Goal: Task Accomplishment & Management: Manage account settings

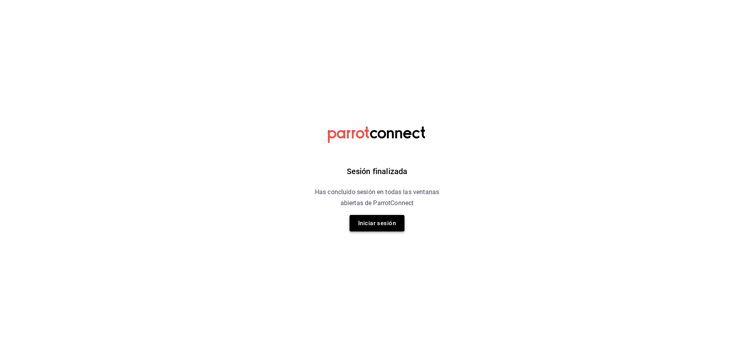
click at [380, 221] on button "Iniciar sesión" at bounding box center [376, 223] width 55 height 16
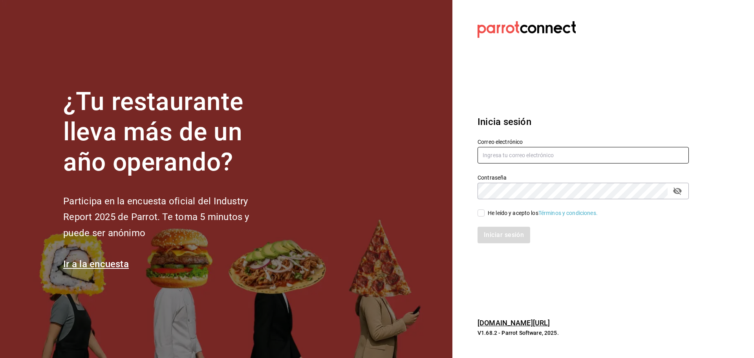
click at [543, 155] on input "text" at bounding box center [582, 155] width 211 height 16
type input "sushiexpress@contry.com"
click at [479, 217] on div "Iniciar sesión" at bounding box center [578, 230] width 221 height 26
click at [489, 236] on div "Iniciar sesión" at bounding box center [582, 235] width 211 height 16
click at [483, 212] on input "He leído y acepto los Términos y condiciones." at bounding box center [480, 212] width 7 height 7
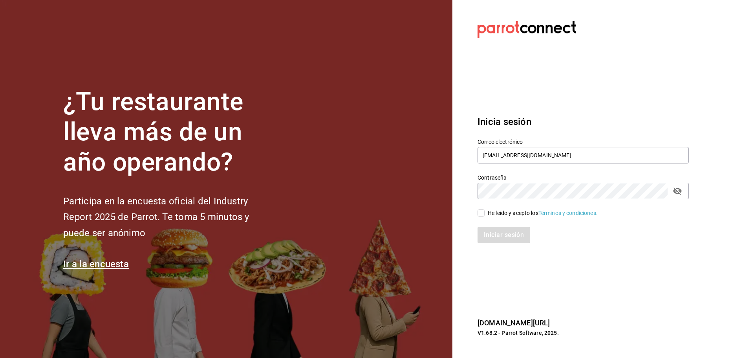
checkbox input "true"
click at [489, 236] on button "Iniciar sesión" at bounding box center [503, 235] width 53 height 16
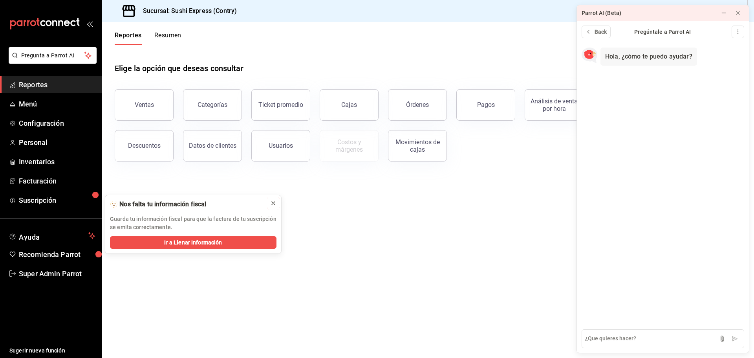
click at [272, 202] on icon at bounding box center [273, 203] width 6 height 6
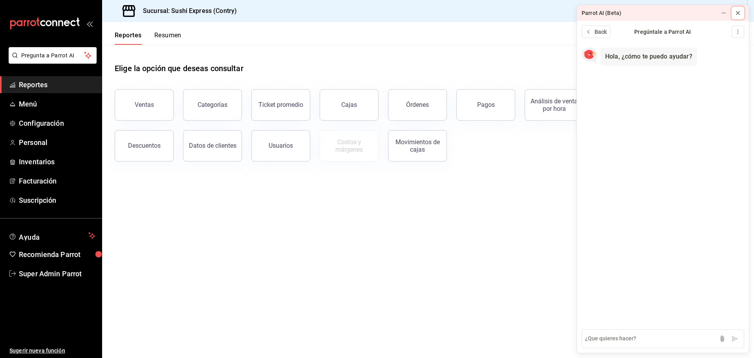
click at [737, 12] on icon at bounding box center [738, 13] width 6 height 6
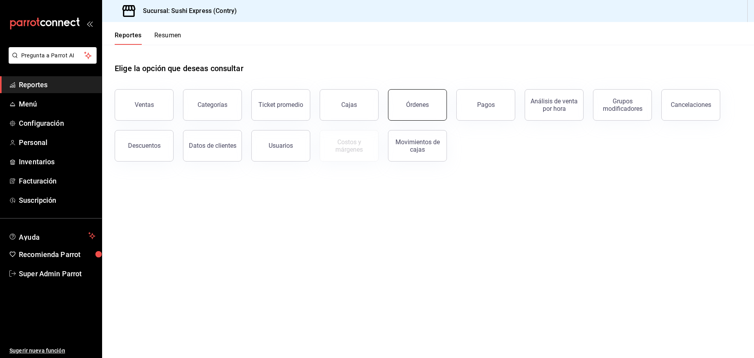
click at [402, 94] on button "Órdenes" at bounding box center [417, 104] width 59 height 31
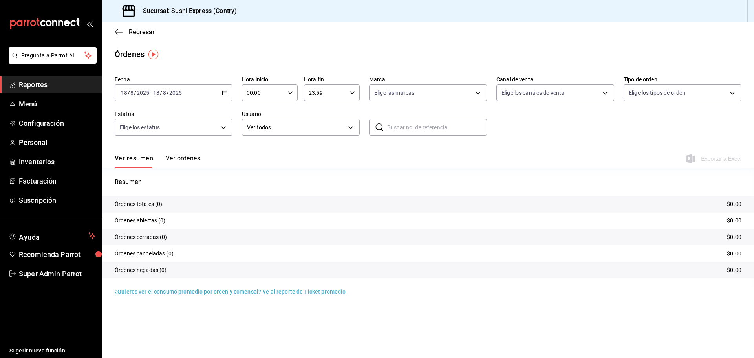
click at [192, 158] on button "Ver órdenes" at bounding box center [183, 160] width 35 height 13
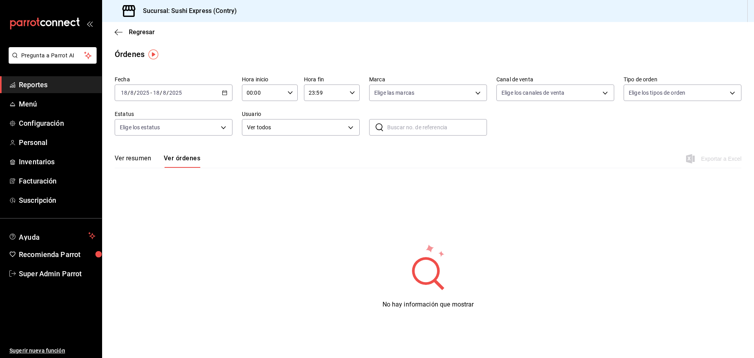
click at [223, 95] on \(Stroke\) "button" at bounding box center [224, 93] width 5 height 4
click at [128, 139] on li "Ayer" at bounding box center [151, 134] width 73 height 18
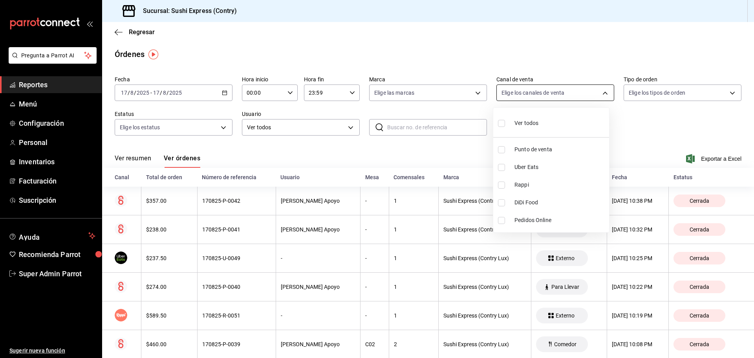
click at [525, 87] on body "Pregunta a Parrot AI Reportes Menú Configuración Personal Inventarios Facturaci…" at bounding box center [377, 179] width 754 height 358
click at [525, 87] on div at bounding box center [377, 179] width 754 height 358
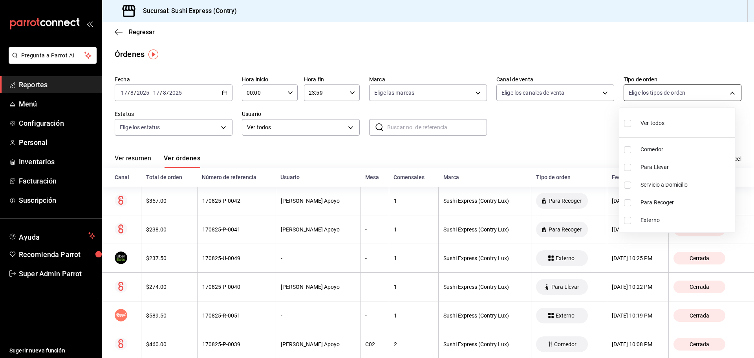
click at [640, 86] on body "Pregunta a Parrot AI Reportes Menú Configuración Personal Inventarios Facturaci…" at bounding box center [377, 179] width 754 height 358
click at [640, 86] on div at bounding box center [377, 179] width 754 height 358
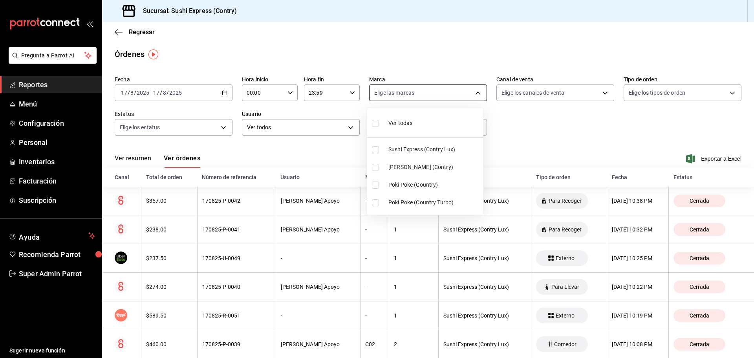
click at [427, 98] on body "Pregunta a Parrot AI Reportes Menú Configuración Personal Inventarios Facturaci…" at bounding box center [377, 179] width 754 height 358
click at [427, 98] on div at bounding box center [377, 179] width 754 height 358
click at [427, 98] on body "Pregunta a Parrot AI Reportes Menú Configuración Personal Inventarios Facturaci…" at bounding box center [377, 179] width 754 height 358
click at [435, 149] on span "Sushi Express (Contry Lux)" at bounding box center [433, 149] width 91 height 8
type input "b9162076-eaed-44f6-8f25-51f5632480d9"
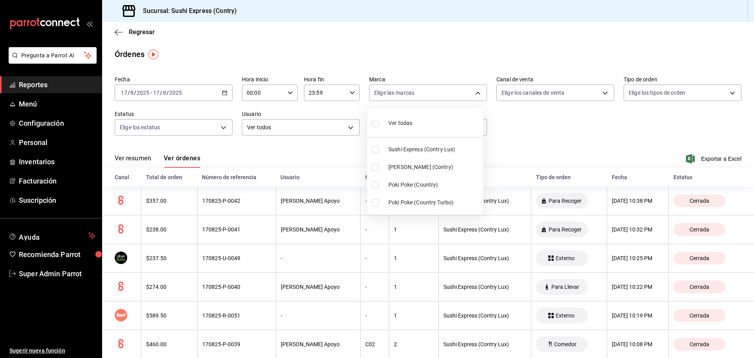
checkbox input "true"
click at [316, 159] on div at bounding box center [377, 179] width 754 height 358
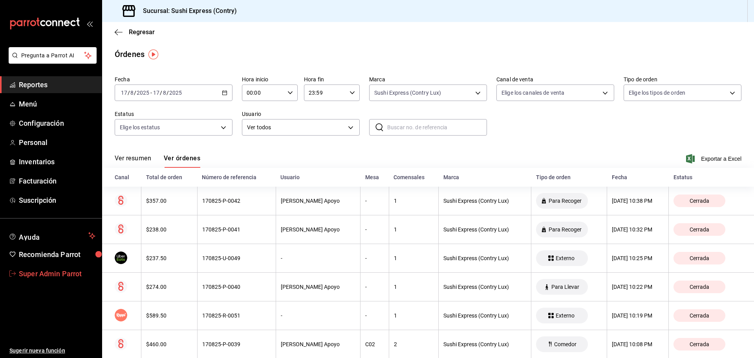
click at [46, 268] on span "Super Admin Parrot" at bounding box center [57, 273] width 77 height 11
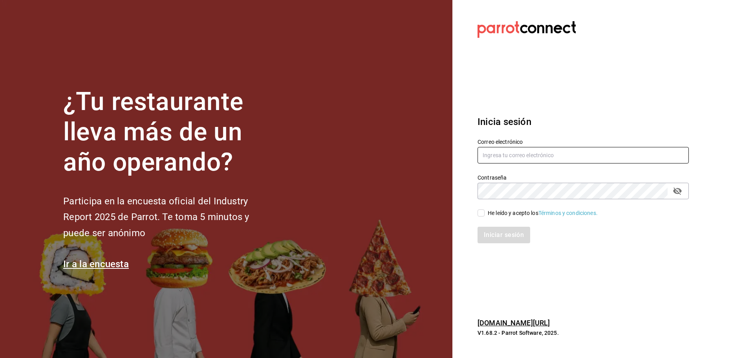
click at [516, 163] on input "text" at bounding box center [582, 155] width 211 height 16
type input "apapachohostal@cdmx.com"
click at [483, 212] on input "He leído y acepto los Términos y condiciones." at bounding box center [480, 212] width 7 height 7
checkbox input "true"
click at [491, 231] on button "Iniciar sesión" at bounding box center [503, 235] width 53 height 16
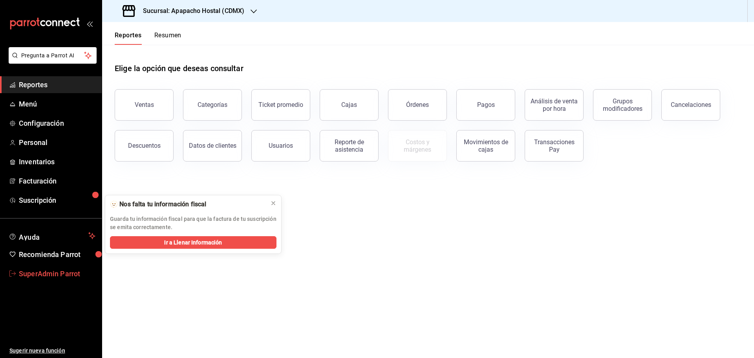
click at [78, 270] on span "SuperAdmin Parrot" at bounding box center [57, 273] width 77 height 11
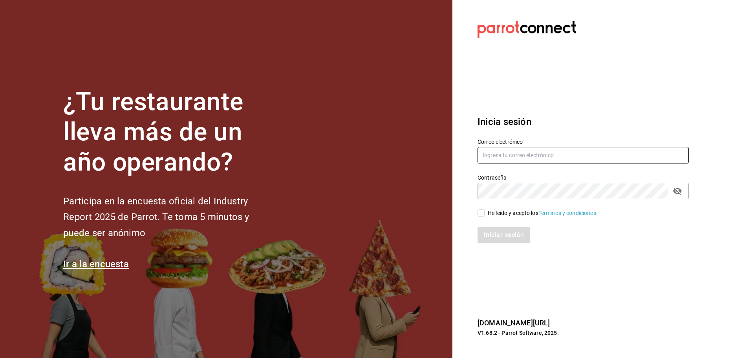
click at [513, 157] on input "text" at bounding box center [582, 155] width 211 height 16
paste input "Racing Reality"
drag, startPoint x: 539, startPoint y: 158, endPoint x: 439, endPoint y: 158, distance: 100.5
click at [439, 158] on div "¿Tu restaurante lleva más de un año operando? Participa en la encuesta oficial …" at bounding box center [377, 179] width 754 height 358
paste input "racingreality@mty.com"
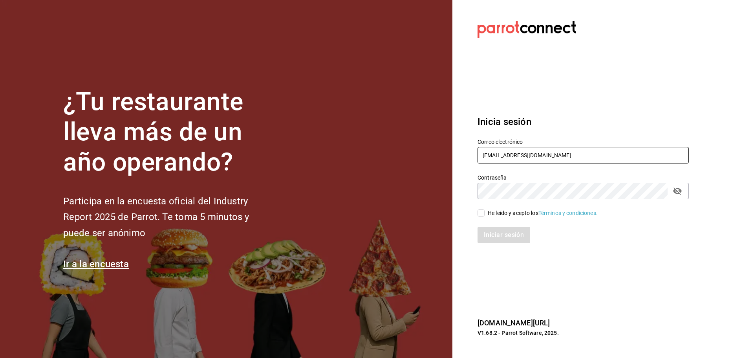
type input "racingreality@mty.com"
click at [481, 217] on div "Iniciar sesión" at bounding box center [578, 230] width 221 height 26
click at [481, 215] on input "He leído y acepto los Términos y condiciones." at bounding box center [480, 212] width 7 height 7
checkbox input "true"
click at [490, 235] on button "Iniciar sesión" at bounding box center [503, 235] width 53 height 16
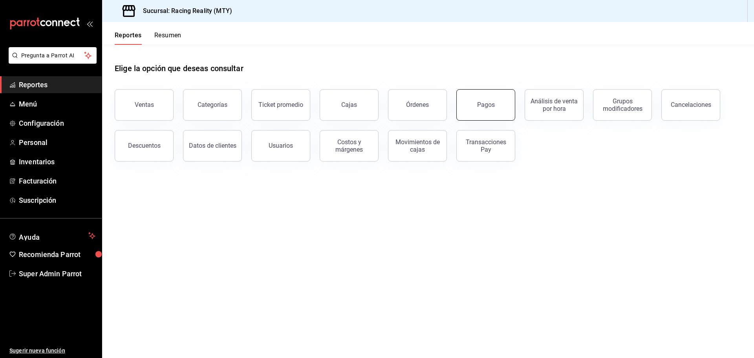
click at [464, 99] on button "Pagos" at bounding box center [485, 104] width 59 height 31
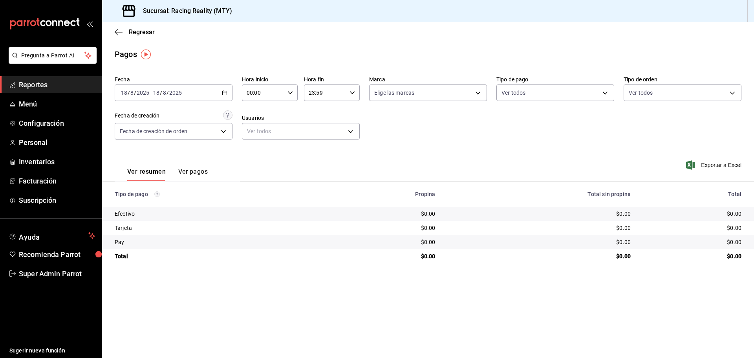
click at [132, 213] on div "Efectivo" at bounding box center [218, 214] width 206 height 8
click at [202, 174] on button "Ver pagos" at bounding box center [192, 174] width 29 height 13
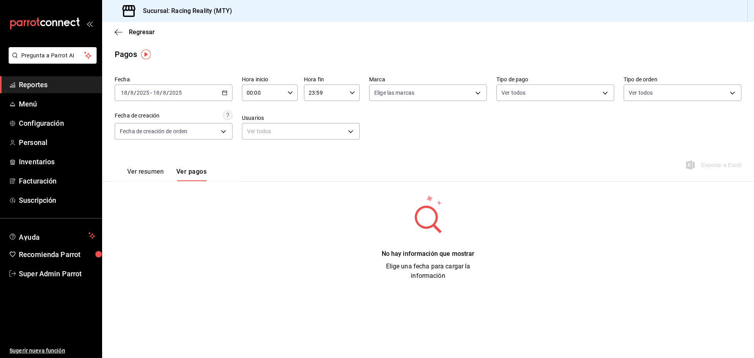
click at [155, 174] on button "Ver resumen" at bounding box center [145, 174] width 37 height 13
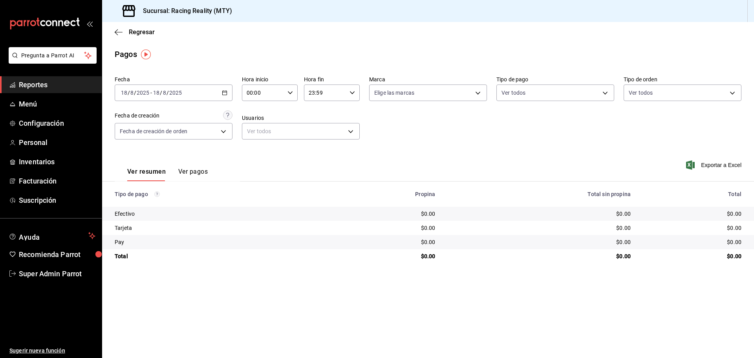
click at [127, 216] on div "Efectivo" at bounding box center [218, 214] width 206 height 8
click at [44, 120] on span "Configuración" at bounding box center [57, 123] width 77 height 11
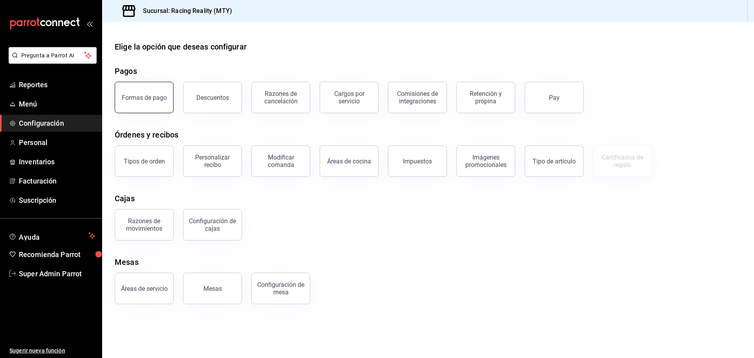
click at [151, 95] on div "Formas de pago" at bounding box center [144, 97] width 45 height 7
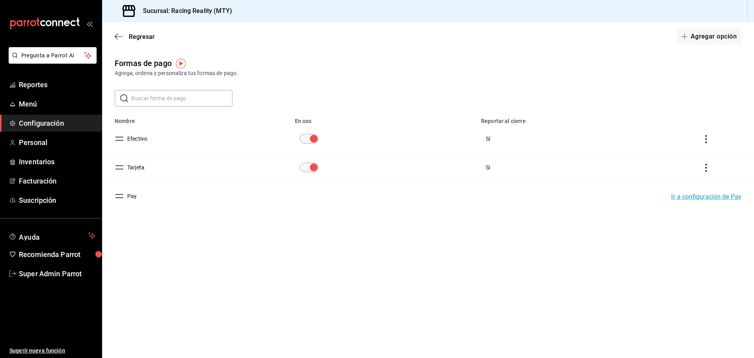
click at [706, 138] on icon "actions" at bounding box center [706, 139] width 2 height 8
click at [133, 136] on div at bounding box center [377, 179] width 754 height 358
click at [137, 139] on button "Efectivo" at bounding box center [135, 139] width 23 height 8
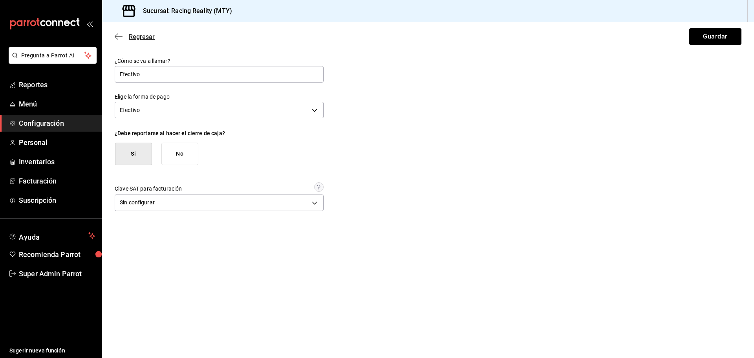
click at [119, 33] on icon "button" at bounding box center [119, 36] width 8 height 7
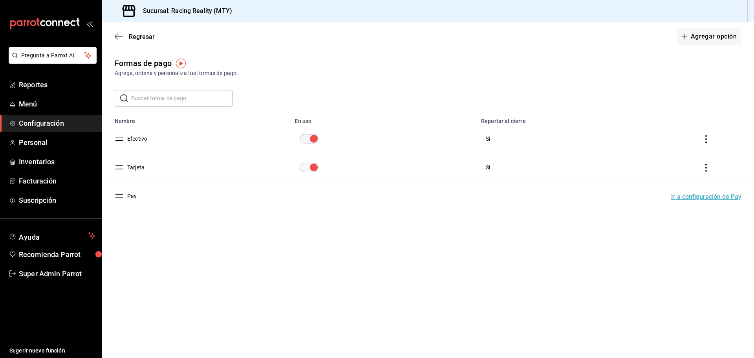
click at [709, 134] on td "paymentsTable" at bounding box center [708, 138] width 92 height 29
click at [704, 141] on icon "actions" at bounding box center [706, 139] width 8 height 8
click at [250, 272] on div at bounding box center [377, 179] width 754 height 358
click at [46, 87] on span "Reportes" at bounding box center [57, 84] width 77 height 11
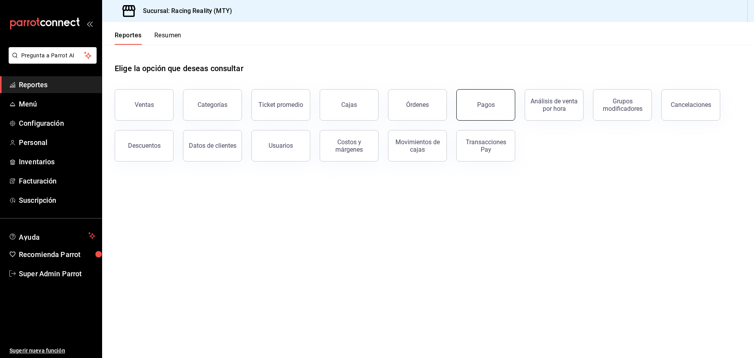
click at [473, 110] on button "Pagos" at bounding box center [485, 104] width 59 height 31
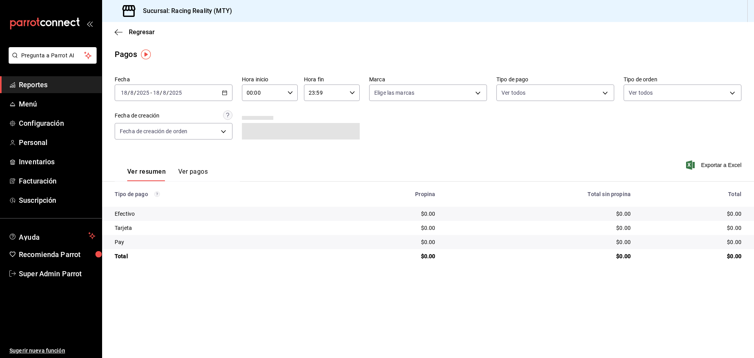
click at [218, 94] on div "2025-08-18 18 / 8 / 2025 - 2025-08-18 18 / 8 / 2025" at bounding box center [174, 92] width 118 height 16
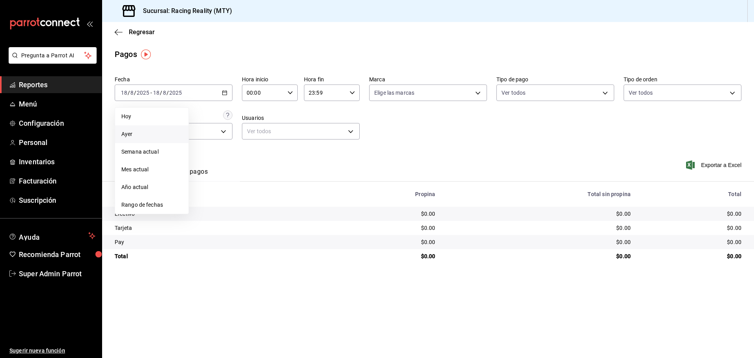
click at [157, 129] on li "Ayer" at bounding box center [151, 134] width 73 height 18
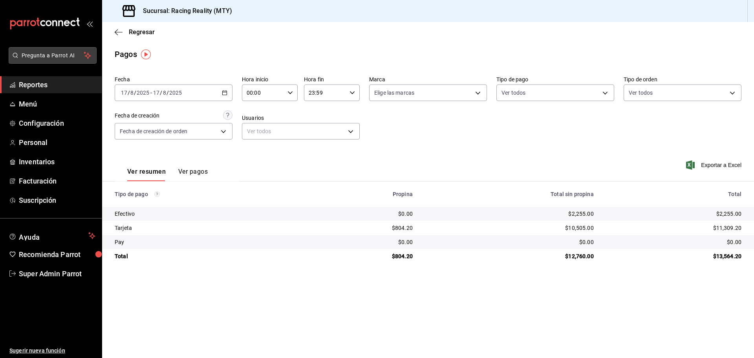
click at [61, 56] on span "Pregunta a Parrot AI" at bounding box center [53, 55] width 62 height 8
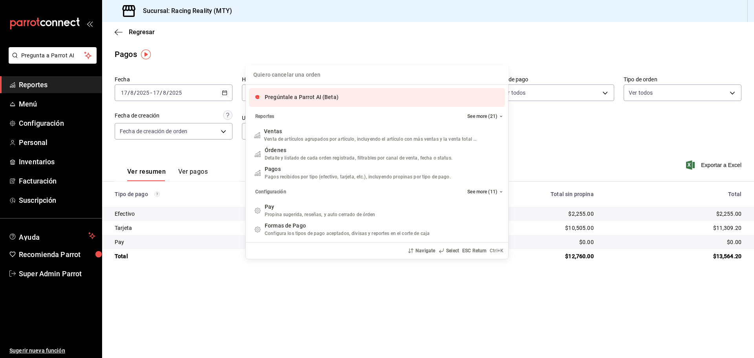
click at [290, 78] on input "Quiero cancelar una orden" at bounding box center [377, 75] width 254 height 19
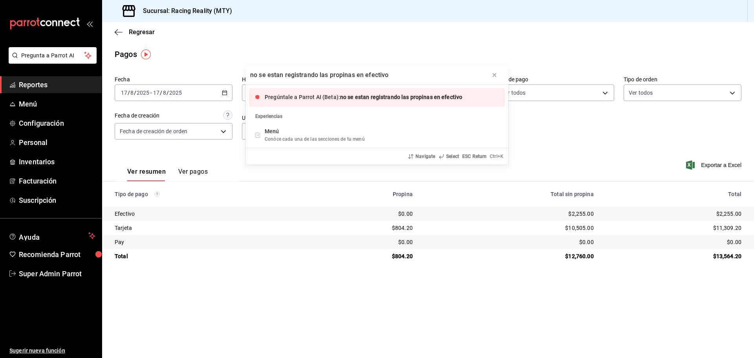
type input "no se estan registrando las propinas en efectivo"
click at [333, 98] on span "Pregúntale a Parrot AI (Beta):" at bounding box center [302, 97] width 75 height 6
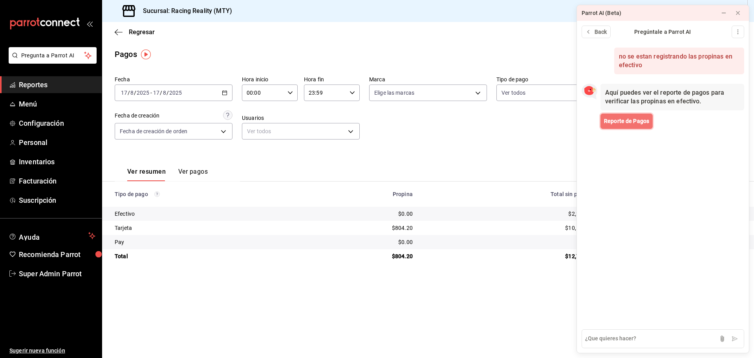
click at [607, 122] on span "Reporte de Pagos" at bounding box center [626, 121] width 45 height 8
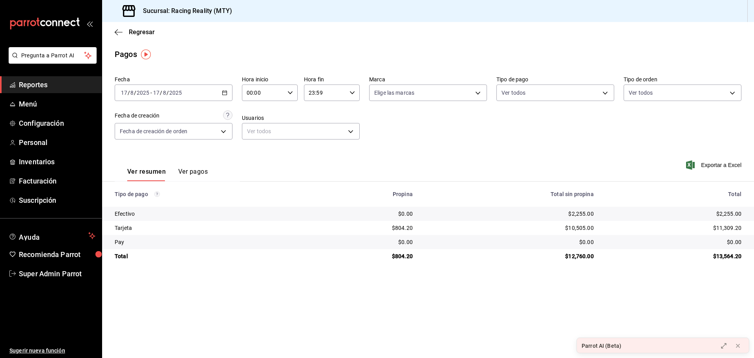
click at [601, 346] on div "Parrot AI (Beta)" at bounding box center [601, 346] width 40 height 8
click at [725, 344] on icon at bounding box center [723, 345] width 5 height 5
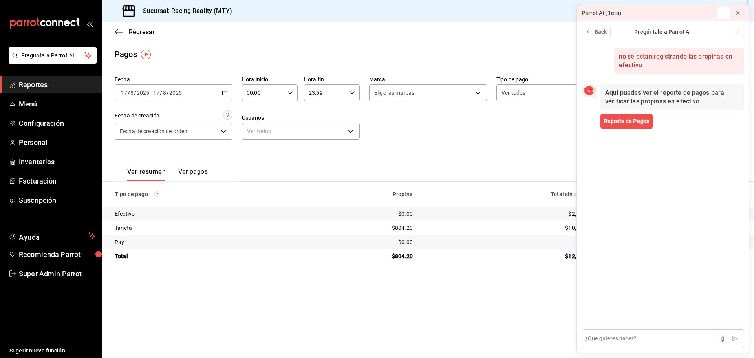
click at [602, 338] on textarea at bounding box center [662, 338] width 163 height 19
click at [46, 123] on span "Configuración" at bounding box center [57, 123] width 77 height 11
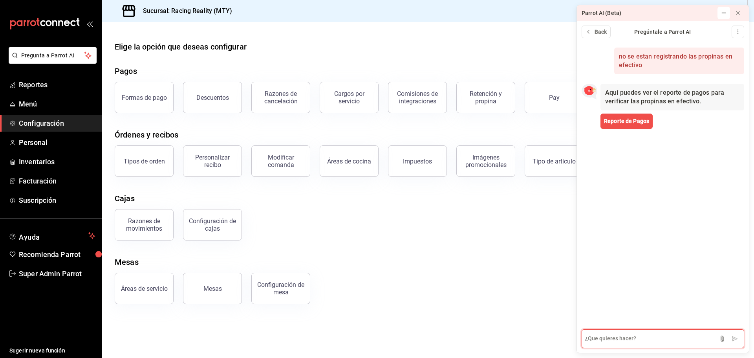
click at [636, 335] on textarea at bounding box center [662, 338] width 163 height 19
type textarea "Propinas"
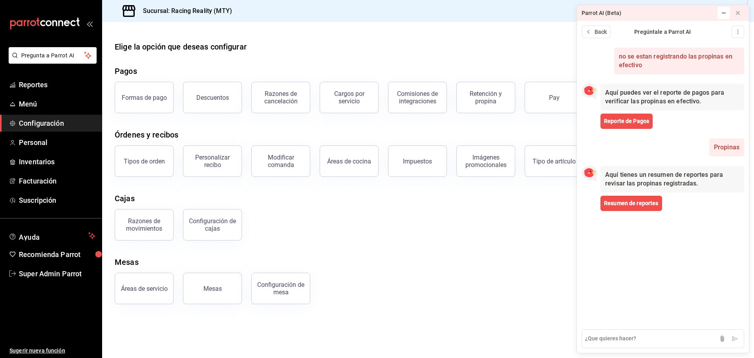
click at [530, 236] on div "Razones de movimientos Configuración de cajas" at bounding box center [423, 219] width 636 height 41
click at [740, 11] on icon at bounding box center [738, 13] width 6 height 6
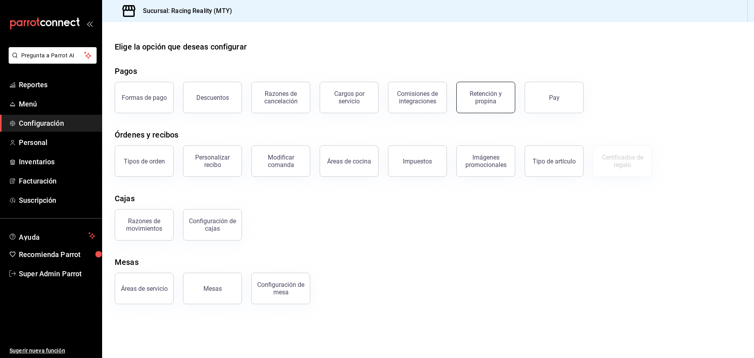
click at [497, 103] on div "Retención y propina" at bounding box center [485, 97] width 49 height 15
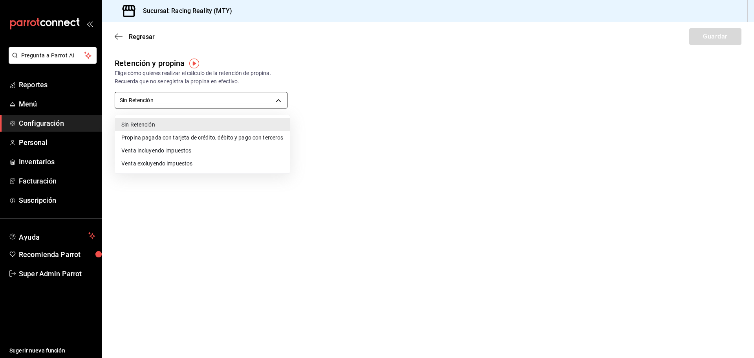
click at [273, 102] on body "Pregunta a Parrot AI Reportes Menú Configuración Personal Inventarios Facturaci…" at bounding box center [377, 179] width 754 height 358
click at [373, 59] on div at bounding box center [377, 179] width 754 height 358
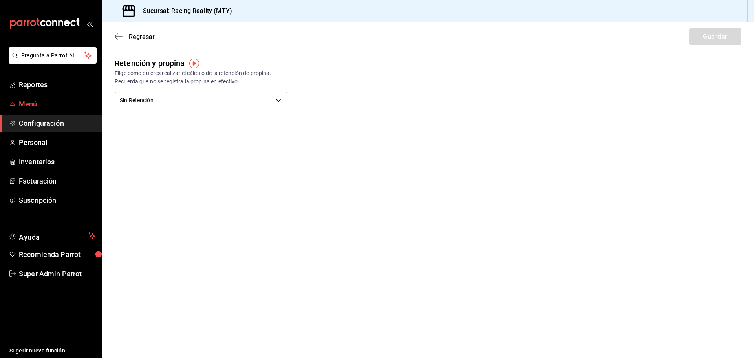
click at [55, 100] on span "Menú" at bounding box center [57, 104] width 77 height 11
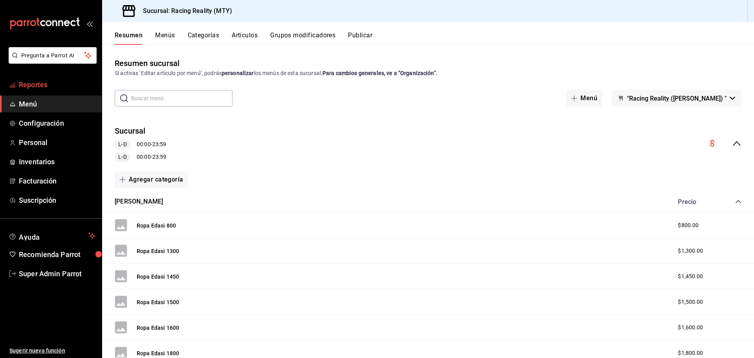
click at [58, 86] on span "Reportes" at bounding box center [57, 84] width 77 height 11
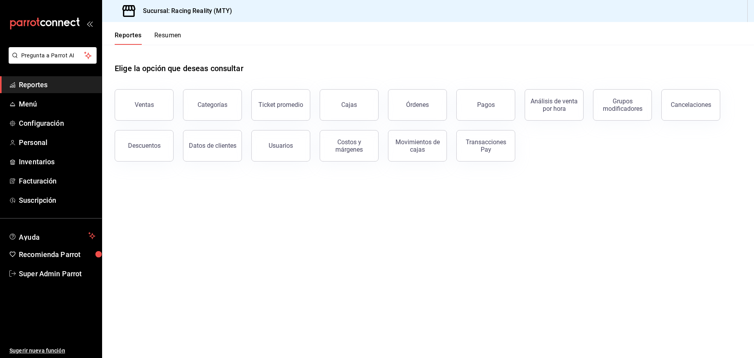
click at [172, 37] on button "Resumen" at bounding box center [167, 37] width 27 height 13
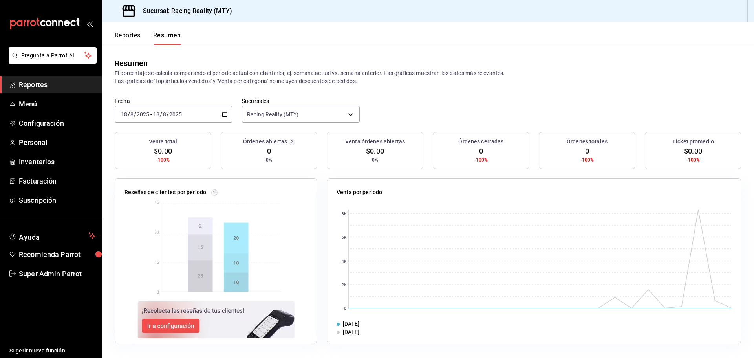
click at [127, 37] on button "Reportes" at bounding box center [128, 37] width 26 height 13
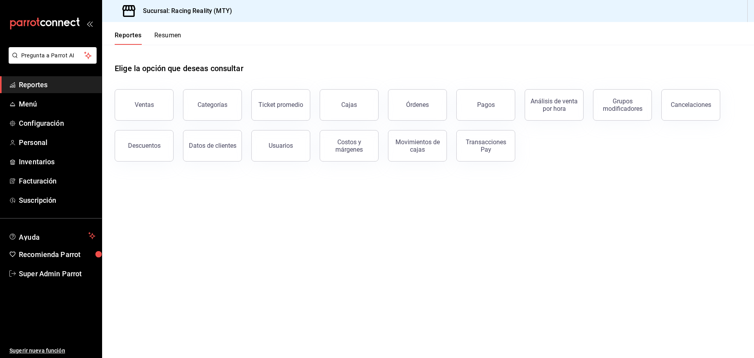
click at [386, 105] on div "Órdenes" at bounding box center [412, 100] width 68 height 41
click at [462, 101] on button "Pagos" at bounding box center [485, 104] width 59 height 31
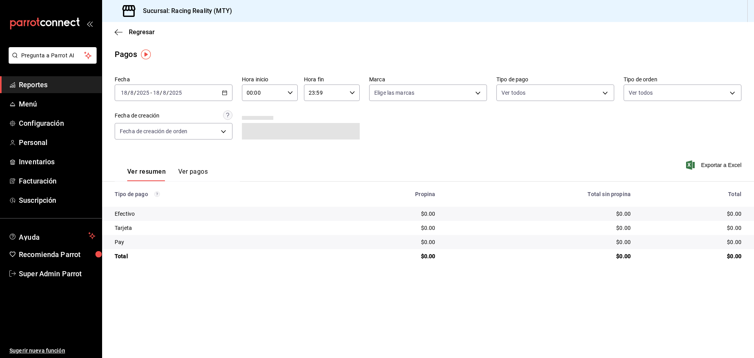
click at [219, 96] on div "2025-08-18 18 / 8 / 2025 - 2025-08-18 18 / 8 / 2025" at bounding box center [174, 92] width 118 height 16
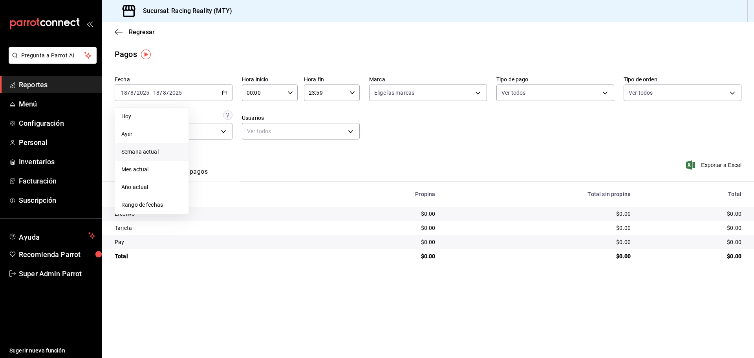
click at [147, 152] on span "Semana actual" at bounding box center [151, 152] width 61 height 8
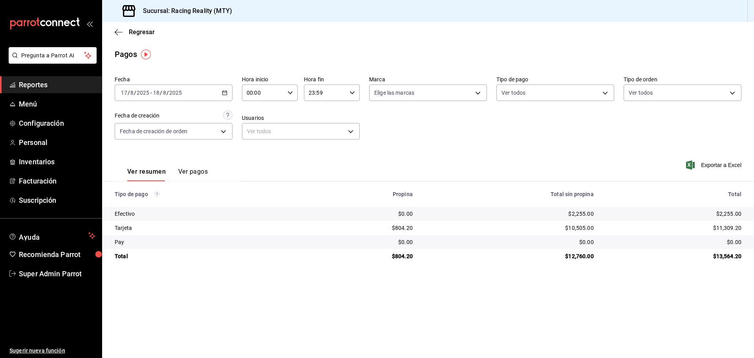
click at [186, 170] on button "Ver pagos" at bounding box center [192, 174] width 29 height 13
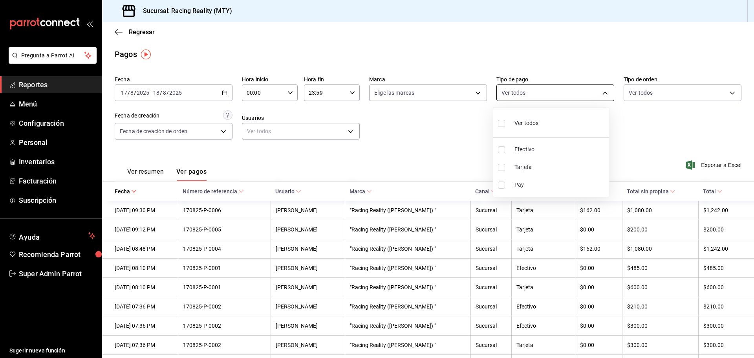
click at [595, 93] on body "Pregunta a Parrot AI Reportes Menú Configuración Personal Inventarios Facturaci…" at bounding box center [377, 179] width 754 height 358
click at [519, 152] on span "Efectivo" at bounding box center [559, 149] width 91 height 8
type input "d3a07161-e072-4dd3-87ee-2587c4430c9a"
checkbox input "true"
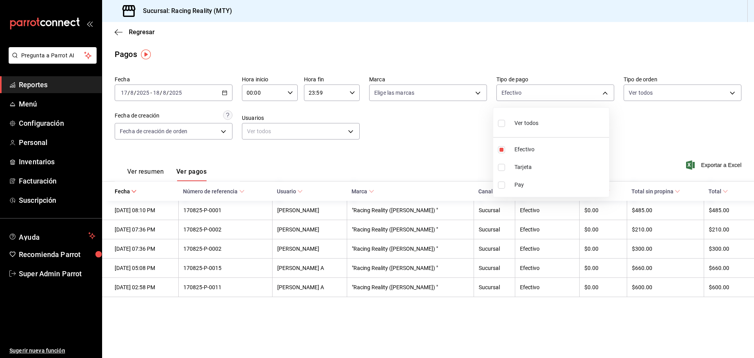
click at [431, 144] on div at bounding box center [377, 179] width 754 height 358
click at [231, 91] on div "2025-08-17 17 / 8 / 2025 - 2025-08-18 18 / 8 / 2025" at bounding box center [174, 92] width 118 height 16
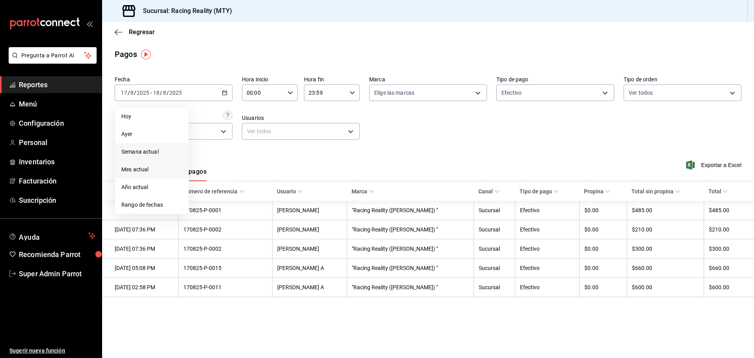
click at [152, 167] on span "Mes actual" at bounding box center [151, 169] width 61 height 8
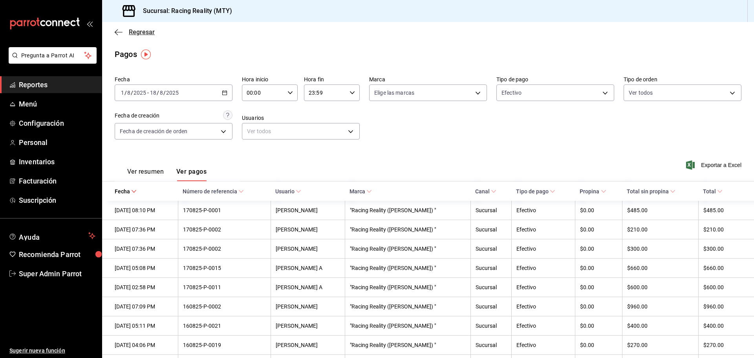
click at [123, 35] on span "Regresar" at bounding box center [135, 31] width 40 height 7
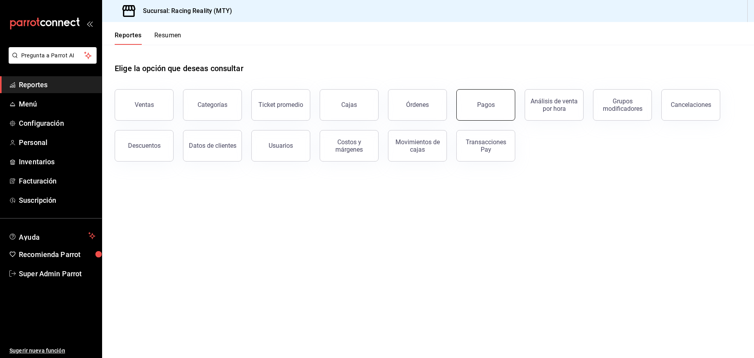
click at [482, 109] on button "Pagos" at bounding box center [485, 104] width 59 height 31
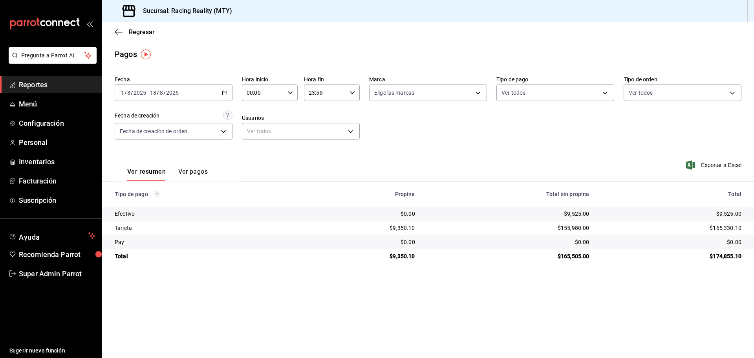
click at [222, 91] on icon "button" at bounding box center [224, 92] width 5 height 5
click at [157, 133] on span "Ayer" at bounding box center [151, 134] width 61 height 8
click at [117, 35] on icon "button" at bounding box center [119, 32] width 8 height 7
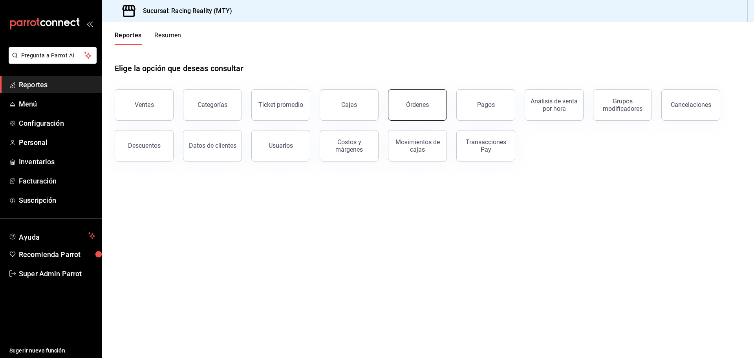
click at [407, 101] on button "Órdenes" at bounding box center [417, 104] width 59 height 31
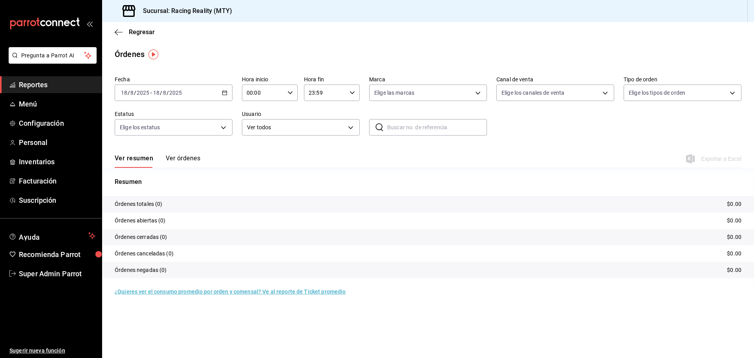
click at [195, 159] on button "Ver órdenes" at bounding box center [183, 160] width 35 height 13
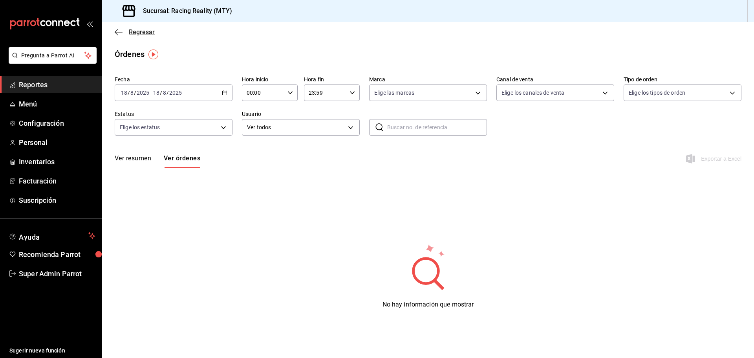
click at [122, 33] on icon "button" at bounding box center [119, 32] width 8 height 7
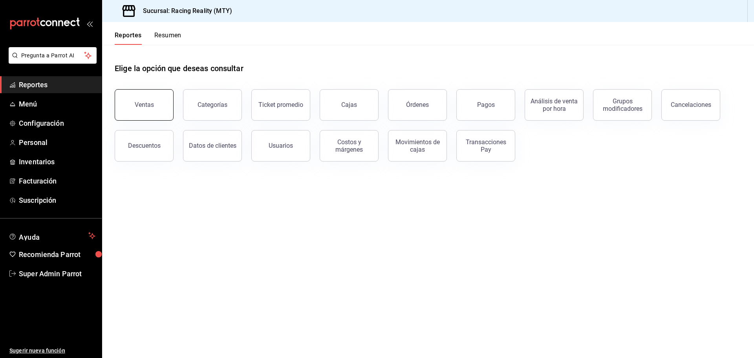
click at [142, 108] on div "Ventas" at bounding box center [144, 104] width 19 height 7
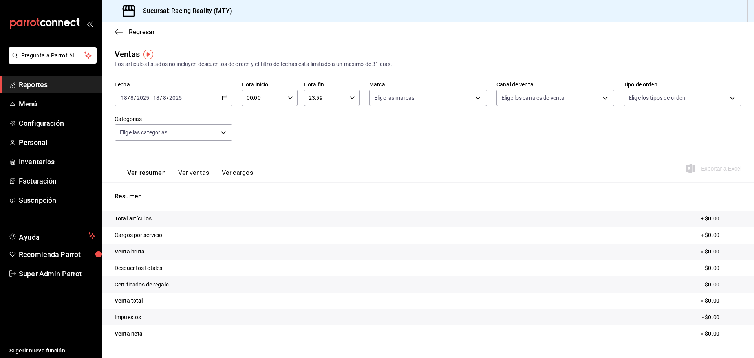
click at [197, 173] on button "Ver ventas" at bounding box center [193, 175] width 31 height 13
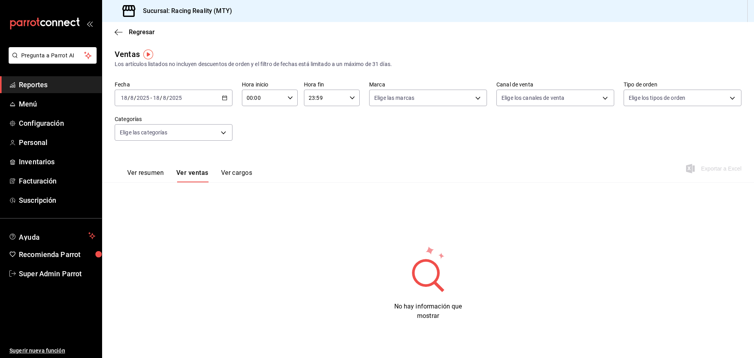
click at [227, 99] on \(Stroke\) "button" at bounding box center [224, 98] width 5 height 4
click at [177, 139] on span "Ayer" at bounding box center [151, 139] width 61 height 8
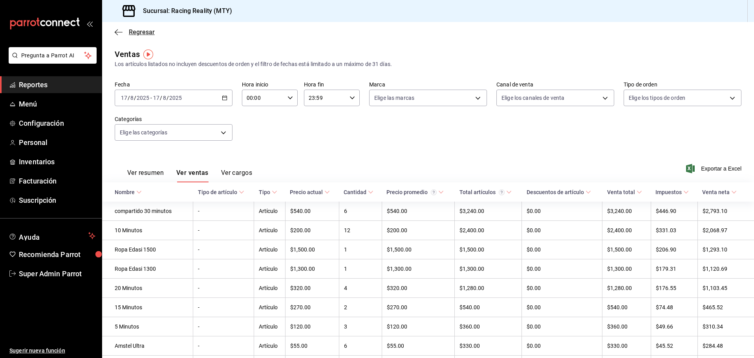
click at [121, 32] on icon "button" at bounding box center [119, 32] width 8 height 0
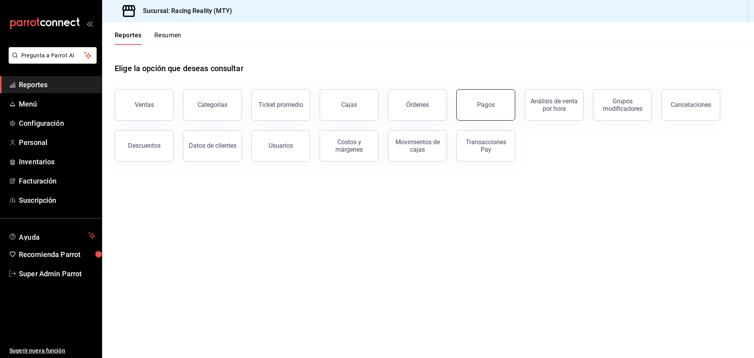
click at [474, 104] on button "Pagos" at bounding box center [485, 104] width 59 height 31
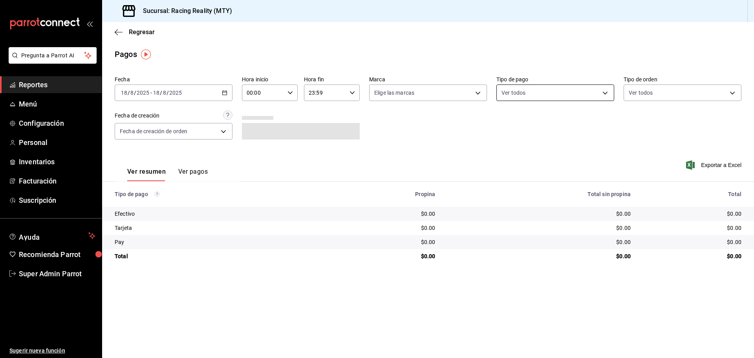
click at [506, 90] on body "Pregunta a Parrot AI Reportes Menú Configuración Personal Inventarios Facturaci…" at bounding box center [377, 179] width 754 height 358
click at [506, 147] on input "checkbox" at bounding box center [504, 149] width 7 height 7
checkbox input "true"
type input "d3a07161-e072-4dd3-87ee-2587c4430c9a"
click at [219, 96] on div at bounding box center [377, 179] width 754 height 358
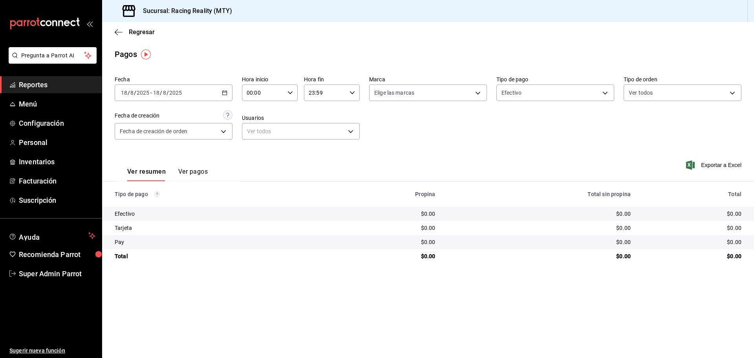
click at [223, 95] on \(Stroke\) "button" at bounding box center [224, 93] width 5 height 4
click at [182, 130] on li "Ayer" at bounding box center [151, 134] width 73 height 18
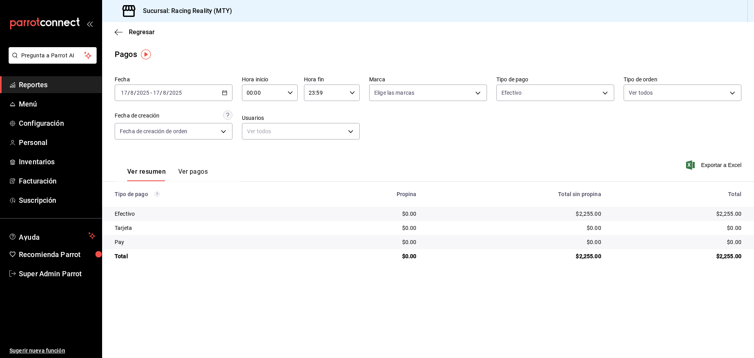
click at [186, 177] on button "Ver pagos" at bounding box center [192, 174] width 29 height 13
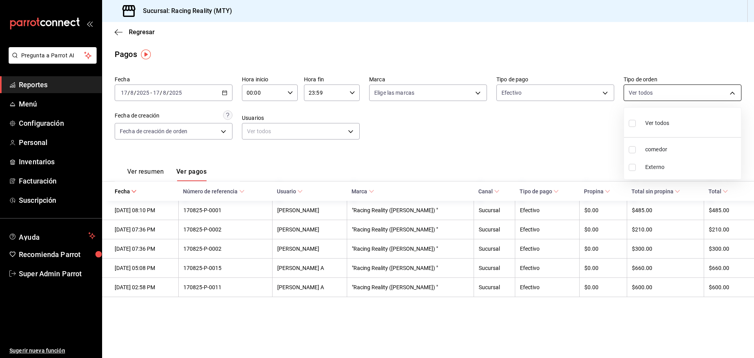
click at [661, 96] on body "Pregunta a Parrot AI Reportes Menú Configuración Personal Inventarios Facturaci…" at bounding box center [377, 179] width 754 height 358
click at [661, 96] on div at bounding box center [377, 179] width 754 height 358
click at [137, 35] on span "Regresar" at bounding box center [142, 31] width 26 height 7
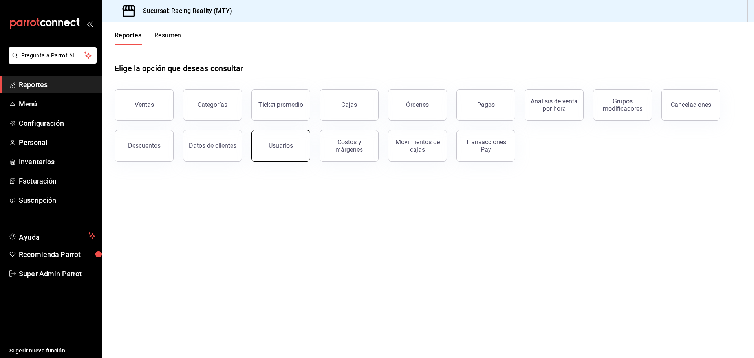
click at [289, 154] on button "Usuarios" at bounding box center [280, 145] width 59 height 31
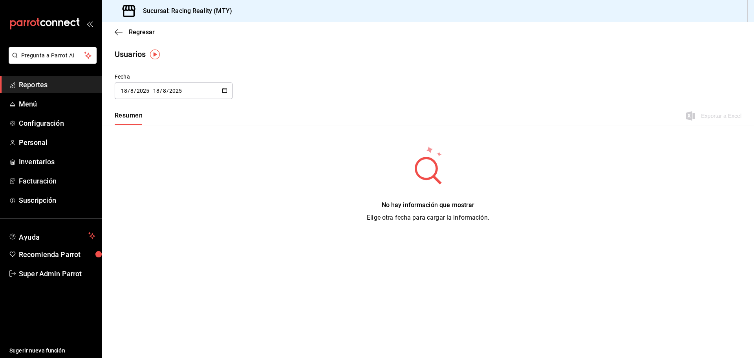
click at [170, 97] on div "2025-08-18 18 / 8 / 2025 - 2025-08-18 18 / 8 / 2025" at bounding box center [174, 90] width 118 height 16
click at [157, 129] on li "Ayer" at bounding box center [152, 133] width 74 height 18
type input "2025-08-17"
type input "17"
type input "2025-08-17"
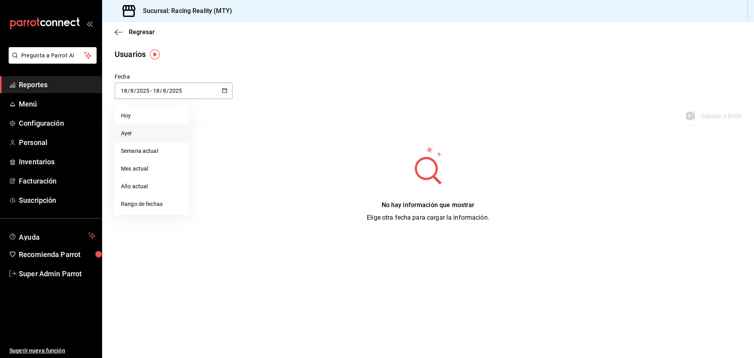
type input "17"
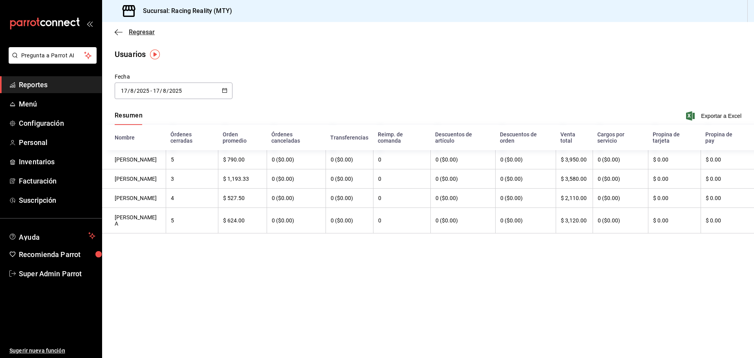
click at [119, 29] on icon "button" at bounding box center [119, 32] width 8 height 7
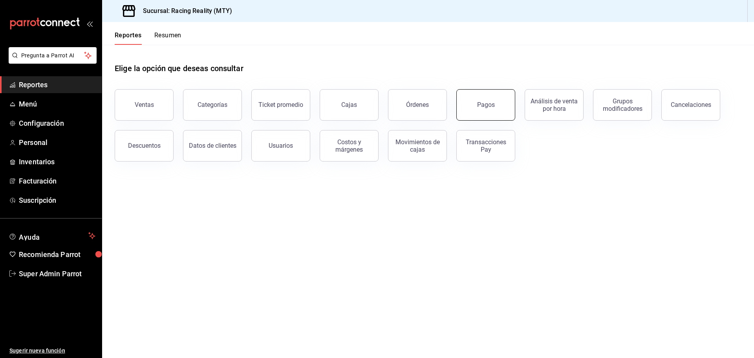
click at [491, 105] on div "Pagos" at bounding box center [486, 104] width 18 height 7
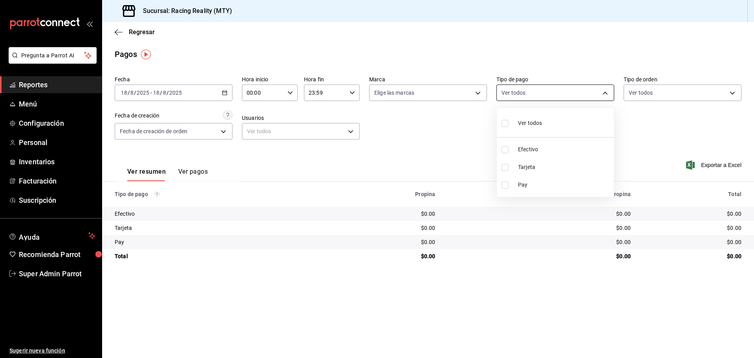
click at [528, 95] on body "Pregunta a Parrot AI Reportes Menú Configuración Personal Inventarios Facturaci…" at bounding box center [377, 179] width 754 height 358
click at [544, 69] on div at bounding box center [377, 179] width 754 height 358
drag, startPoint x: 236, startPoint y: 11, endPoint x: 172, endPoint y: 14, distance: 64.5
click at [172, 14] on div "Sucursal: Racing Reality (MTY)" at bounding box center [428, 11] width 652 height 22
copy h3 "Racing Reality (MTY)"
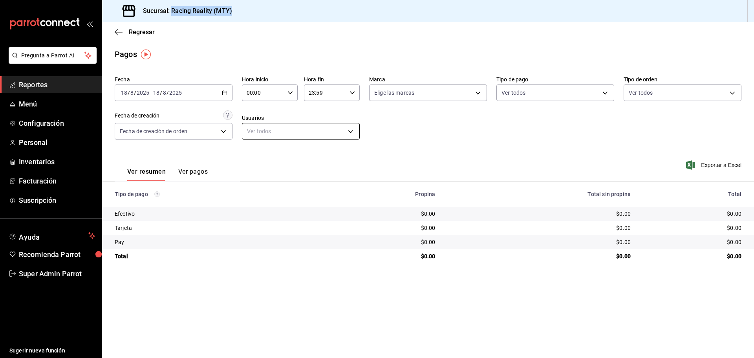
click at [266, 128] on body "Pregunta a Parrot AI Reportes Menú Configuración Personal Inventarios Facturaci…" at bounding box center [377, 179] width 754 height 358
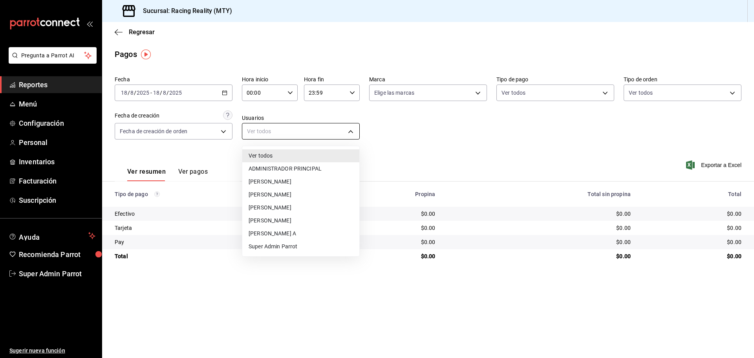
click at [266, 128] on div at bounding box center [377, 179] width 754 height 358
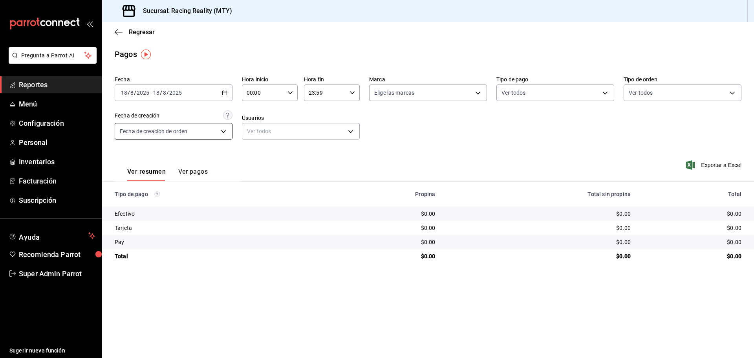
click at [214, 130] on body "Pregunta a Parrot AI Reportes Menú Configuración Personal Inventarios Facturaci…" at bounding box center [377, 179] width 754 height 358
click at [214, 130] on div at bounding box center [377, 179] width 754 height 358
click at [214, 130] on body "Pregunta a Parrot AI Reportes Menú Configuración Personal Inventarios Facturaci…" at bounding box center [377, 179] width 754 height 358
click at [265, 166] on div at bounding box center [377, 179] width 754 height 358
click at [194, 168] on button "Ver pagos" at bounding box center [192, 174] width 29 height 13
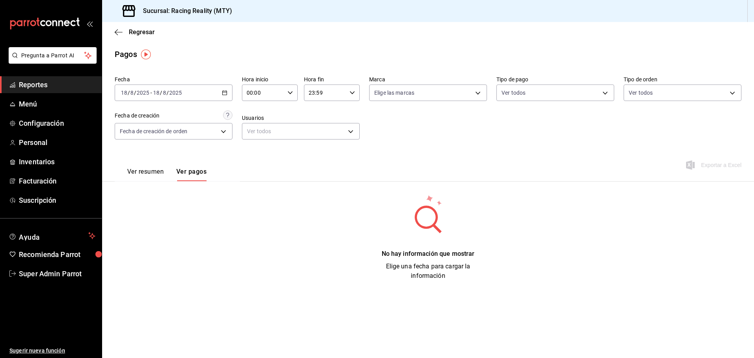
click at [200, 91] on div "2025-08-18 18 / 8 / 2025 - 2025-08-18 18 / 8 / 2025" at bounding box center [174, 92] width 118 height 16
click at [159, 132] on span "Ayer" at bounding box center [151, 134] width 61 height 8
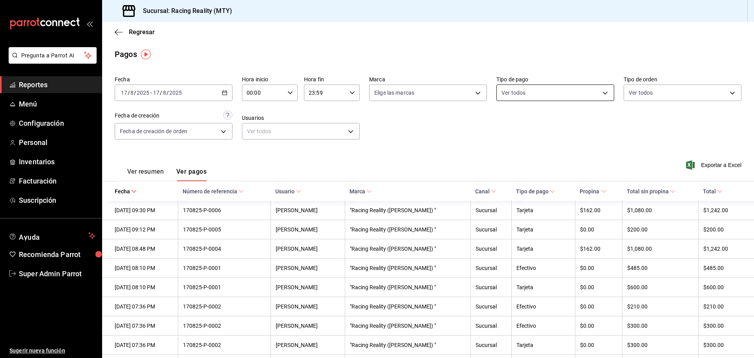
click at [511, 91] on body "Pregunta a Parrot AI Reportes Menú Configuración Personal Inventarios Facturaci…" at bounding box center [377, 179] width 754 height 358
click at [506, 146] on label at bounding box center [503, 149] width 10 height 7
click at [505, 146] on input "checkbox" at bounding box center [501, 149] width 7 height 7
checkbox input "false"
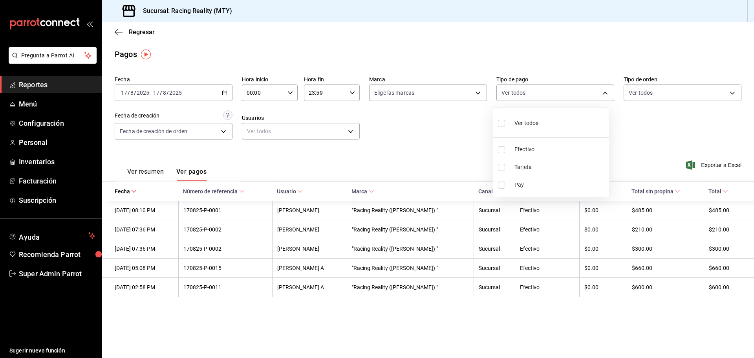
click at [227, 95] on div at bounding box center [377, 179] width 754 height 358
click at [223, 94] on icon "button" at bounding box center [224, 92] width 5 height 5
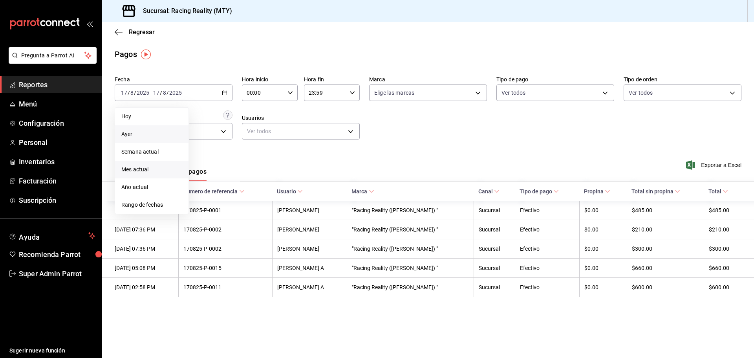
click at [157, 169] on span "Mes actual" at bounding box center [151, 169] width 61 height 8
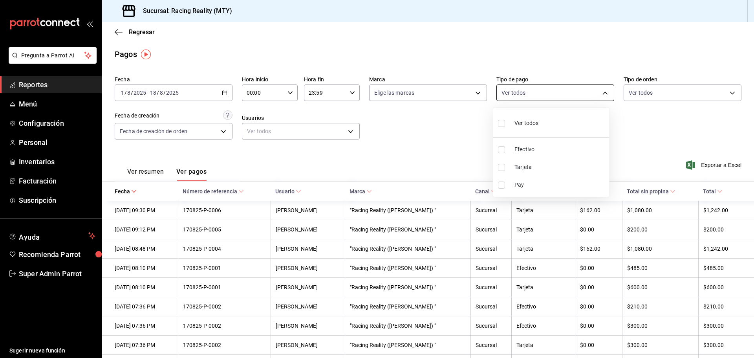
click at [519, 88] on body "Pregunta a Parrot AI Reportes Menú Configuración Personal Inventarios Facturaci…" at bounding box center [377, 179] width 754 height 358
click at [513, 147] on li "Efectivo" at bounding box center [551, 150] width 116 height 18
type input "d3a07161-e072-4dd3-87ee-2587c4430c9a"
checkbox input "true"
click at [439, 142] on div at bounding box center [377, 179] width 754 height 358
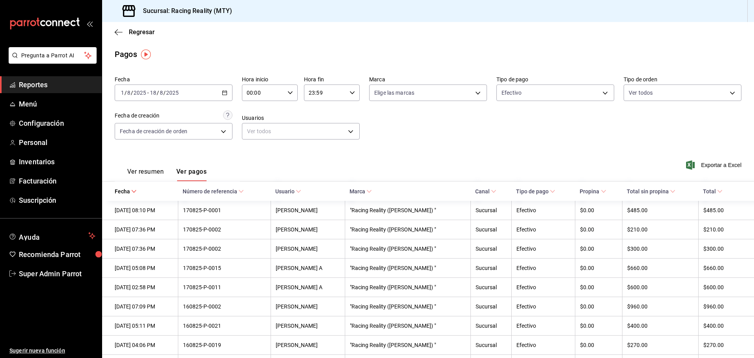
click at [223, 95] on div "2025-08-01 1 / 8 / 2025 - 2025-08-18 18 / 8 / 2025" at bounding box center [174, 92] width 118 height 16
click at [144, 185] on span "Año actual" at bounding box center [151, 187] width 61 height 8
click at [114, 31] on div "Regresar" at bounding box center [428, 32] width 652 height 20
click at [131, 31] on span "Regresar" at bounding box center [142, 31] width 26 height 7
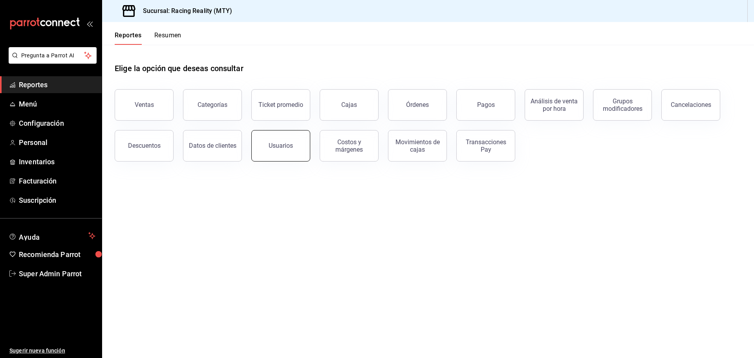
click at [264, 147] on button "Usuarios" at bounding box center [280, 145] width 59 height 31
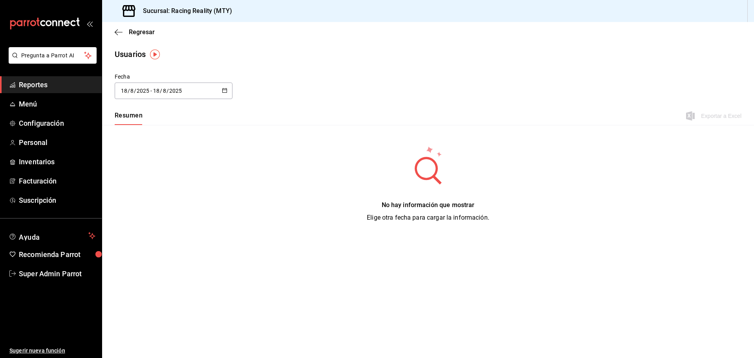
click at [197, 91] on div "2025-08-18 18 / 8 / 2025 - 2025-08-18 18 / 8 / 2025" at bounding box center [174, 90] width 118 height 16
click at [155, 151] on li "Semana actual" at bounding box center [152, 151] width 74 height 18
type input "2025-08-17"
type input "17"
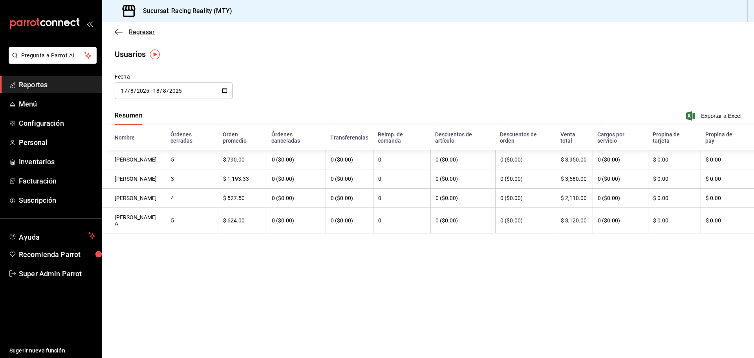
click at [118, 34] on icon "button" at bounding box center [119, 32] width 8 height 7
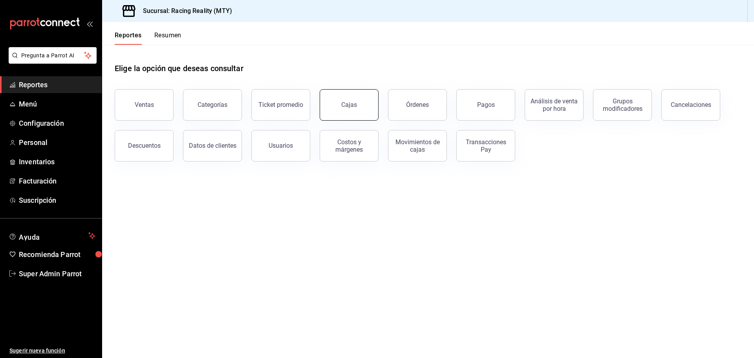
click at [361, 117] on button "Cajas" at bounding box center [349, 104] width 59 height 31
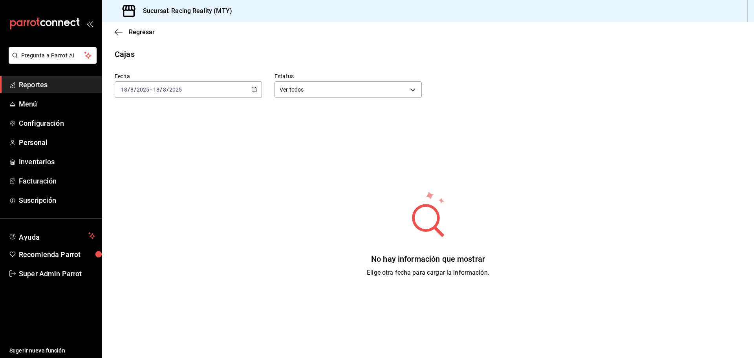
click at [256, 93] on div "2025-08-18 18 / 8 / 2025 - 2025-08-18 18 / 8 / 2025" at bounding box center [188, 89] width 147 height 16
click at [169, 134] on span "Ayer" at bounding box center [151, 131] width 61 height 8
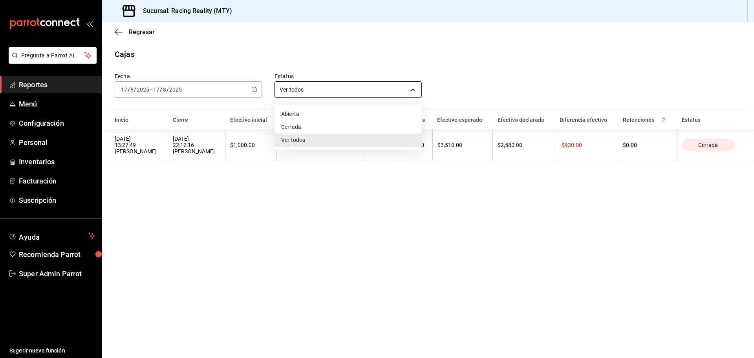
click at [359, 94] on body "Pregunta a Parrot AI Reportes Menú Configuración Personal Inventarios Facturaci…" at bounding box center [377, 179] width 754 height 358
click at [359, 94] on div at bounding box center [377, 179] width 754 height 358
click at [338, 91] on body "Pregunta a Parrot AI Reportes Menú Configuración Personal Inventarios Facturaci…" at bounding box center [377, 179] width 754 height 358
click at [353, 232] on div at bounding box center [377, 179] width 754 height 358
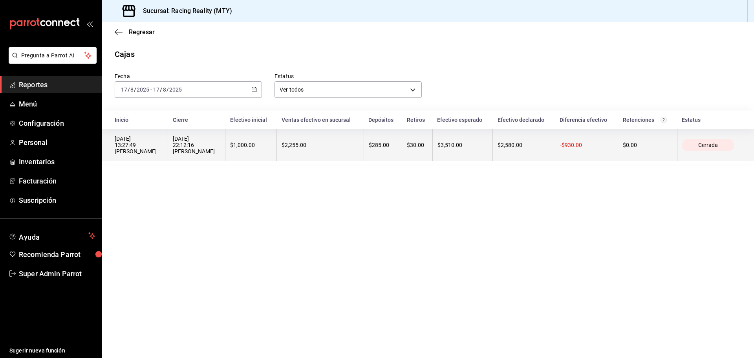
click at [126, 148] on div "17/08/2025 13:27:49 Michelle Z" at bounding box center [139, 144] width 48 height 19
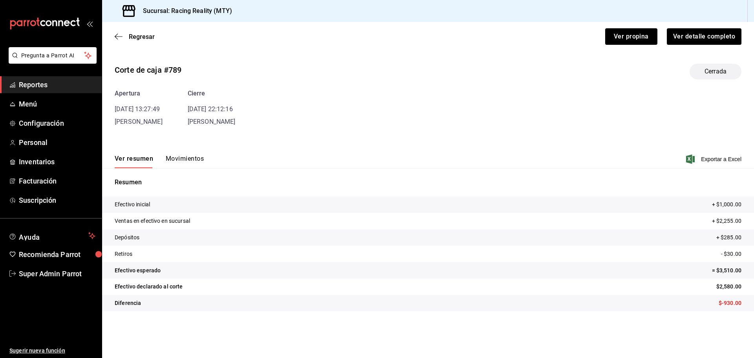
click at [188, 157] on button "Movimientos" at bounding box center [185, 161] width 38 height 13
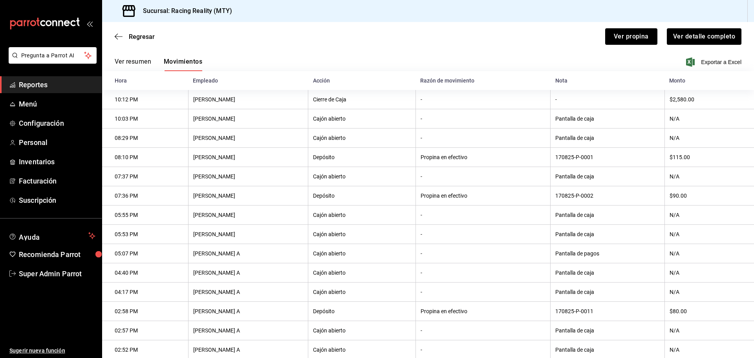
scroll to position [96, 0]
click at [611, 38] on button "Ver propina" at bounding box center [631, 36] width 52 height 16
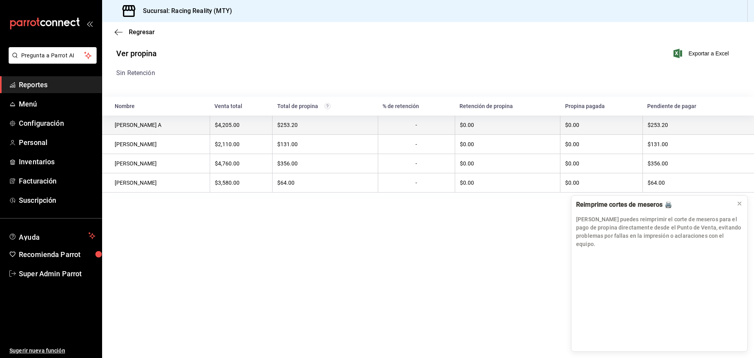
click at [158, 127] on div "Nahiovy Estrada A" at bounding box center [160, 125] width 90 height 6
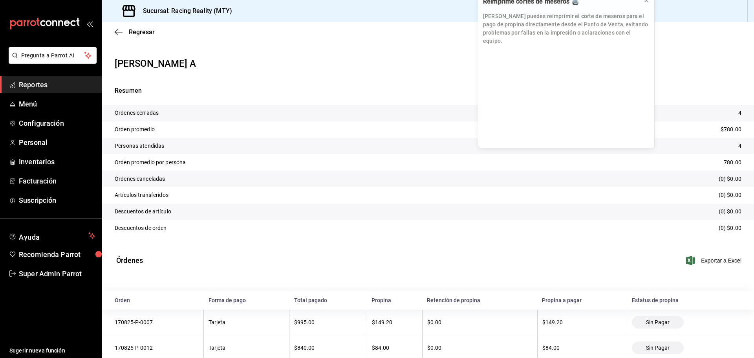
drag, startPoint x: 709, startPoint y: 214, endPoint x: 616, endPoint y: -18, distance: 249.6
click at [616, 0] on html "Pregunta a Parrot AI Reportes Menú Configuración Personal Inventarios Facturaci…" at bounding box center [377, 179] width 754 height 358
click at [39, 100] on span "Menú" at bounding box center [57, 104] width 77 height 11
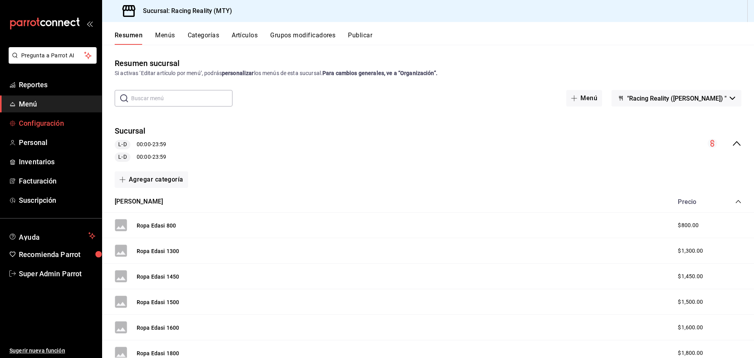
click at [38, 123] on span "Configuración" at bounding box center [57, 123] width 77 height 11
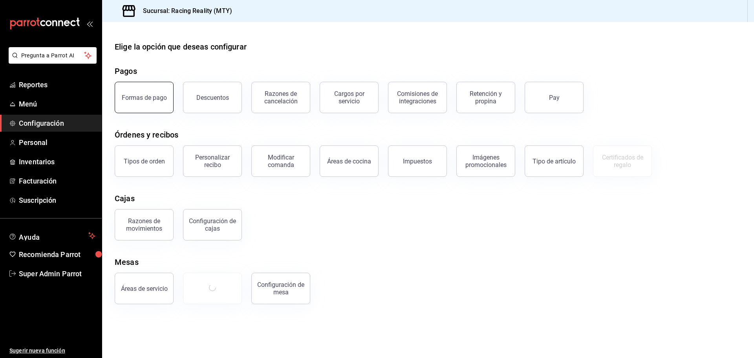
click at [144, 101] on div "Formas de pago" at bounding box center [144, 97] width 45 height 7
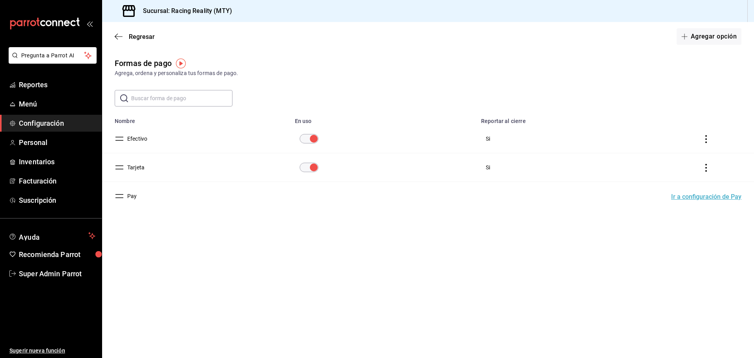
click at [136, 139] on button "Efectivo" at bounding box center [135, 139] width 23 height 8
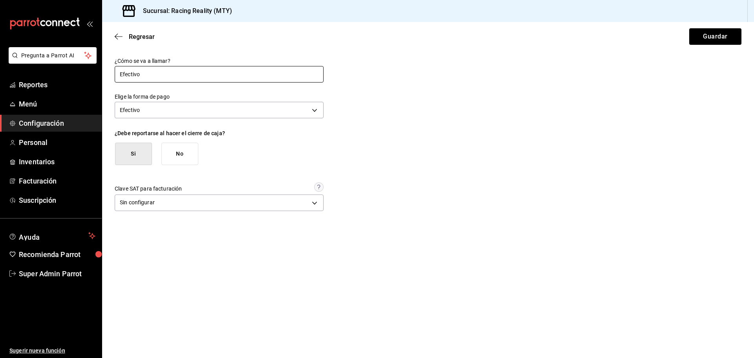
click at [160, 76] on input "Efectivo" at bounding box center [219, 74] width 209 height 16
click at [159, 114] on body "Pregunta a Parrot AI Reportes Menú Configuración Personal Inventarios Facturaci…" at bounding box center [377, 179] width 754 height 358
click at [119, 36] on div at bounding box center [377, 179] width 754 height 358
click at [132, 37] on span "Regresar" at bounding box center [142, 36] width 26 height 7
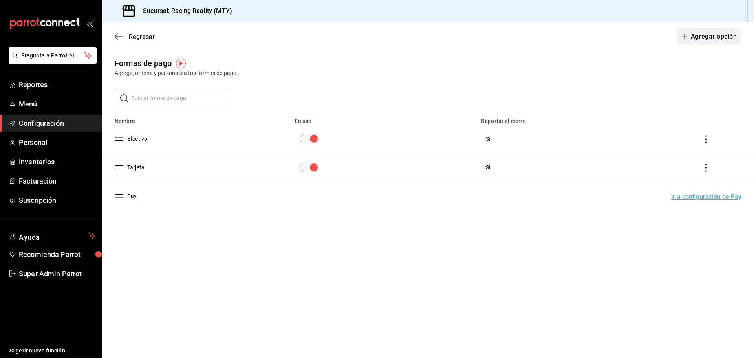
click at [707, 36] on button "Agregar opción" at bounding box center [708, 36] width 65 height 16
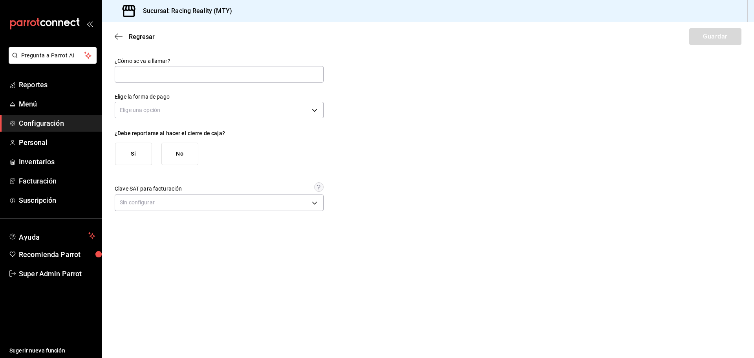
click at [215, 82] on div "¿Cómo se va a llamar?" at bounding box center [219, 70] width 209 height 26
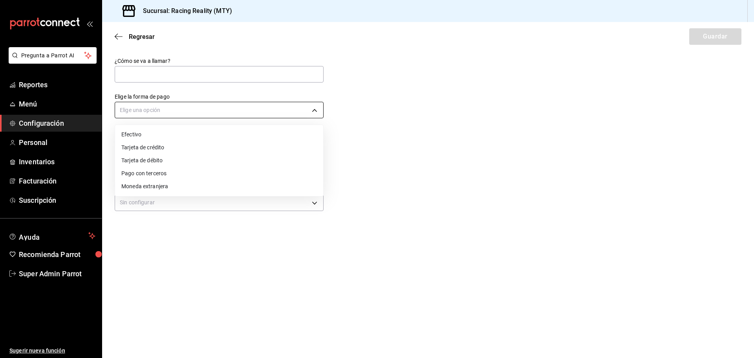
click at [204, 110] on body "Pregunta a Parrot AI Reportes Menú Configuración Personal Inventarios Facturaci…" at bounding box center [377, 179] width 754 height 358
click at [176, 171] on li "Pago con terceros" at bounding box center [219, 173] width 208 height 13
type input "THIRD_PARTY"
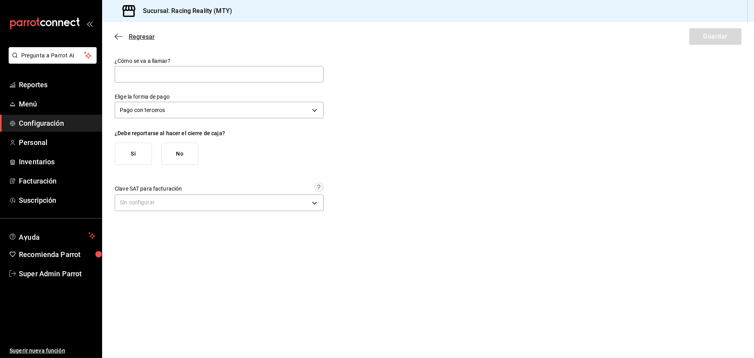
click at [119, 37] on icon "button" at bounding box center [119, 36] width 8 height 0
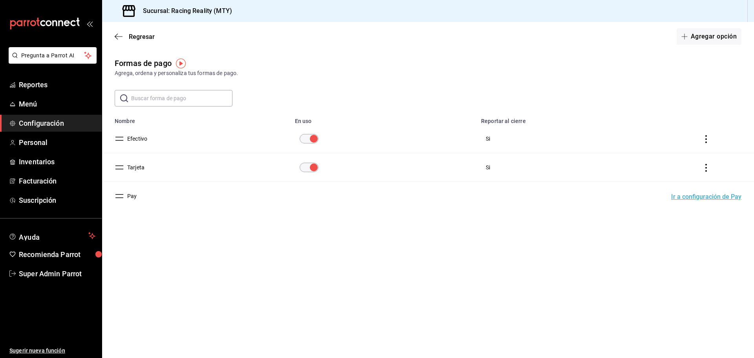
click at [136, 138] on button "Efectivo" at bounding box center [135, 139] width 23 height 8
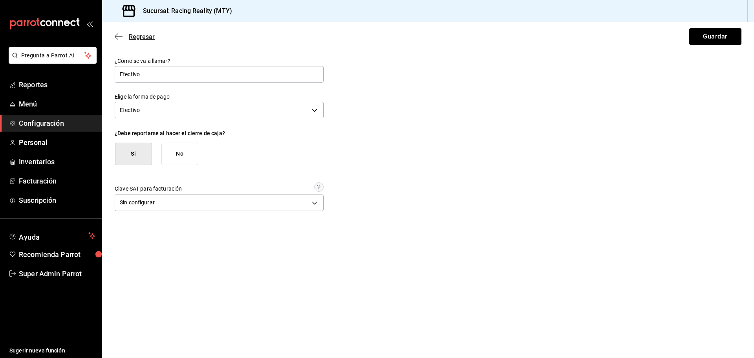
click at [119, 38] on icon "button" at bounding box center [119, 36] width 8 height 7
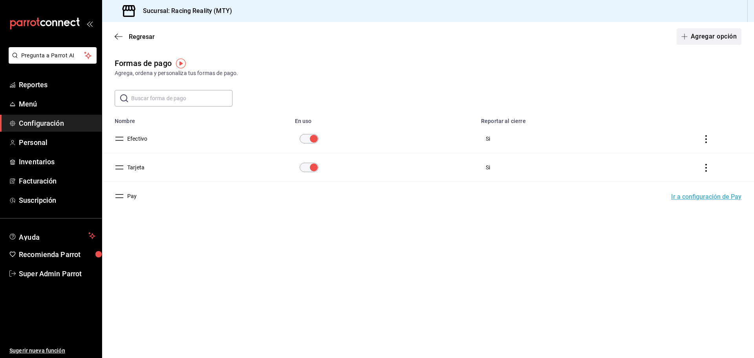
click at [705, 32] on button "Agregar opción" at bounding box center [708, 36] width 65 height 16
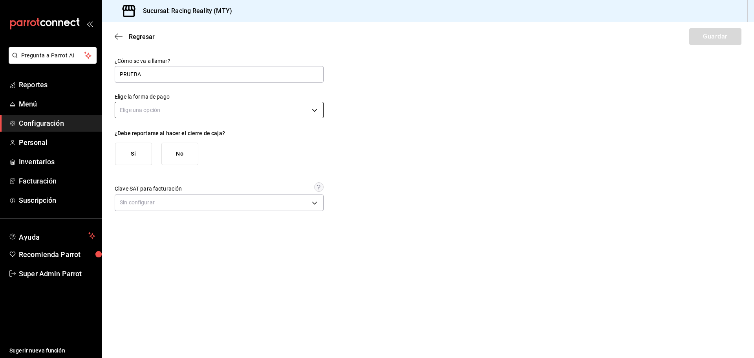
type input "PRUEBA"
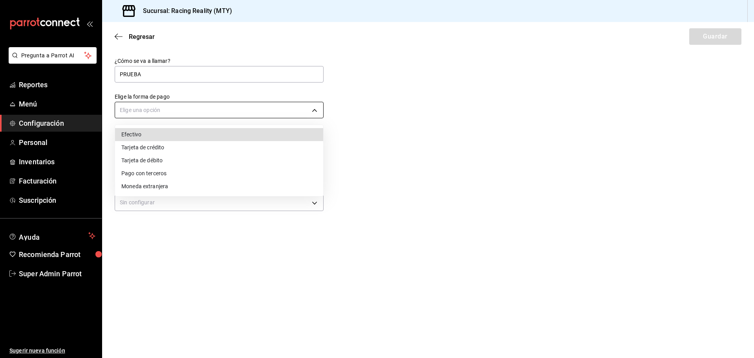
click at [191, 111] on body "Pregunta a Parrot AI Reportes Menú Configuración Personal Inventarios Facturaci…" at bounding box center [377, 179] width 754 height 358
click at [163, 173] on li "Pago con terceros" at bounding box center [219, 173] width 208 height 13
type input "THIRD_PARTY"
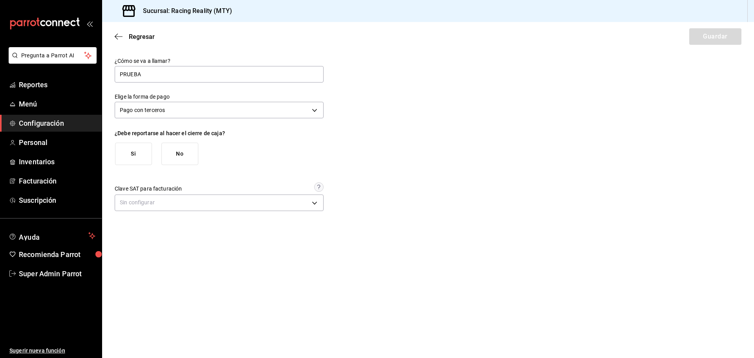
click at [175, 158] on button "No" at bounding box center [179, 154] width 37 height 22
click at [718, 32] on button "Guardar" at bounding box center [715, 36] width 52 height 16
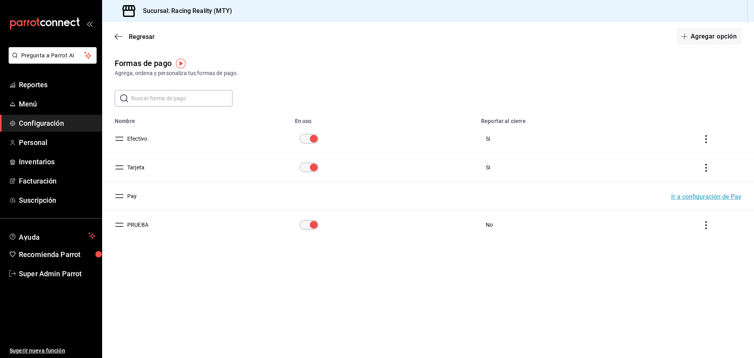
click at [136, 227] on button "PRUEBA" at bounding box center [136, 225] width 24 height 8
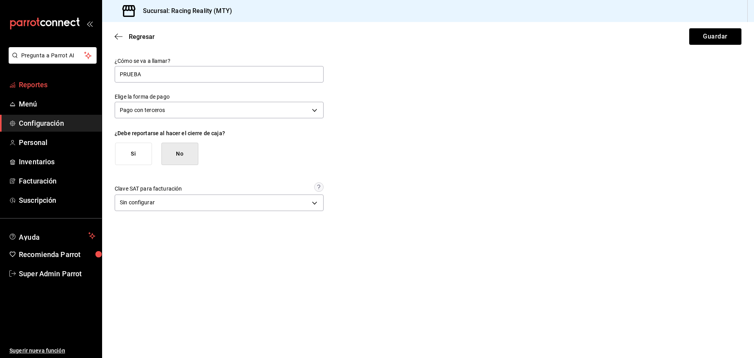
click at [47, 90] on span "Reportes" at bounding box center [57, 84] width 77 height 11
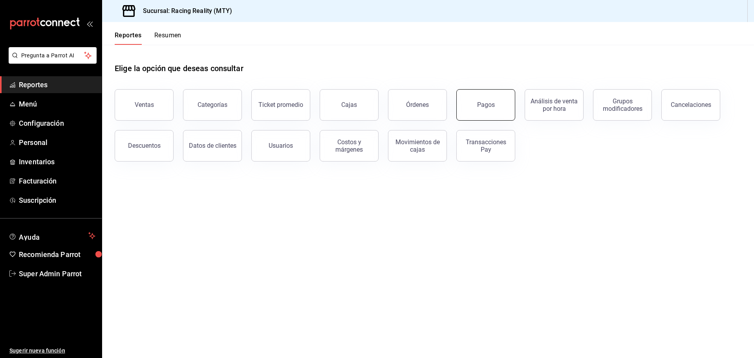
click at [471, 106] on button "Pagos" at bounding box center [485, 104] width 59 height 31
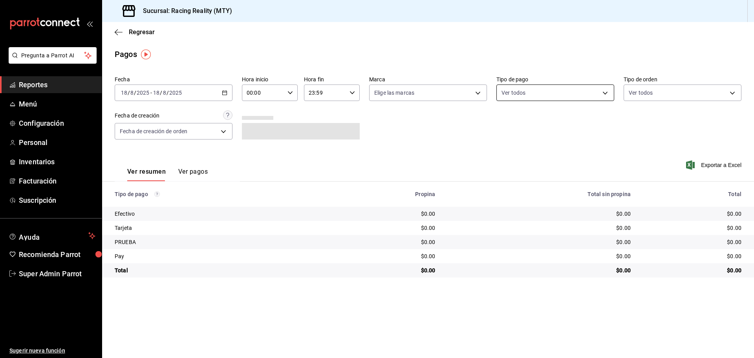
click at [523, 94] on body "Pregunta a Parrot AI Reportes Menú Configuración Personal Inventarios Facturaci…" at bounding box center [377, 179] width 754 height 358
click at [505, 185] on input "checkbox" at bounding box center [504, 184] width 7 height 7
checkbox input "true"
type input "fa384fa8-43e5-45ab-88ff-b0fa747e9980"
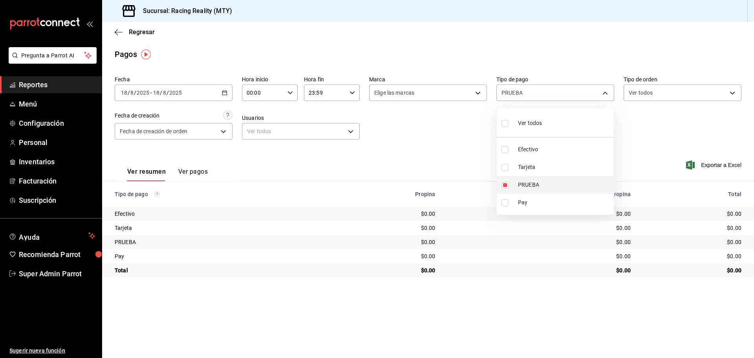
click at [505, 185] on input "checkbox" at bounding box center [504, 184] width 7 height 7
checkbox input "false"
click at [53, 121] on div at bounding box center [377, 179] width 754 height 358
click at [54, 123] on span "Configuración" at bounding box center [57, 123] width 77 height 11
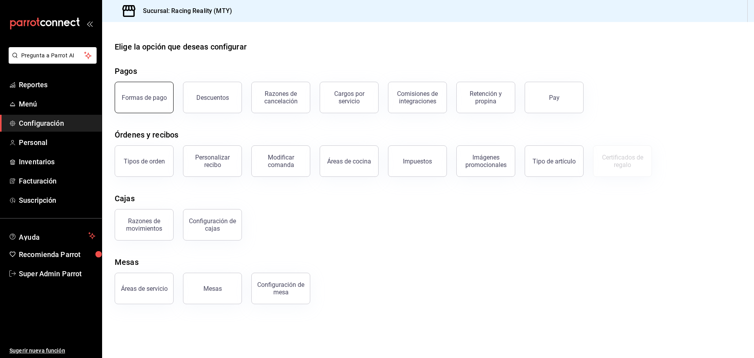
click at [153, 101] on button "Formas de pago" at bounding box center [144, 97] width 59 height 31
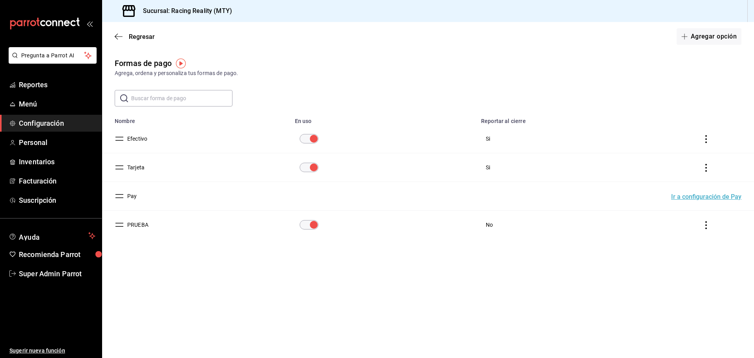
click at [704, 223] on icon "actions" at bounding box center [706, 225] width 8 height 8
click at [681, 238] on span "Eliminar" at bounding box center [678, 235] width 20 height 6
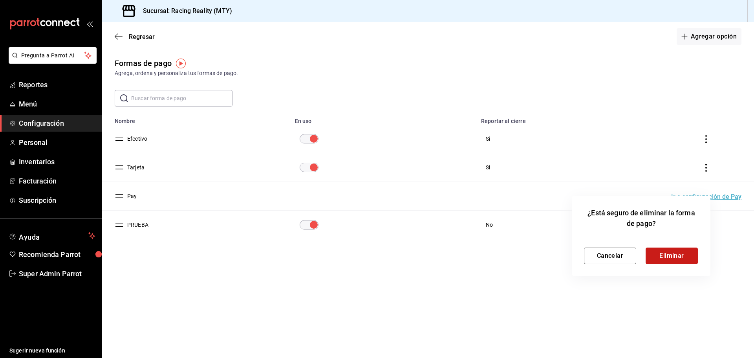
click at [666, 259] on button "Eliminar" at bounding box center [671, 255] width 52 height 16
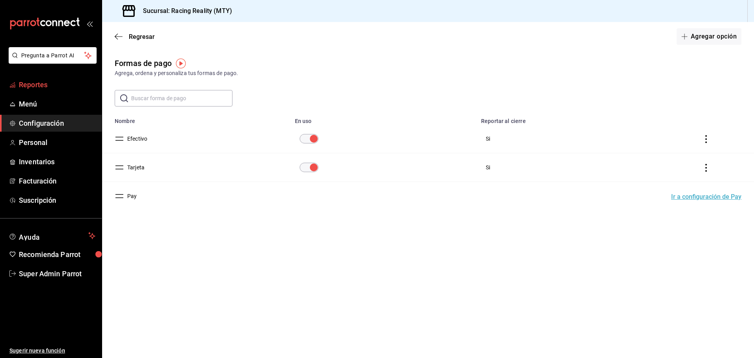
click at [49, 84] on span "Reportes" at bounding box center [57, 84] width 77 height 11
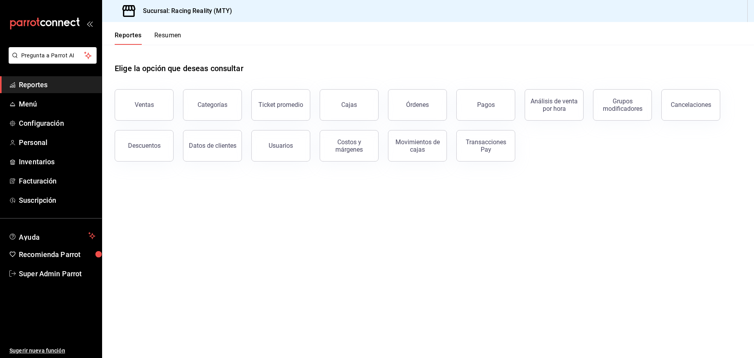
click at [163, 38] on button "Resumen" at bounding box center [167, 37] width 27 height 13
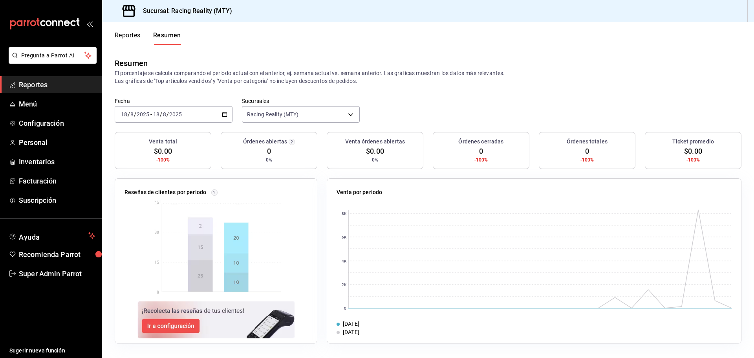
click at [131, 35] on button "Reportes" at bounding box center [128, 37] width 26 height 13
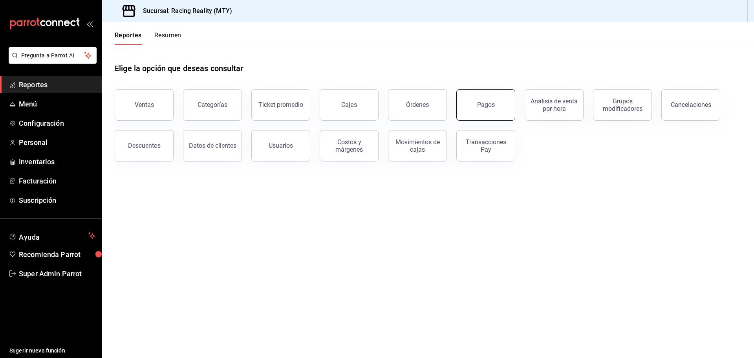
click at [467, 108] on button "Pagos" at bounding box center [485, 104] width 59 height 31
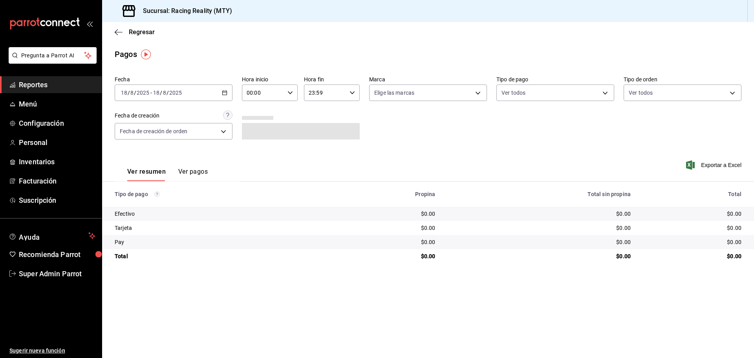
click at [224, 92] on icon "button" at bounding box center [224, 92] width 5 height 5
click at [139, 203] on span "Rango de fechas" at bounding box center [151, 205] width 61 height 8
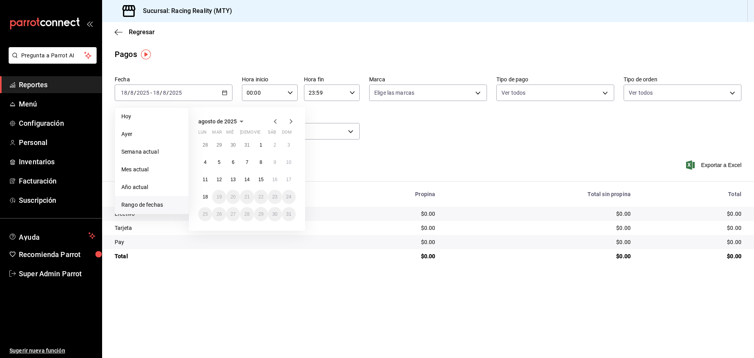
click at [243, 122] on icon "button" at bounding box center [241, 121] width 9 height 9
click at [215, 133] on abbr "enero" at bounding box center [214, 135] width 12 height 5
click at [233, 144] on abbr "1" at bounding box center [233, 144] width 3 height 5
click at [132, 185] on span "Año actual" at bounding box center [151, 187] width 61 height 8
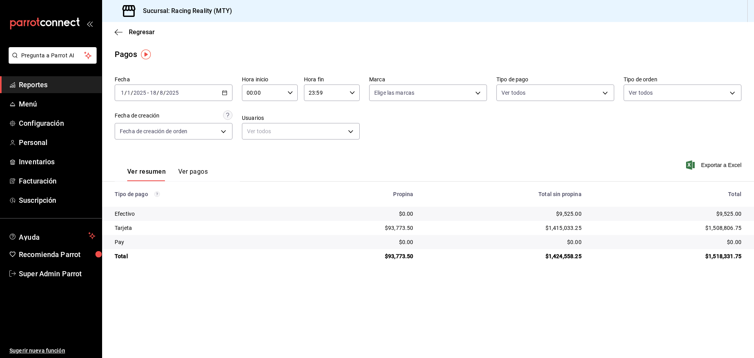
click at [200, 170] on button "Ver pagos" at bounding box center [192, 174] width 29 height 13
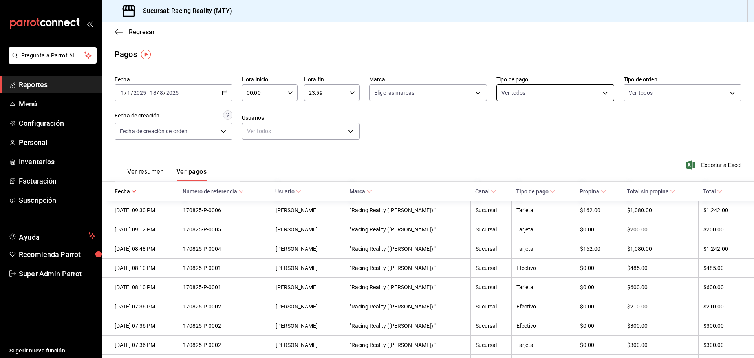
click at [536, 93] on body "Pregunta a Parrot AI Reportes Menú Configuración Personal Inventarios Facturaci…" at bounding box center [377, 179] width 754 height 358
click at [522, 147] on span "Efectivo" at bounding box center [559, 149] width 91 height 8
type input "d3a07161-e072-4dd3-87ee-2587c4430c9a"
checkbox input "true"
click at [418, 146] on div at bounding box center [377, 179] width 754 height 358
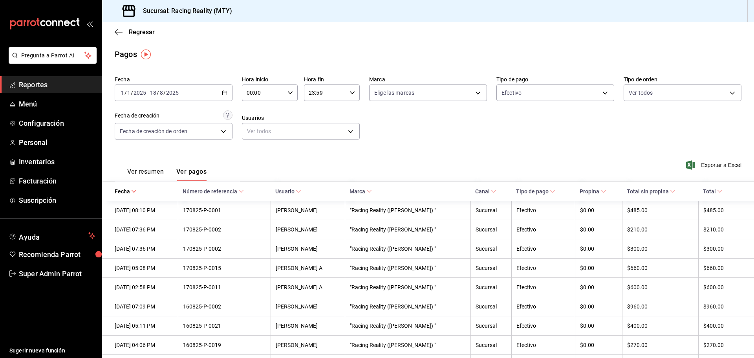
click at [225, 92] on \(Stroke\) "button" at bounding box center [225, 92] width 4 height 0
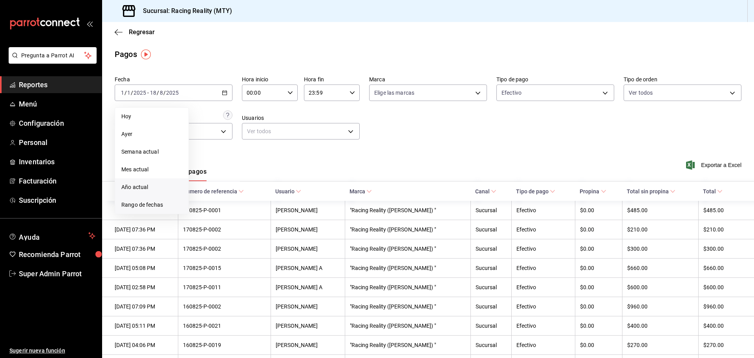
click at [157, 205] on span "Rango de fechas" at bounding box center [151, 205] width 61 height 8
click at [239, 124] on icon "button" at bounding box center [241, 121] width 9 height 9
click at [214, 122] on icon "button" at bounding box center [215, 121] width 9 height 9
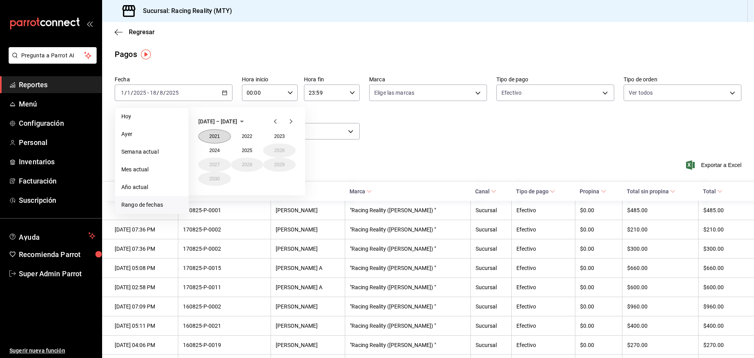
click at [218, 138] on button "2021" at bounding box center [214, 136] width 33 height 14
click at [221, 138] on button "enero" at bounding box center [214, 136] width 33 height 14
click at [224, 122] on icon "button" at bounding box center [219, 121] width 9 height 9
click at [276, 177] on abbr "diciembre" at bounding box center [279, 178] width 20 height 5
click at [261, 215] on abbr "31" at bounding box center [260, 213] width 5 height 5
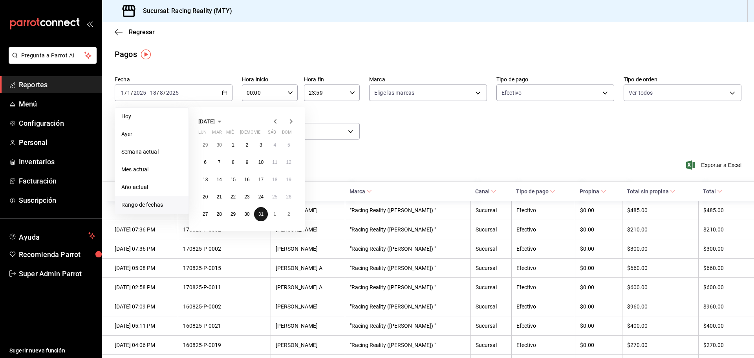
click at [261, 215] on abbr "31" at bounding box center [260, 213] width 5 height 5
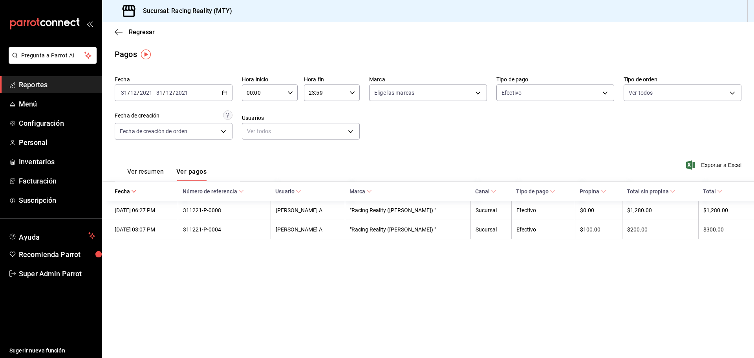
click at [225, 95] on \(Stroke\) "button" at bounding box center [224, 93] width 5 height 4
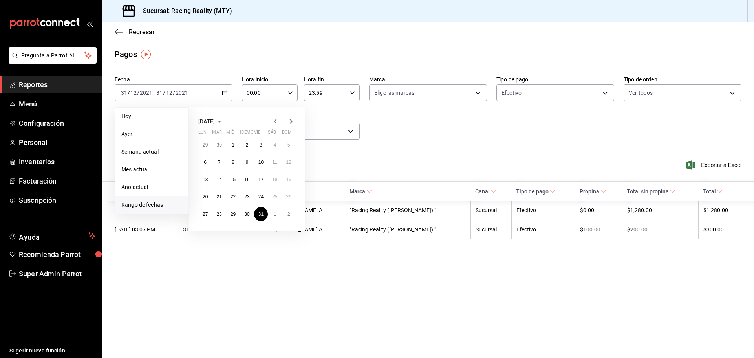
click at [224, 123] on icon "button" at bounding box center [219, 121] width 9 height 9
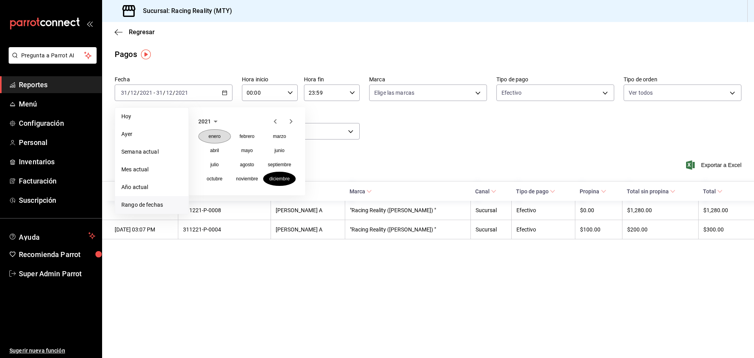
click at [216, 135] on abbr "enero" at bounding box center [214, 135] width 12 height 5
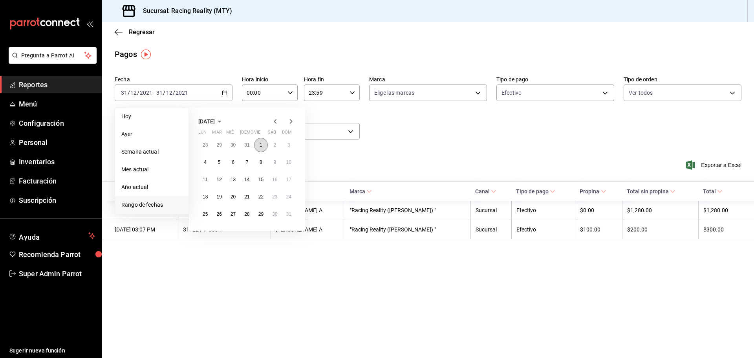
click at [261, 148] on button "1" at bounding box center [261, 145] width 14 height 14
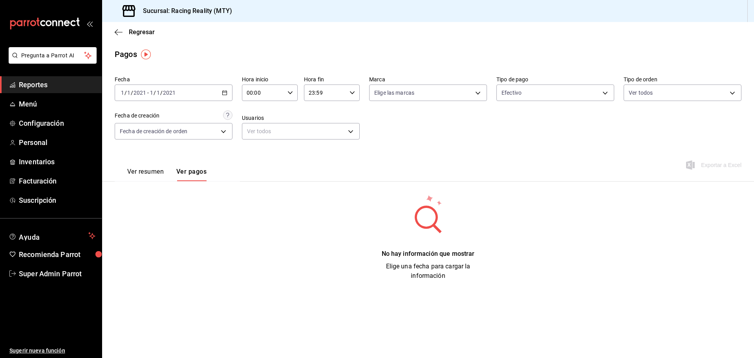
click at [225, 95] on \(Stroke\) "button" at bounding box center [224, 93] width 5 height 4
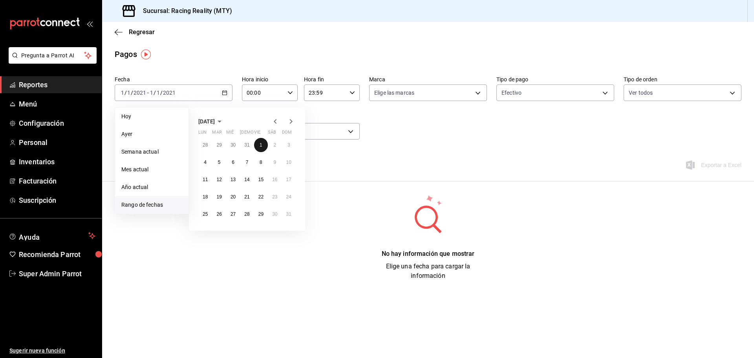
click at [263, 145] on button "1" at bounding box center [261, 145] width 14 height 14
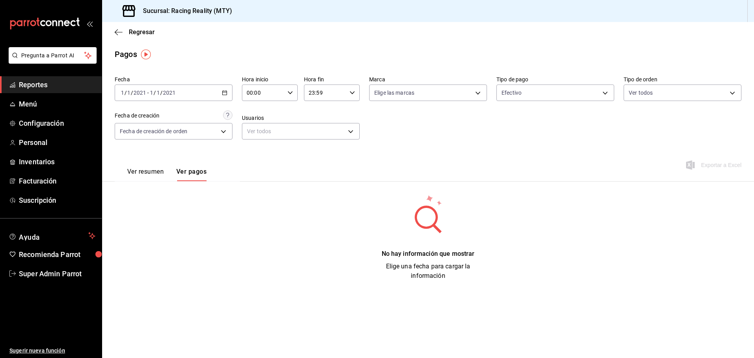
click at [163, 93] on input "2021" at bounding box center [169, 93] width 13 height 6
click at [186, 93] on div "2021-01-01 1 / 1 / 2021 - 2021-01-01 1 / 1 / 2021" at bounding box center [174, 92] width 118 height 16
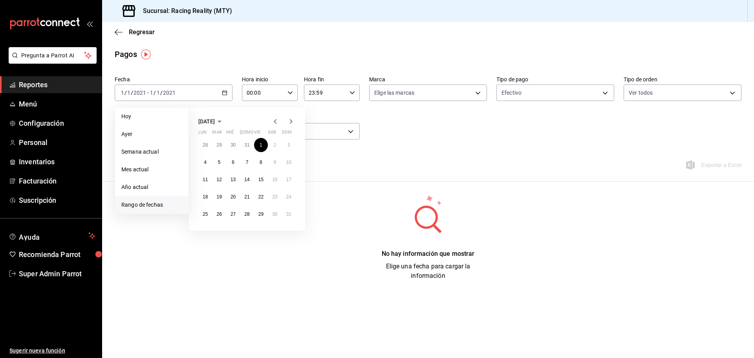
click at [224, 122] on icon "button" at bounding box center [219, 121] width 9 height 9
click at [278, 178] on abbr "diciembre" at bounding box center [279, 178] width 20 height 5
click at [258, 214] on abbr "31" at bounding box center [260, 213] width 5 height 5
click button "31" at bounding box center [261, 214] width 14 height 14
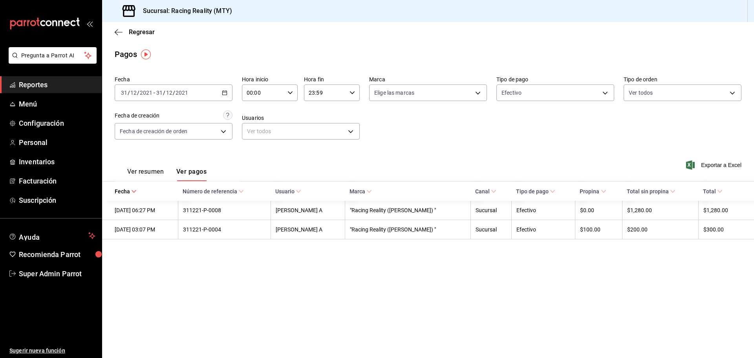
click at [227, 95] on \(Stroke\) "button" at bounding box center [224, 93] width 5 height 4
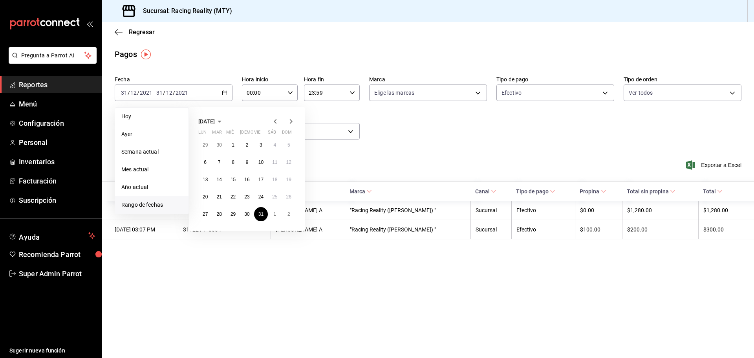
click at [224, 121] on icon "button" at bounding box center [219, 121] width 9 height 9
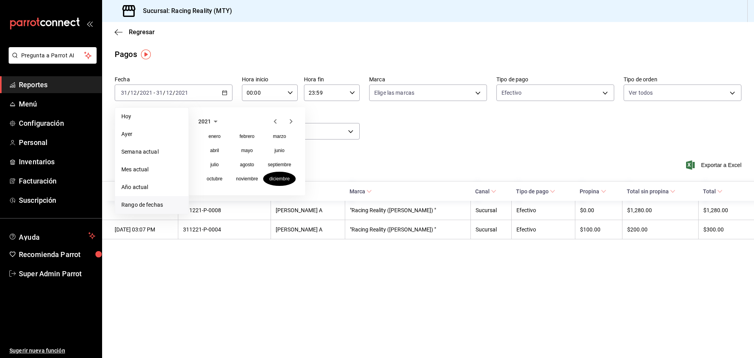
click at [214, 121] on icon "button" at bounding box center [216, 122] width 4 height 2
click at [245, 133] on button "2022" at bounding box center [247, 136] width 33 height 14
click at [223, 133] on button "enero" at bounding box center [214, 136] width 33 height 14
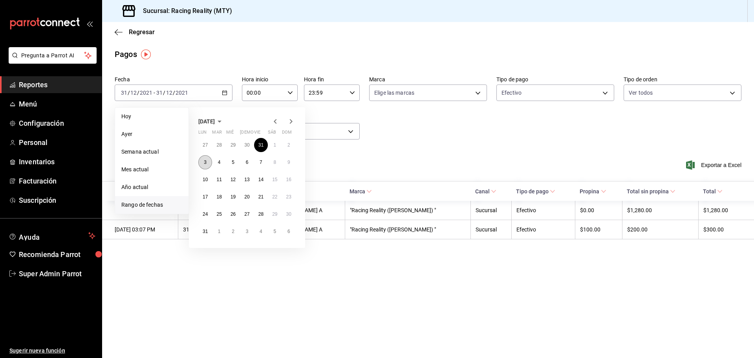
click at [205, 162] on abbr "3" at bounding box center [205, 161] width 3 height 5
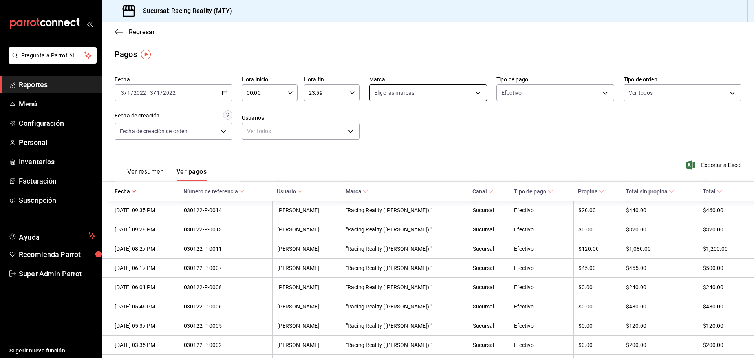
click at [416, 94] on body "Pregunta a Parrot AI Reportes Menú Configuración Personal Inventarios Facturaci…" at bounding box center [377, 179] width 754 height 358
click at [416, 94] on div at bounding box center [377, 179] width 754 height 358
click at [222, 90] on icon "button" at bounding box center [224, 92] width 5 height 5
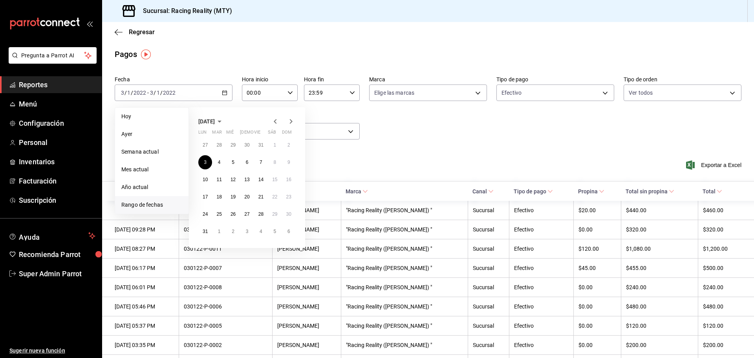
click at [215, 121] on span "enero de 2022" at bounding box center [206, 121] width 16 height 6
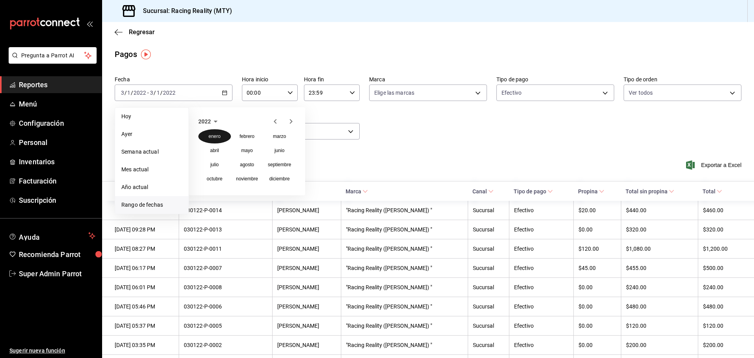
click at [218, 133] on abbr "enero" at bounding box center [214, 135] width 12 height 5
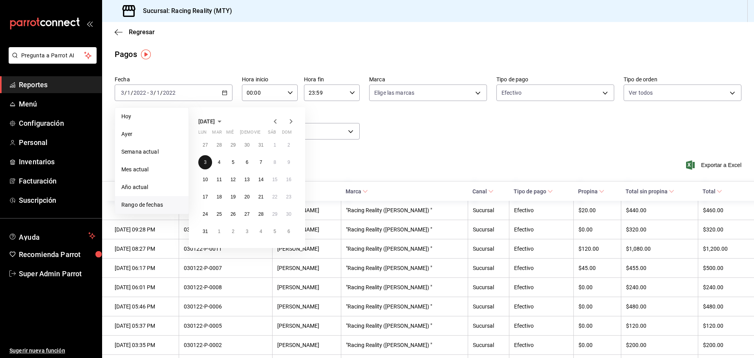
click at [208, 165] on button "3" at bounding box center [205, 162] width 14 height 14
click at [221, 122] on icon "button" at bounding box center [220, 122] width 4 height 2
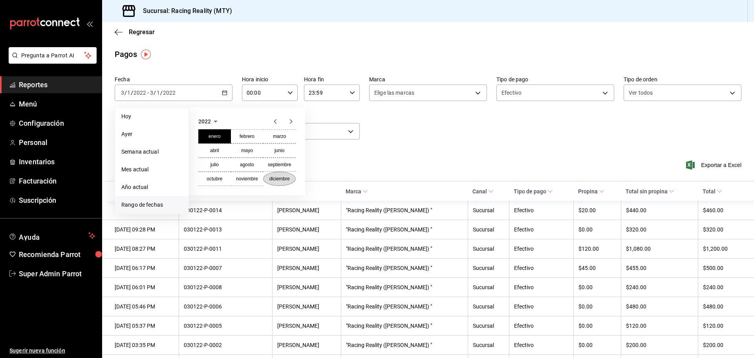
click at [280, 180] on abbr "diciembre" at bounding box center [279, 178] width 20 height 5
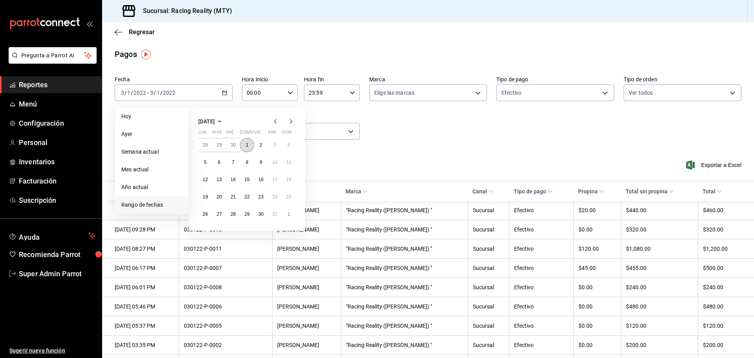
click at [250, 148] on button "1" at bounding box center [247, 145] width 14 height 14
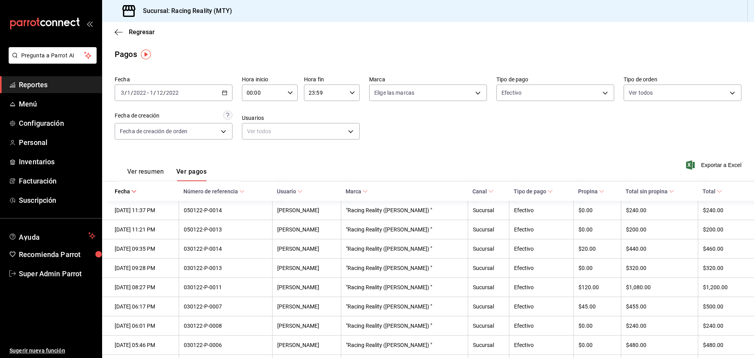
click at [161, 168] on button "Ver resumen" at bounding box center [145, 174] width 37 height 13
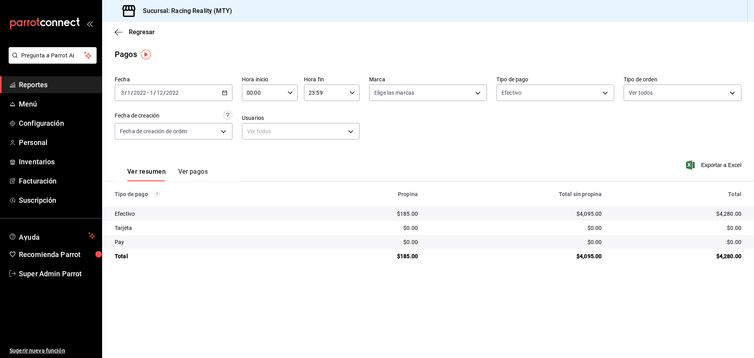
click at [199, 170] on button "Ver pagos" at bounding box center [192, 174] width 29 height 13
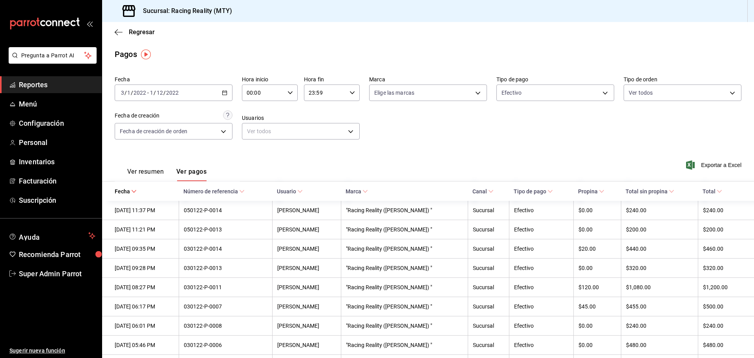
click at [223, 95] on div "2022-01-03 3 / 1 / 2022 - 2022-12-01 1 / 12 / 2022" at bounding box center [174, 92] width 118 height 16
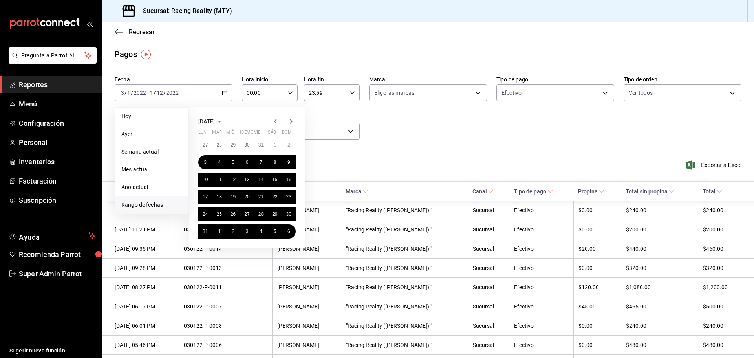
click at [221, 122] on icon "button" at bounding box center [220, 122] width 4 height 2
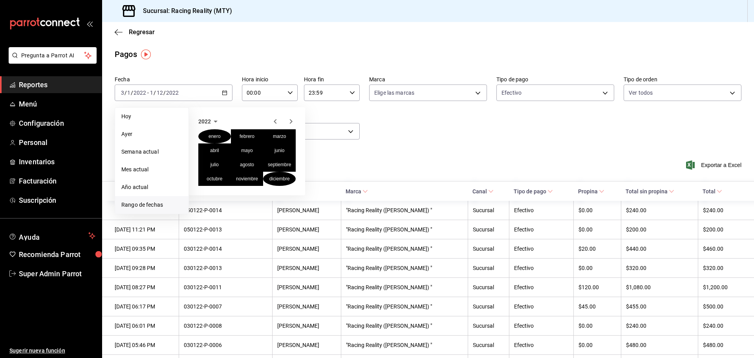
click at [215, 122] on icon "button" at bounding box center [216, 122] width 4 height 2
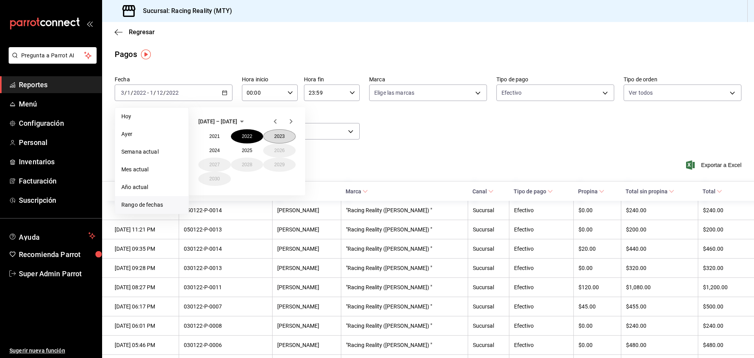
click at [275, 135] on button "2023" at bounding box center [279, 136] width 33 height 14
click at [219, 133] on button "enero" at bounding box center [214, 136] width 33 height 14
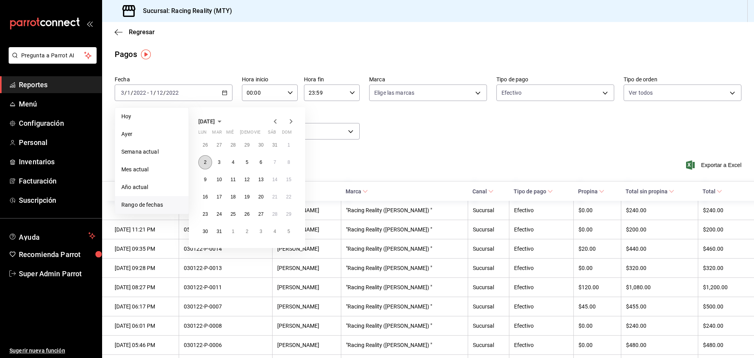
click at [203, 163] on button "2" at bounding box center [205, 162] width 14 height 14
click at [221, 121] on icon "button" at bounding box center [220, 122] width 4 height 2
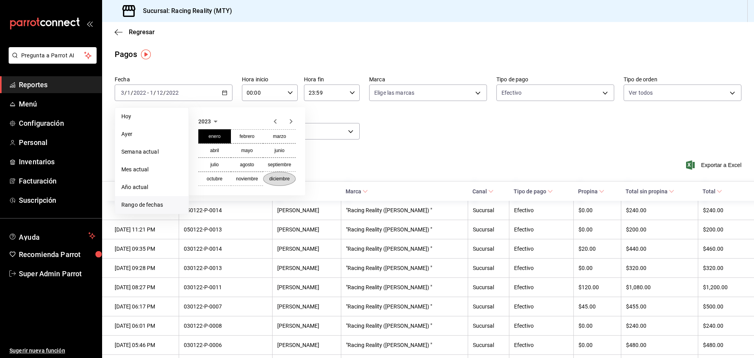
click at [280, 179] on abbr "diciembre" at bounding box center [279, 178] width 20 height 5
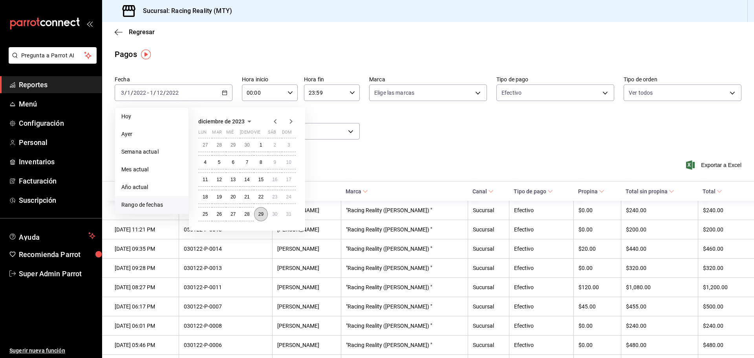
click at [262, 214] on abbr "29" at bounding box center [260, 213] width 5 height 5
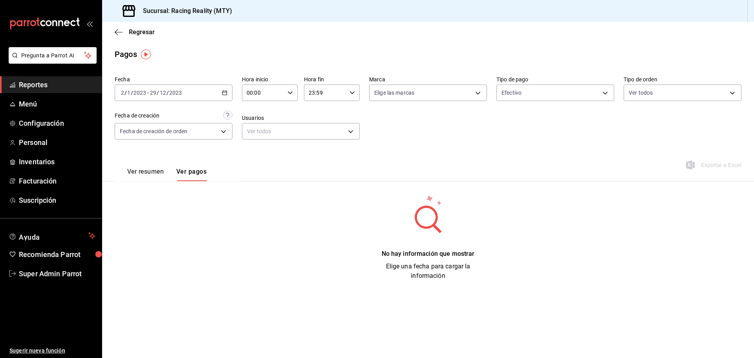
click at [224, 91] on icon "button" at bounding box center [224, 92] width 5 height 5
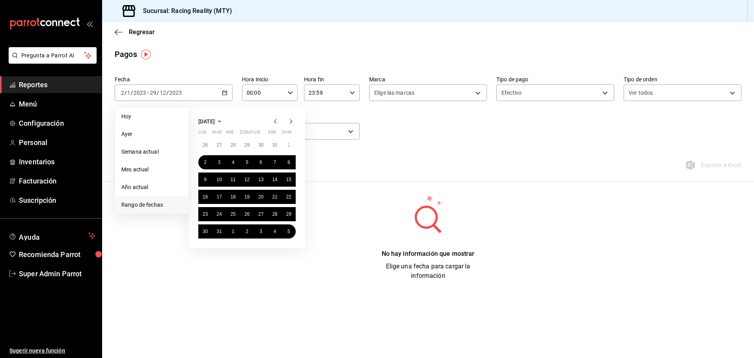
click at [224, 121] on icon "button" at bounding box center [219, 121] width 9 height 9
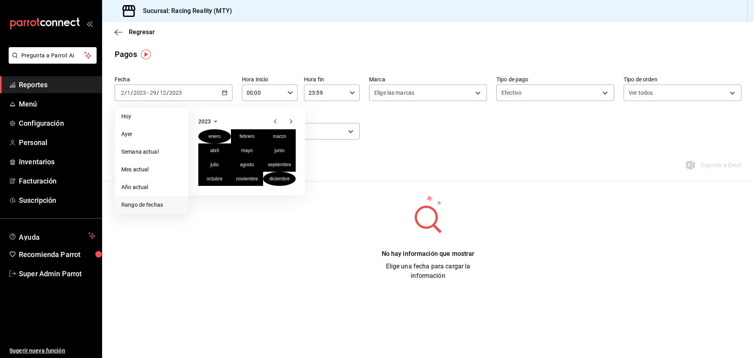
click at [215, 120] on icon "button" at bounding box center [215, 121] width 9 height 9
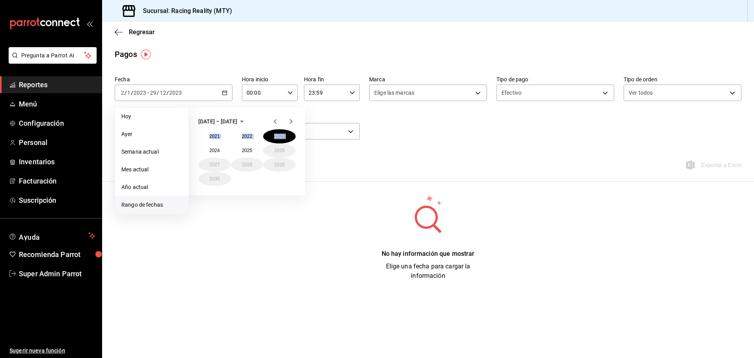
drag, startPoint x: 196, startPoint y: 135, endPoint x: 197, endPoint y: 147, distance: 11.8
click at [197, 147] on div "2021 – 2030 2021 2022 2023 2024 2025 2026 2027 2028 2029 2030" at bounding box center [247, 151] width 116 height 88
click at [210, 151] on button "2024" at bounding box center [214, 150] width 33 height 14
click at [214, 137] on abbr "enero" at bounding box center [214, 135] width 12 height 5
click at [205, 140] on button "1" at bounding box center [205, 145] width 14 height 14
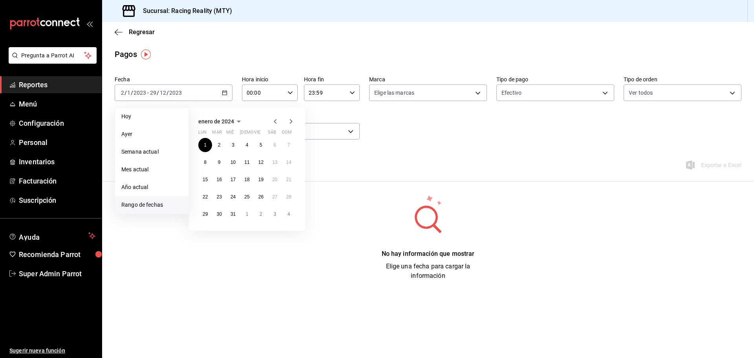
click at [240, 120] on icon "button" at bounding box center [238, 121] width 9 height 9
click at [285, 180] on abbr "diciembre" at bounding box center [279, 178] width 20 height 5
click at [219, 233] on abbr "31" at bounding box center [218, 231] width 5 height 5
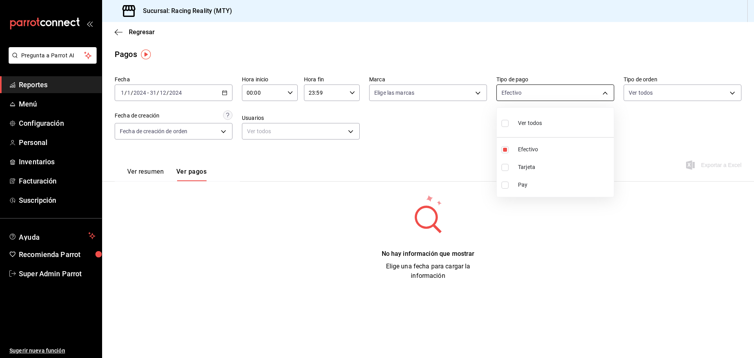
click at [564, 90] on body "Pregunta a Parrot AI Reportes Menú Configuración Personal Inventarios Facturaci…" at bounding box center [377, 179] width 754 height 358
click at [528, 121] on span "Ver todos" at bounding box center [530, 123] width 24 height 8
type input "d3a07161-e072-4dd3-87ee-2587c4430c9a,da8a0c72-d318-4a89-8b55-a4f11457e297,79aff…"
checkbox input "true"
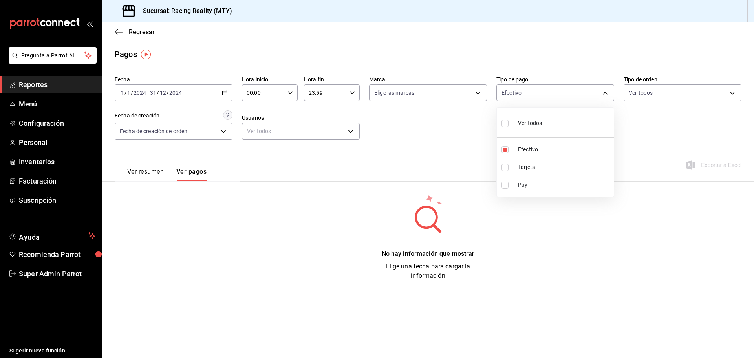
checkbox input "true"
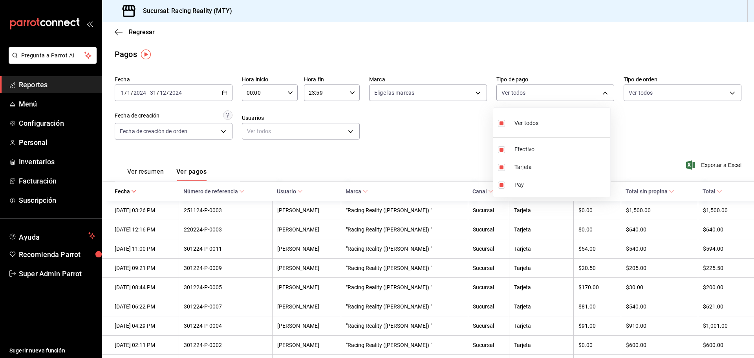
click at [405, 155] on div at bounding box center [377, 179] width 754 height 358
click at [593, 93] on body "Pregunta a Parrot AI Reportes Menú Configuración Personal Inventarios Facturaci…" at bounding box center [377, 179] width 754 height 358
click at [38, 121] on div at bounding box center [377, 179] width 754 height 358
click at [36, 122] on span "Configuración" at bounding box center [57, 123] width 77 height 11
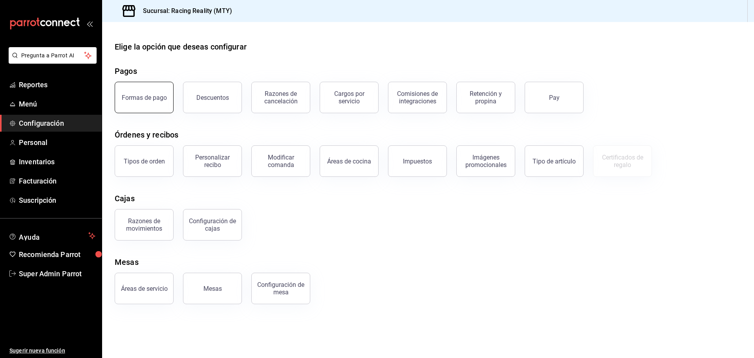
click at [125, 105] on button "Formas de pago" at bounding box center [144, 97] width 59 height 31
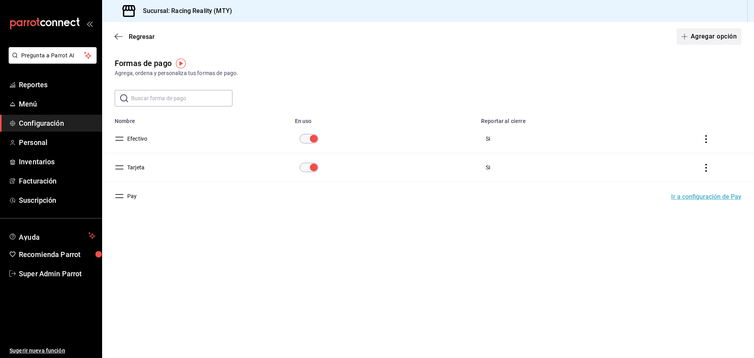
click at [700, 34] on button "Agregar opción" at bounding box center [708, 36] width 65 height 16
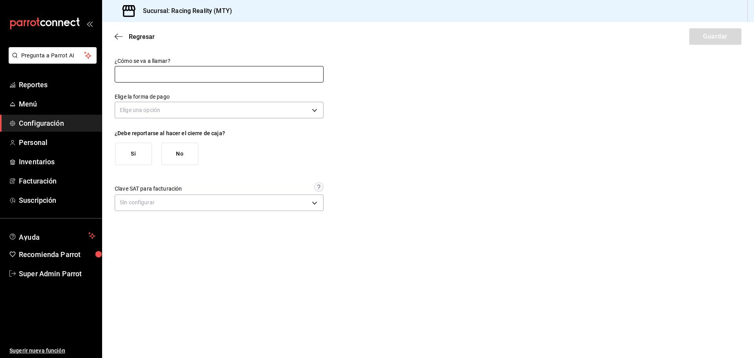
click at [235, 73] on input "text" at bounding box center [219, 74] width 209 height 16
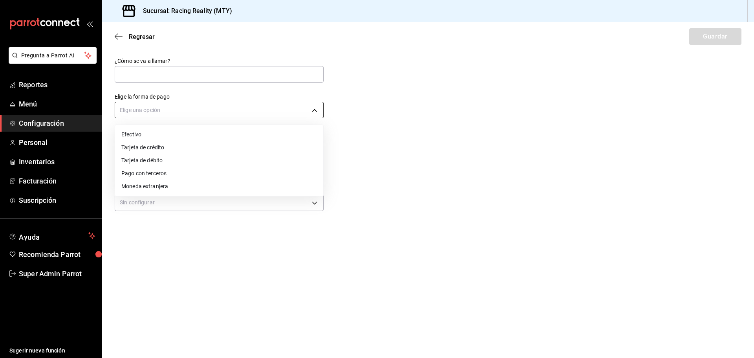
click at [240, 107] on body "Pregunta a Parrot AI Reportes Menú Configuración Personal Inventarios Facturaci…" at bounding box center [377, 179] width 754 height 358
click at [169, 170] on li "Pago con terceros" at bounding box center [219, 173] width 208 height 13
type input "THIRD_PARTY"
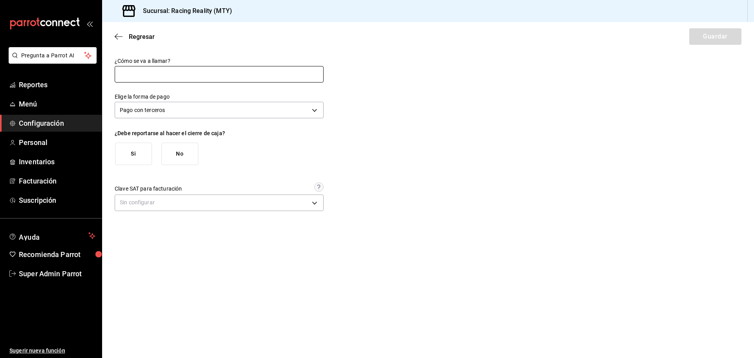
click at [168, 74] on input "text" at bounding box center [219, 74] width 209 height 16
click at [181, 73] on input "text" at bounding box center [219, 74] width 209 height 16
type input "Pago con terceros"
click at [144, 154] on button "Si" at bounding box center [133, 154] width 37 height 22
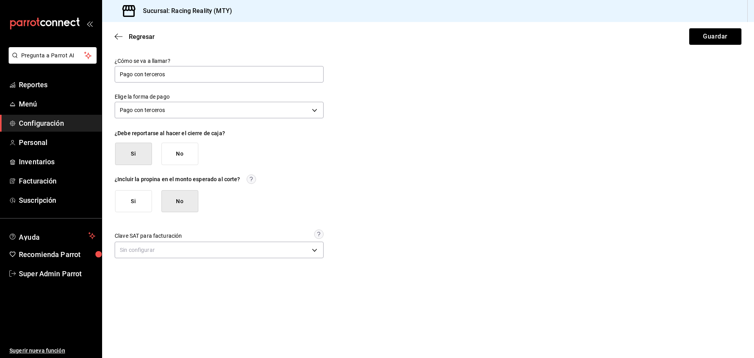
click at [142, 198] on button "Si" at bounding box center [133, 201] width 37 height 22
click at [693, 38] on button "Guardar" at bounding box center [715, 36] width 52 height 16
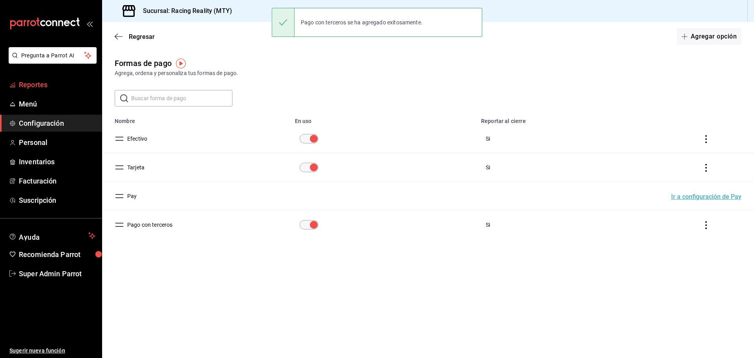
click at [56, 84] on span "Reportes" at bounding box center [57, 84] width 77 height 11
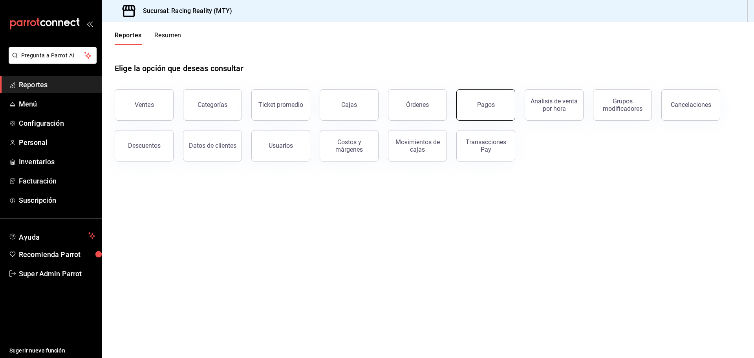
click at [467, 105] on button "Pagos" at bounding box center [485, 104] width 59 height 31
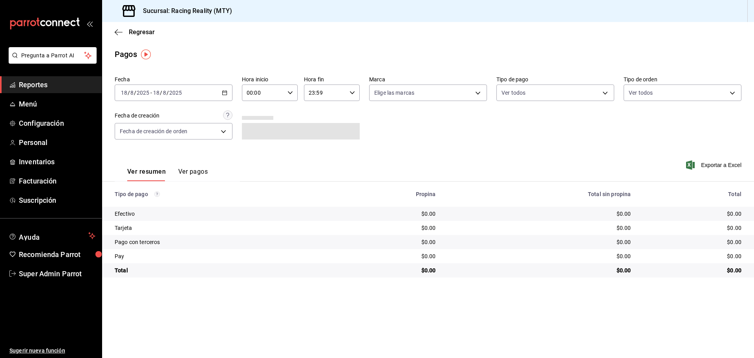
click at [208, 97] on div "2025-08-18 18 / 8 / 2025 - 2025-08-18 18 / 8 / 2025" at bounding box center [174, 92] width 118 height 16
click at [227, 94] on div "2025-08-18 18 / 8 / 2025 - 2025-08-18 18 / 8 / 2025" at bounding box center [174, 92] width 118 height 16
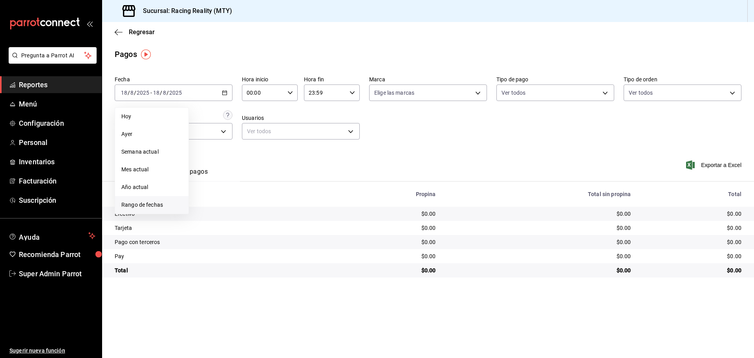
click at [142, 201] on span "Rango de fechas" at bounding box center [151, 205] width 61 height 8
click at [243, 123] on icon "button" at bounding box center [241, 121] width 9 height 9
click at [214, 123] on icon "button" at bounding box center [215, 121] width 9 height 9
click at [219, 153] on button "2024" at bounding box center [214, 150] width 33 height 14
click at [218, 140] on button "enero" at bounding box center [214, 136] width 33 height 14
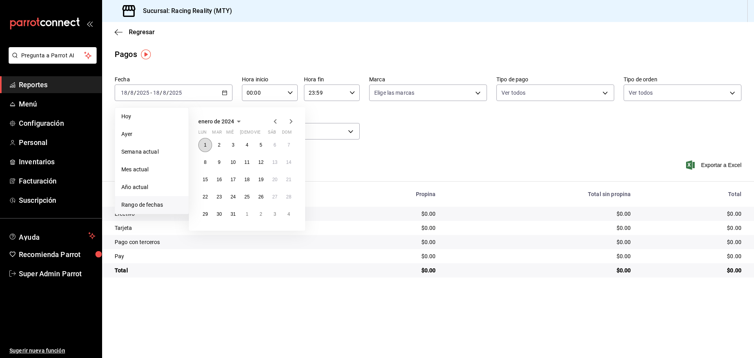
click at [205, 143] on abbr "1" at bounding box center [205, 144] width 3 height 5
click at [239, 123] on icon "button" at bounding box center [238, 121] width 9 height 9
click at [282, 180] on abbr "diciembre" at bounding box center [279, 178] width 20 height 5
click at [220, 232] on abbr "31" at bounding box center [218, 231] width 5 height 5
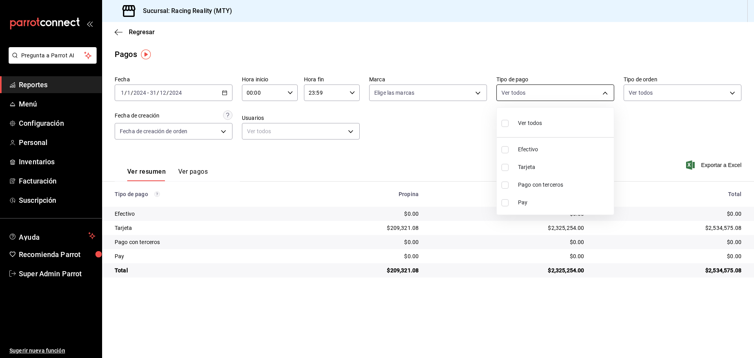
click at [519, 95] on body "Pregunta a Parrot AI Reportes Menú Configuración Personal Inventarios Facturaci…" at bounding box center [377, 179] width 754 height 358
click at [506, 186] on input "checkbox" at bounding box center [504, 184] width 7 height 7
checkbox input "true"
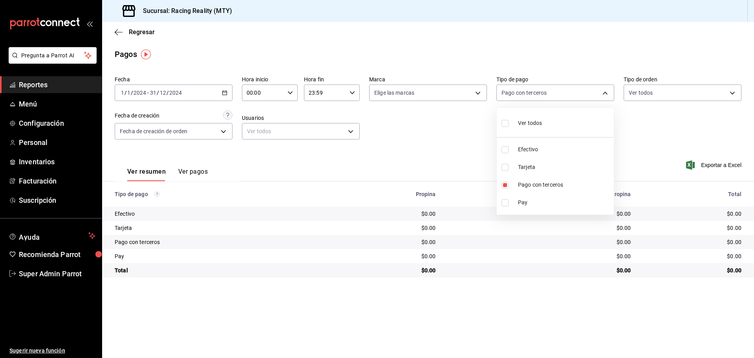
click at [505, 154] on li "Efectivo" at bounding box center [555, 150] width 117 height 18
type input "80c65486-3cd1-464d-b05d-4f1795be9850,d3a07161-e072-4dd3-87ee-2587c4430c9a"
checkbox input "true"
click at [199, 171] on div at bounding box center [377, 179] width 754 height 358
click at [197, 173] on button "Ver pagos" at bounding box center [192, 174] width 29 height 13
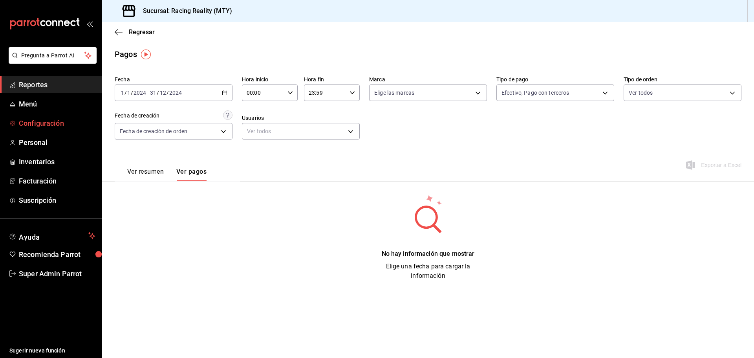
click at [32, 127] on span "Configuración" at bounding box center [57, 123] width 77 height 11
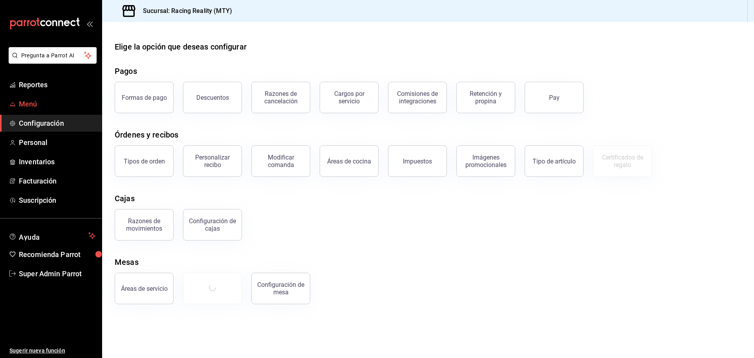
click at [26, 105] on span "Menú" at bounding box center [57, 104] width 77 height 11
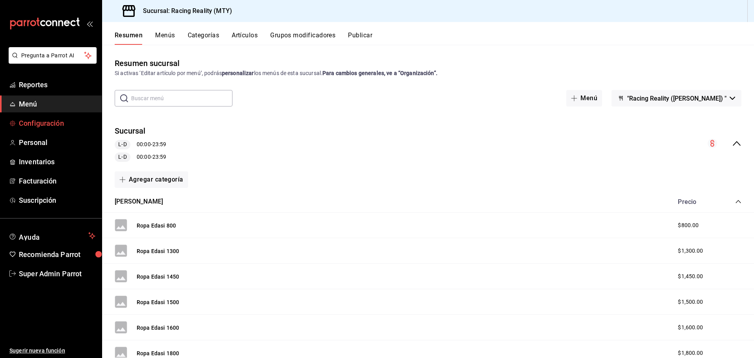
click at [27, 126] on span "Configuración" at bounding box center [57, 123] width 77 height 11
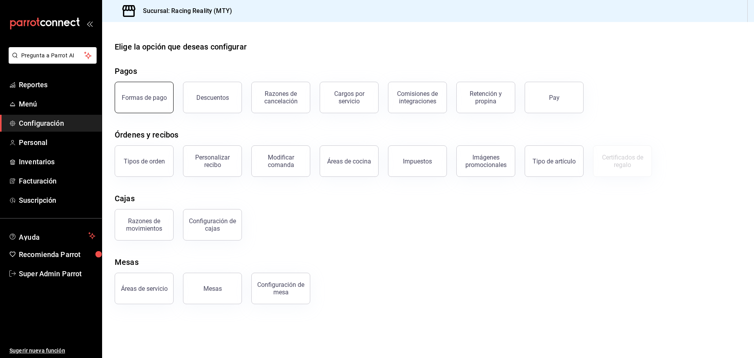
click at [138, 96] on div "Formas de pago" at bounding box center [144, 97] width 45 height 7
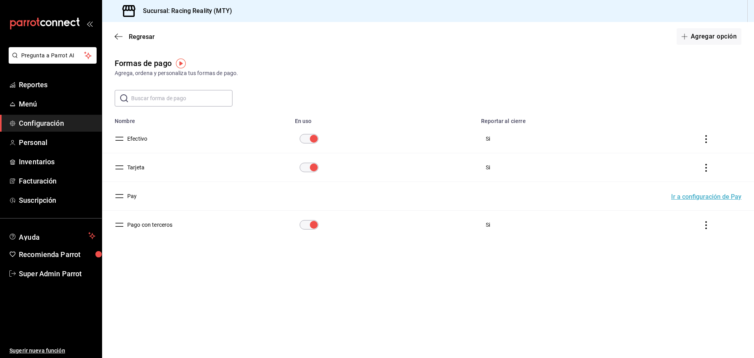
click at [706, 225] on icon "actions" at bounding box center [706, 225] width 2 height 8
click at [688, 234] on li "Eliminar" at bounding box center [677, 236] width 66 height 22
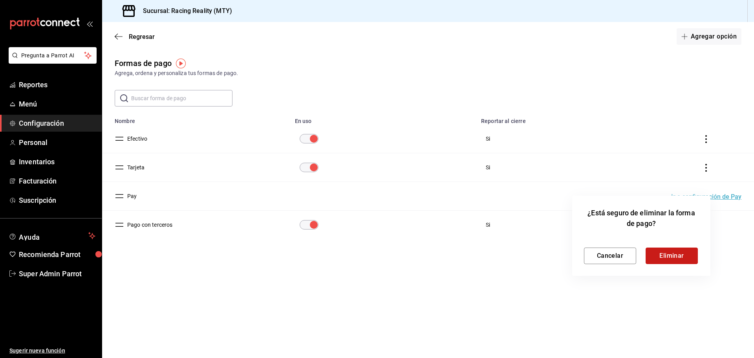
click at [657, 252] on button "Eliminar" at bounding box center [671, 255] width 52 height 16
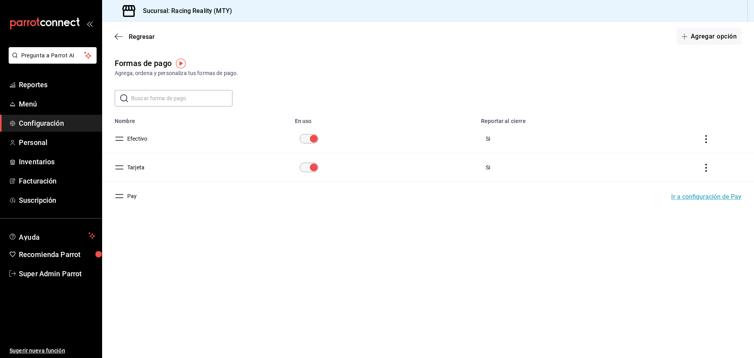
click at [136, 139] on button "Efectivo" at bounding box center [135, 139] width 23 height 8
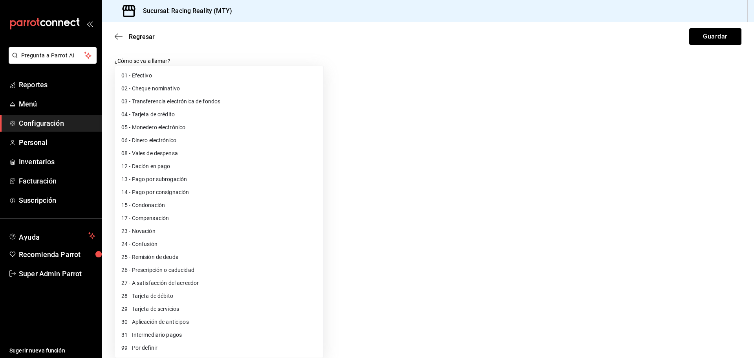
click at [140, 205] on body "Pregunta a Parrot AI Reportes Menú Configuración Personal Inventarios Facturaci…" at bounding box center [377, 179] width 754 height 358
click at [441, 113] on div at bounding box center [377, 179] width 754 height 358
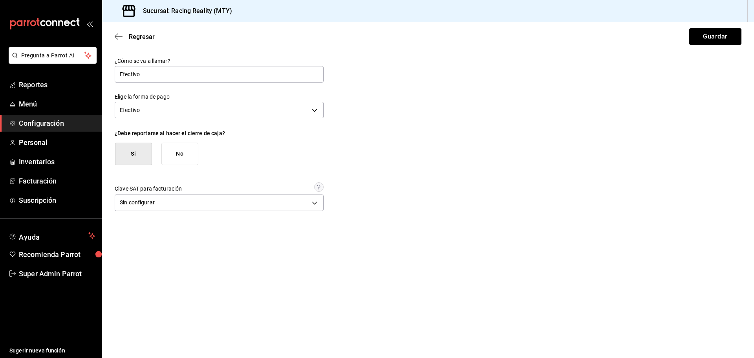
click at [192, 147] on button "No" at bounding box center [179, 154] width 37 height 22
click at [129, 157] on button "Si" at bounding box center [133, 154] width 37 height 22
click at [134, 153] on button "Si" at bounding box center [133, 154] width 37 height 22
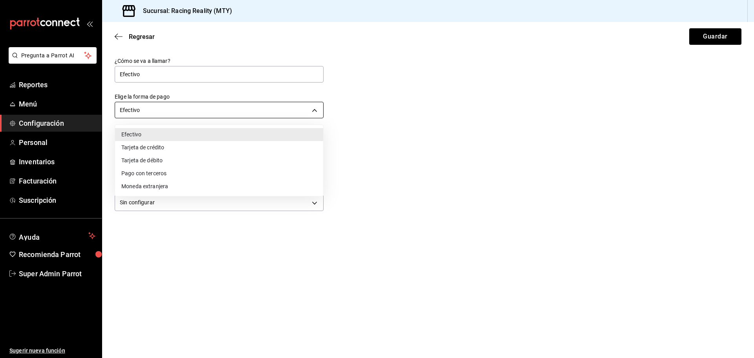
click at [149, 115] on body "Pregunta a Parrot AI Reportes Menú Configuración Personal Inventarios Facturaci…" at bounding box center [377, 179] width 754 height 358
click at [146, 144] on li "Tarjeta de crédito" at bounding box center [219, 147] width 208 height 13
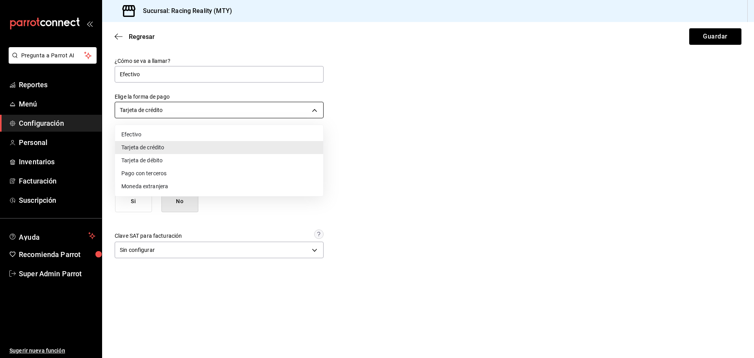
click at [159, 113] on body "Pregunta a Parrot AI Reportes Menú Configuración Personal Inventarios Facturaci…" at bounding box center [377, 179] width 754 height 358
click at [143, 133] on li "Efectivo" at bounding box center [219, 134] width 208 height 13
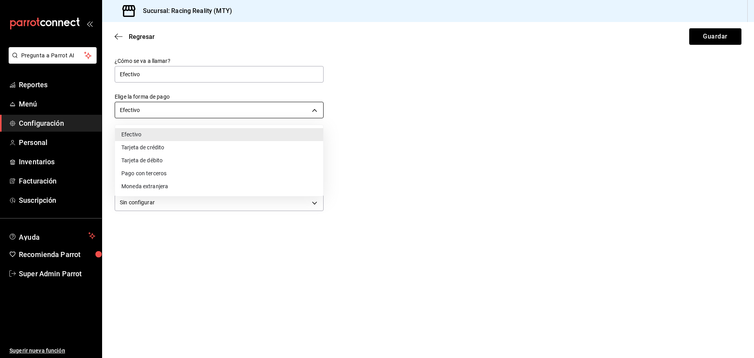
click at [196, 112] on body "Pregunta a Parrot AI Reportes Menú Configuración Personal Inventarios Facturaci…" at bounding box center [377, 179] width 754 height 358
click at [168, 145] on li "Tarjeta de crédito" at bounding box center [219, 147] width 208 height 13
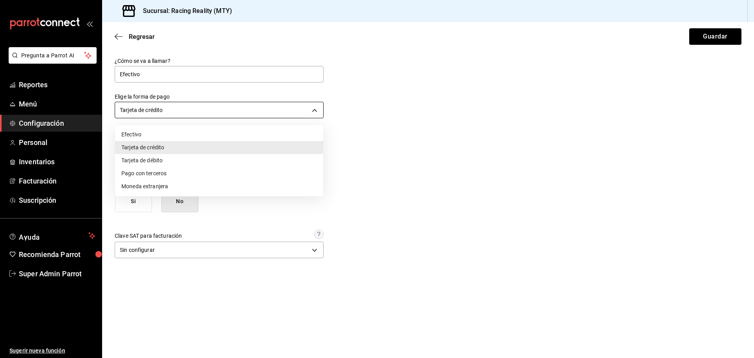
click at [191, 110] on body "Pregunta a Parrot AI Reportes Menú Configuración Personal Inventarios Facturaci…" at bounding box center [377, 179] width 754 height 358
click at [165, 163] on li "Tarjeta de débito" at bounding box center [219, 160] width 208 height 13
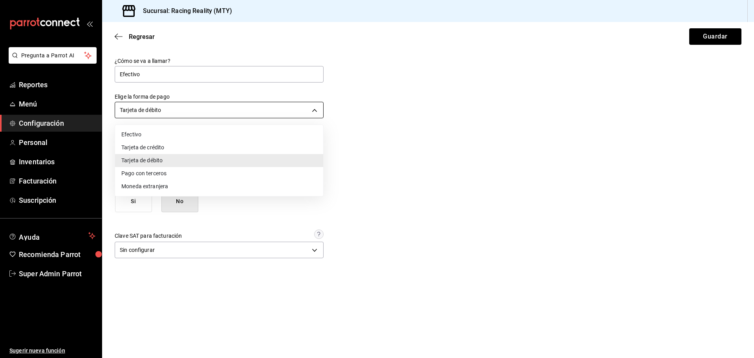
click at [187, 111] on body "Pregunta a Parrot AI Reportes Menú Configuración Personal Inventarios Facturaci…" at bounding box center [377, 179] width 754 height 358
click at [159, 171] on li "Pago con terceros" at bounding box center [219, 173] width 208 height 13
click at [181, 115] on body "Pregunta a Parrot AI Reportes Menú Configuración Personal Inventarios Facturaci…" at bounding box center [377, 179] width 754 height 358
click at [153, 184] on li "Moneda extranjera" at bounding box center [219, 186] width 208 height 13
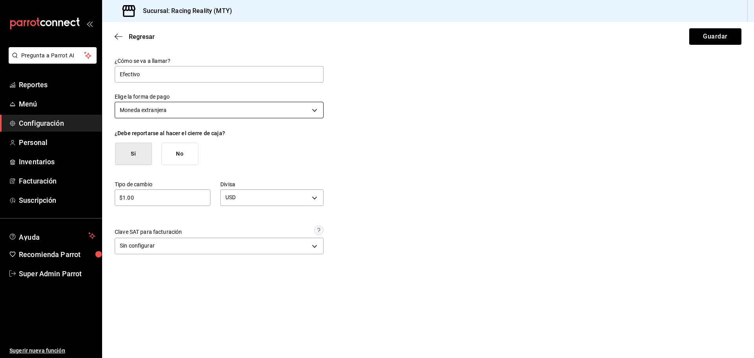
click at [170, 110] on body "Pregunta a Parrot AI Reportes Menú Configuración Personal Inventarios Facturaci…" at bounding box center [377, 179] width 754 height 358
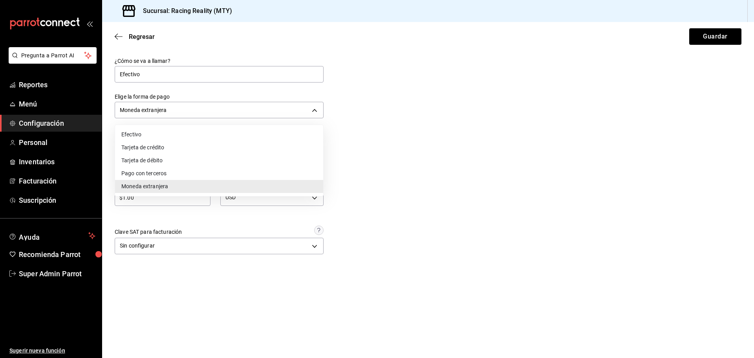
click at [150, 172] on li "Pago con terceros" at bounding box center [219, 173] width 208 height 13
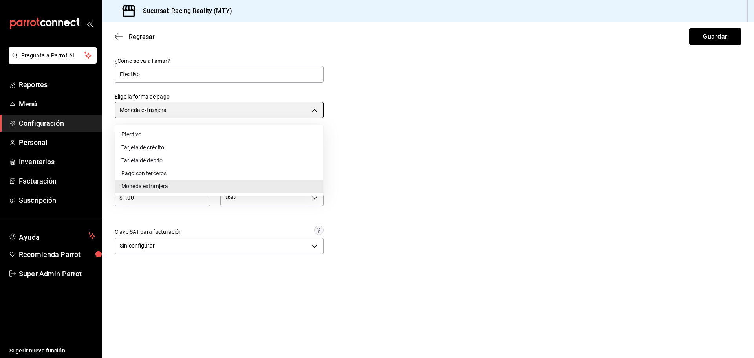
type input "THIRD_PARTY"
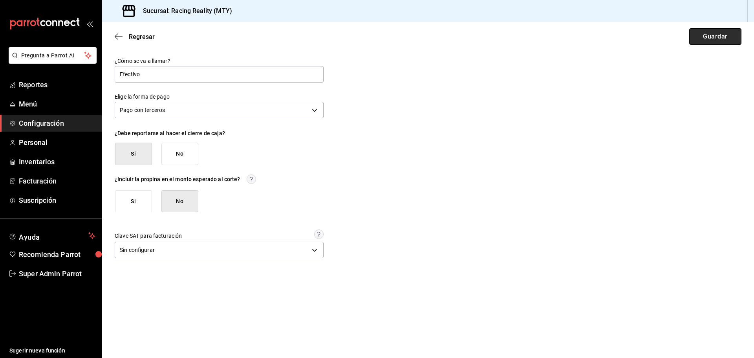
click at [709, 39] on button "Guardar" at bounding box center [715, 36] width 52 height 16
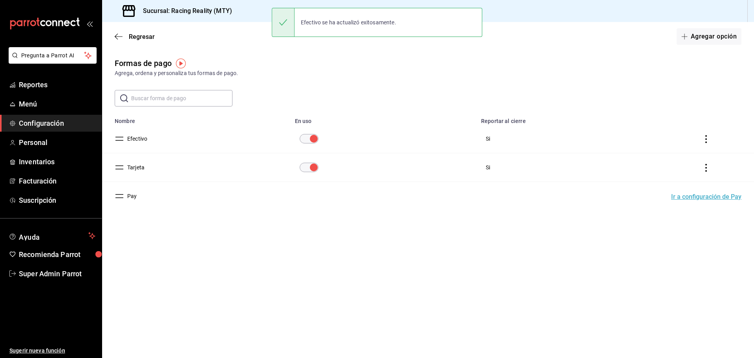
click at [138, 136] on button "Efectivo" at bounding box center [135, 139] width 23 height 8
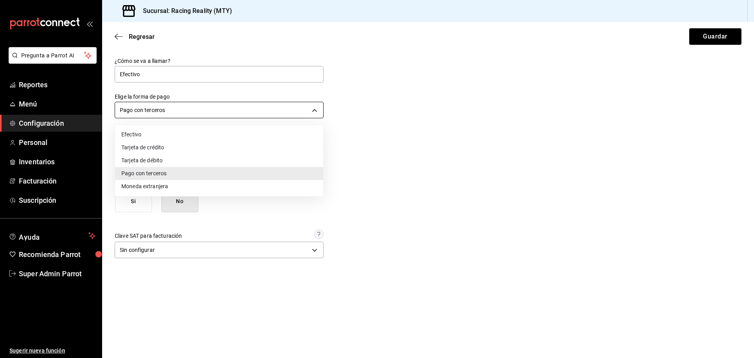
click at [172, 110] on body "Pregunta a Parrot AI Reportes Menú Configuración Personal Inventarios Facturaci…" at bounding box center [377, 179] width 754 height 358
click at [161, 132] on li "Efectivo" at bounding box center [219, 134] width 208 height 13
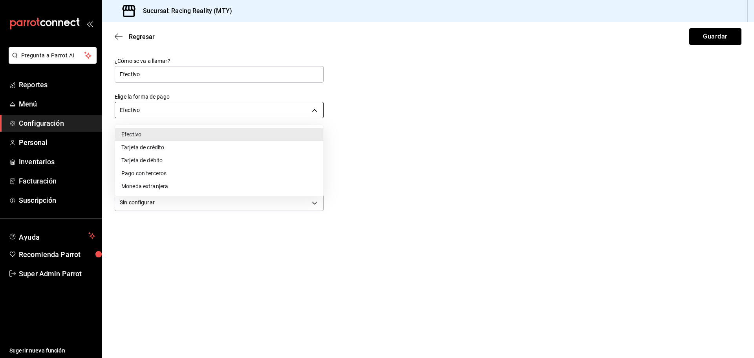
click at [181, 117] on body "Pregunta a Parrot AI Reportes Menú Configuración Personal Inventarios Facturaci…" at bounding box center [377, 179] width 754 height 358
click at [165, 166] on li "Tarjeta de débito" at bounding box center [219, 160] width 208 height 13
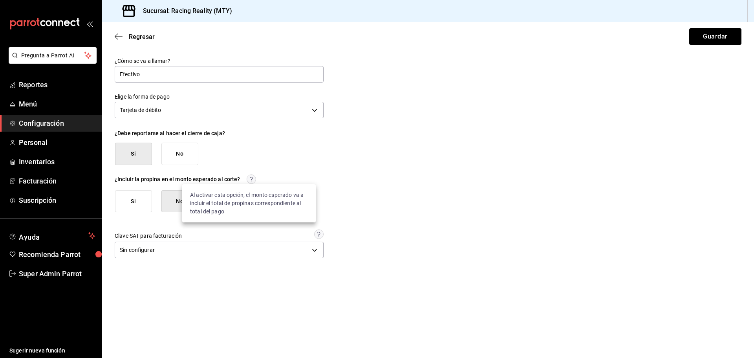
click at [248, 179] on circle at bounding box center [251, 178] width 9 height 9
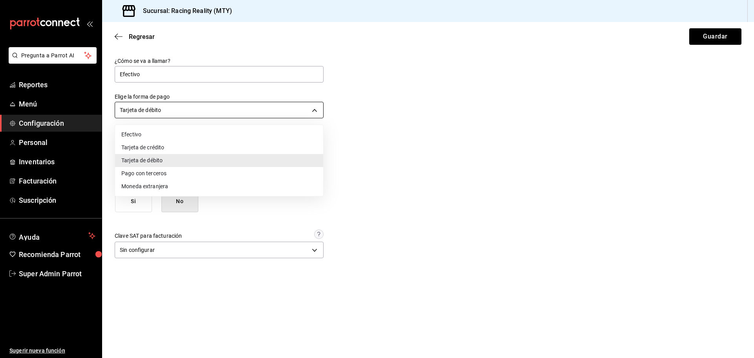
click at [233, 113] on body "Pregunta a Parrot AI Reportes Menú Configuración Personal Inventarios Facturaci…" at bounding box center [377, 179] width 754 height 358
click at [197, 133] on li "Efectivo" at bounding box center [219, 134] width 208 height 13
type input "CASH"
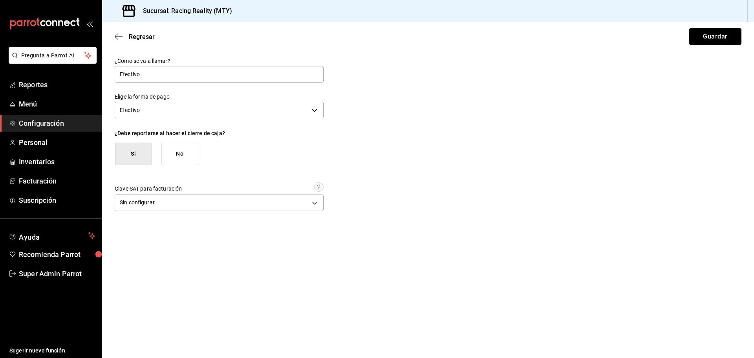
click at [186, 154] on button "No" at bounding box center [179, 154] width 37 height 22
click at [715, 35] on button "Guardar" at bounding box center [715, 36] width 52 height 16
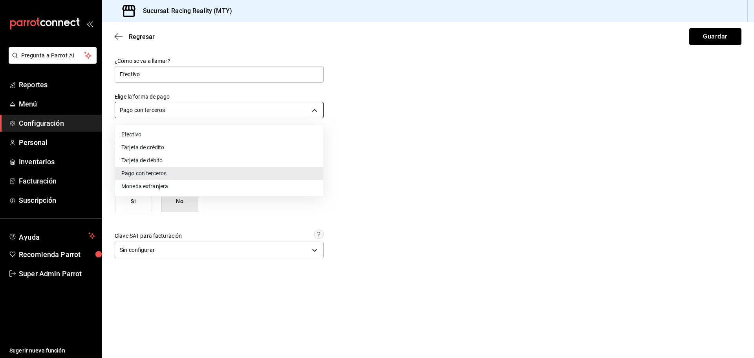
click at [168, 111] on body "Pregunta a Parrot AI Reportes Menú Configuración Personal Inventarios Facturaci…" at bounding box center [377, 179] width 754 height 358
click at [156, 138] on li "Efectivo" at bounding box center [219, 134] width 208 height 13
type input "CASH"
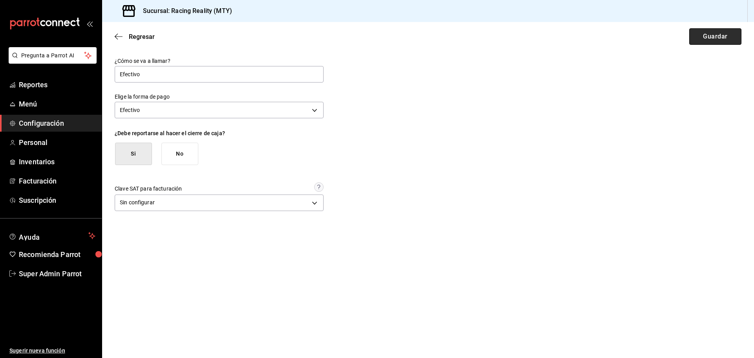
click at [697, 39] on button "Guardar" at bounding box center [715, 36] width 52 height 16
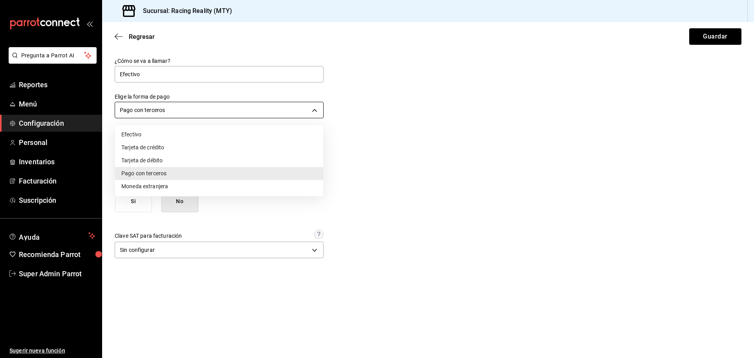
click at [215, 116] on body "Pregunta a Parrot AI Reportes Menú Configuración Personal Inventarios Facturaci…" at bounding box center [377, 179] width 754 height 358
click at [183, 131] on li "Efectivo" at bounding box center [219, 134] width 208 height 13
type input "CASH"
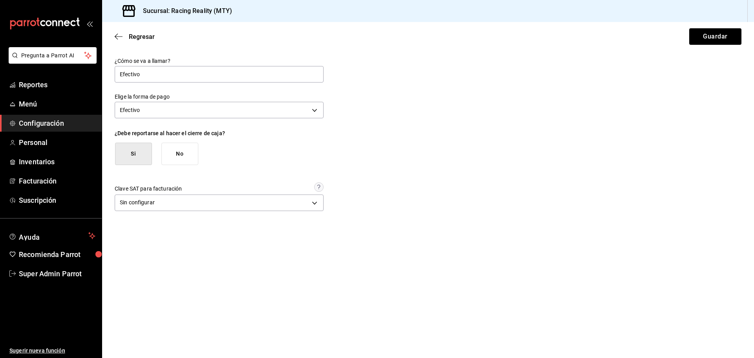
click at [120, 40] on div "Regresar Guardar" at bounding box center [428, 36] width 652 height 29
click at [137, 36] on span "Regresar" at bounding box center [142, 36] width 26 height 7
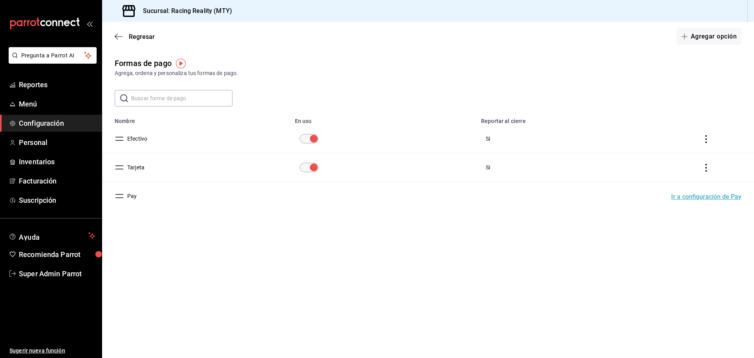
click at [138, 134] on td "Efectivo" at bounding box center [196, 138] width 188 height 29
click at [139, 139] on button "Efectivo" at bounding box center [135, 139] width 23 height 8
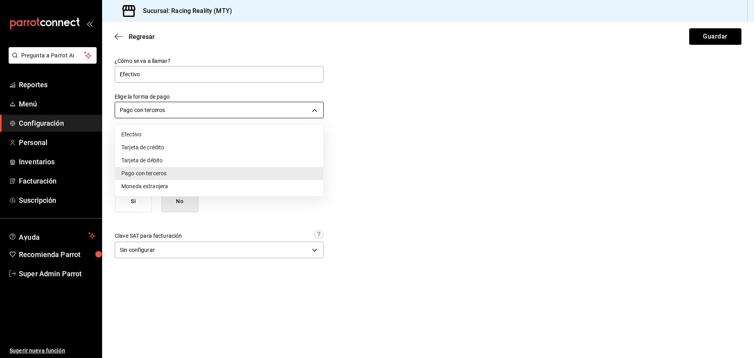
click at [159, 114] on body "Pregunta a Parrot AI Reportes Menú Configuración Personal Inventarios Facturaci…" at bounding box center [377, 179] width 754 height 358
click at [149, 128] on li "Efectivo" at bounding box center [219, 134] width 208 height 13
type input "CASH"
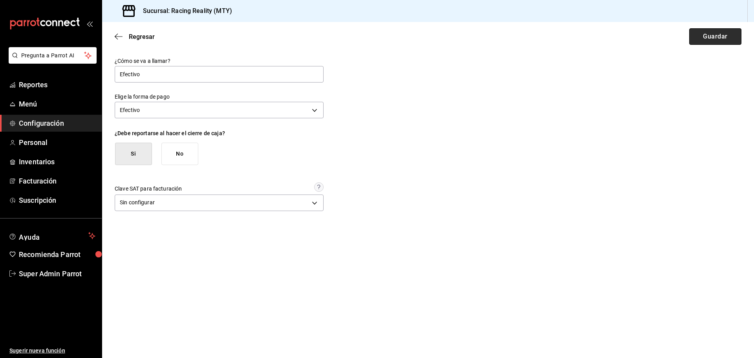
click at [715, 38] on button "Guardar" at bounding box center [715, 36] width 52 height 16
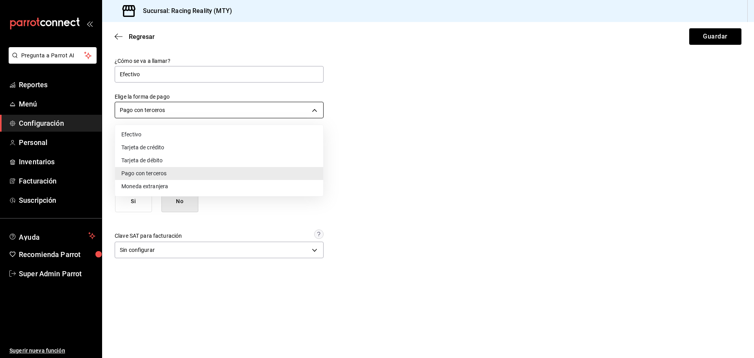
click at [177, 114] on body "Pregunta a Parrot AI Reportes Menú Configuración Personal Inventarios Facturaci…" at bounding box center [377, 179] width 754 height 358
click at [163, 148] on li "Tarjeta de crédito" at bounding box center [219, 147] width 208 height 13
type input "CREDIT_CARD"
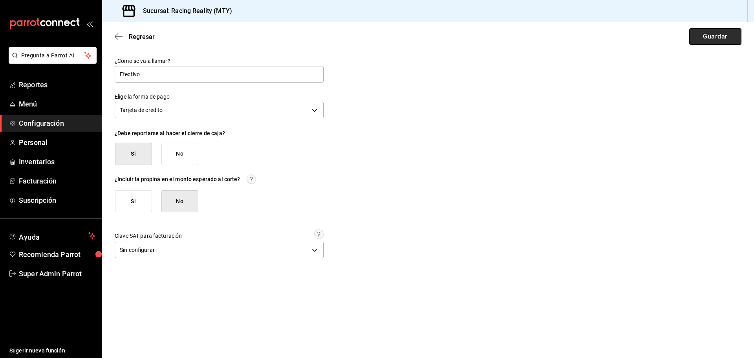
click at [711, 43] on button "Guardar" at bounding box center [715, 36] width 52 height 16
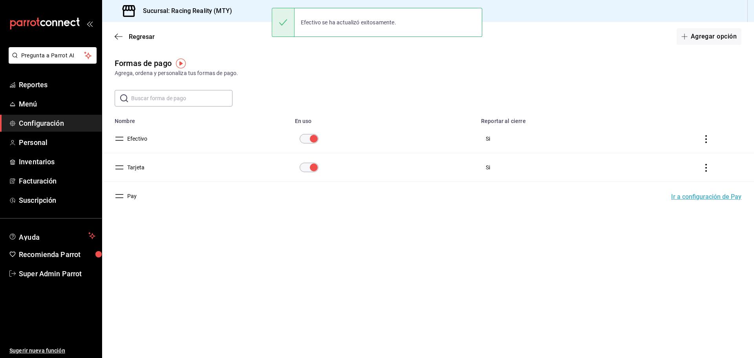
click at [140, 139] on button "Efectivo" at bounding box center [135, 139] width 23 height 8
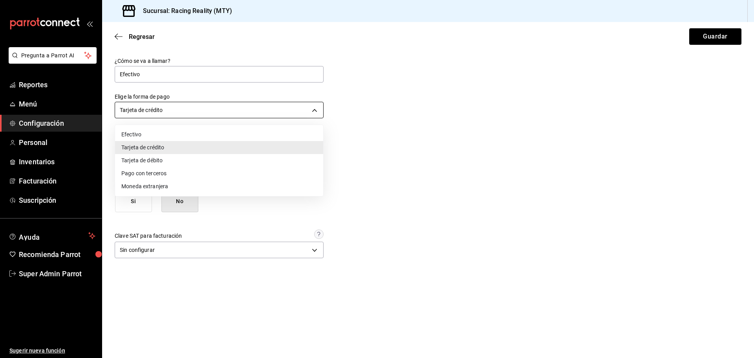
click at [166, 116] on body "Pregunta a Parrot AI Reportes Menú Configuración Personal Inventarios Facturaci…" at bounding box center [377, 179] width 754 height 358
click at [154, 134] on li "Efectivo" at bounding box center [219, 134] width 208 height 13
type input "CASH"
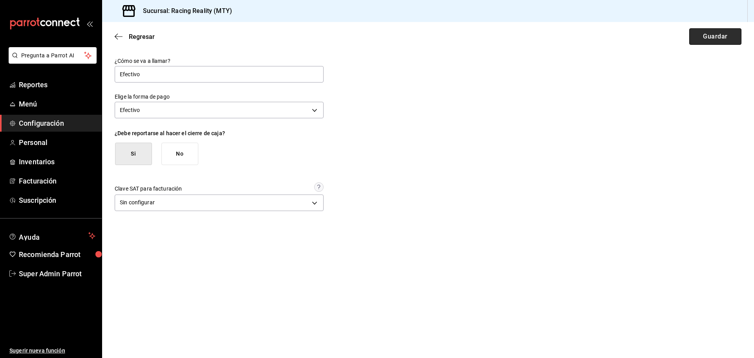
click at [701, 36] on button "Guardar" at bounding box center [715, 36] width 52 height 16
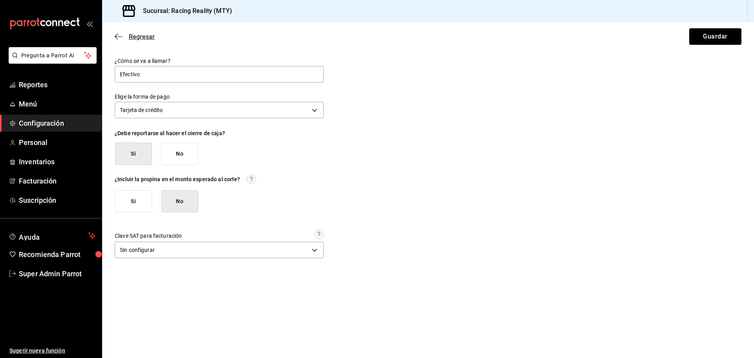
click at [120, 40] on icon "button" at bounding box center [119, 36] width 8 height 7
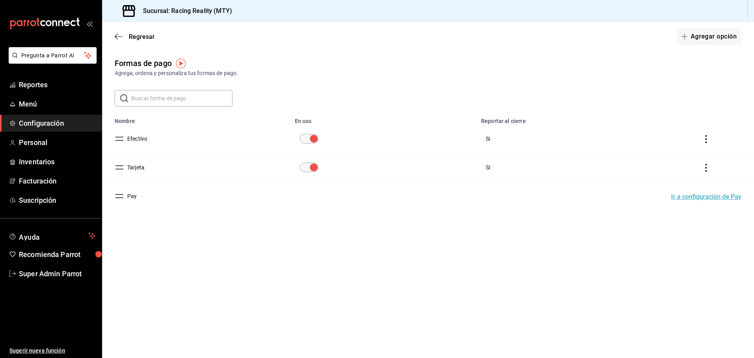
click at [308, 139] on input "paymentsTable" at bounding box center [314, 138] width 28 height 9
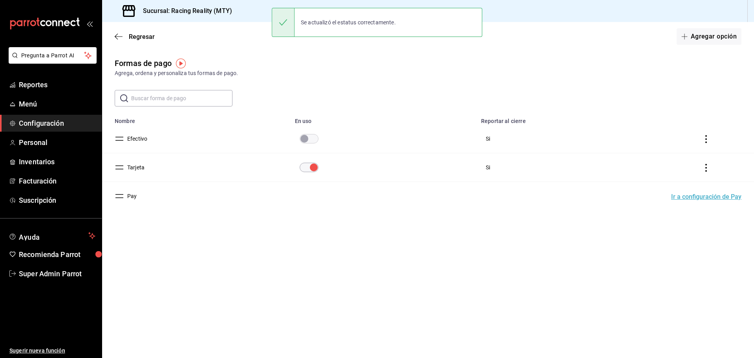
click at [132, 139] on button "Efectivo" at bounding box center [135, 139] width 23 height 8
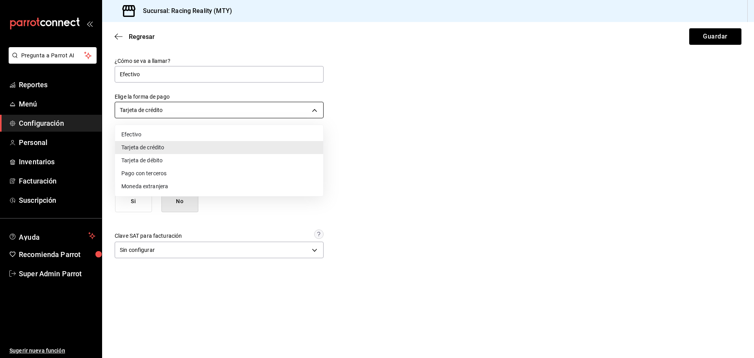
click at [168, 107] on body "Pregunta a Parrot AI Reportes Menú Configuración Personal Inventarios Facturaci…" at bounding box center [377, 179] width 754 height 358
click at [160, 135] on li "Efectivo" at bounding box center [219, 134] width 208 height 13
type input "CASH"
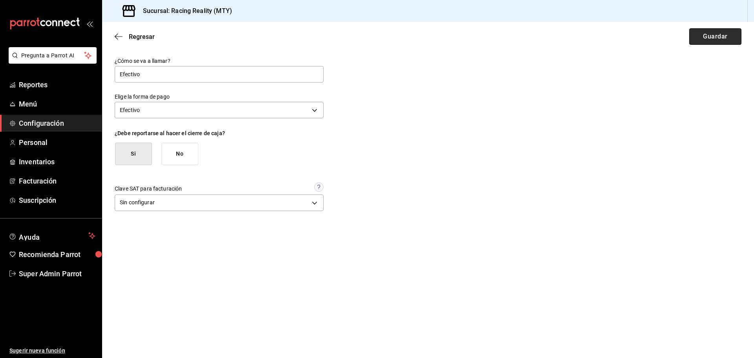
click at [709, 36] on button "Guardar" at bounding box center [715, 36] width 52 height 16
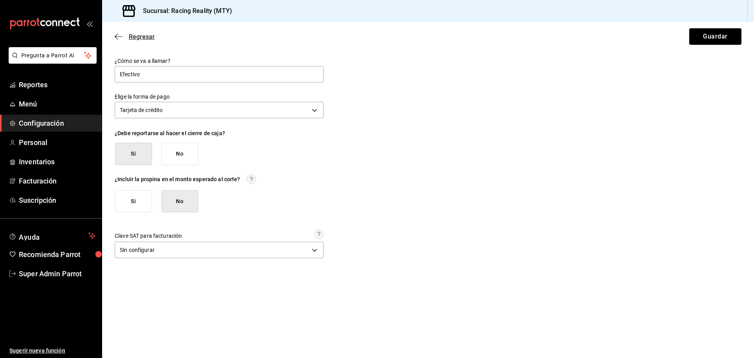
click at [144, 40] on span "Regresar" at bounding box center [142, 36] width 26 height 7
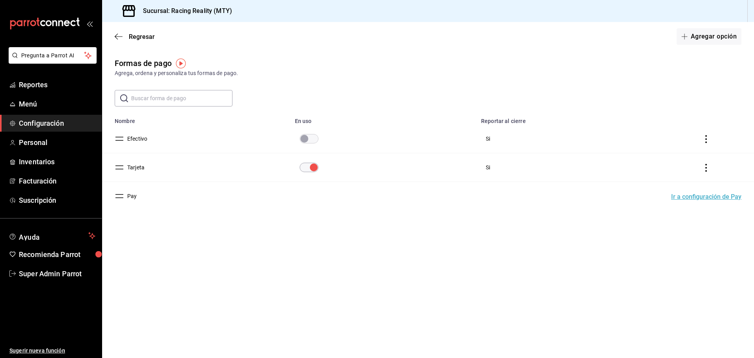
click at [310, 139] on input "paymentsTable" at bounding box center [304, 138] width 28 height 9
click at [707, 138] on icon "actions" at bounding box center [706, 139] width 8 height 8
click at [681, 127] on span "Duplicar" at bounding box center [671, 127] width 34 height 9
click at [653, 147] on button "SI" at bounding box center [671, 147] width 52 height 16
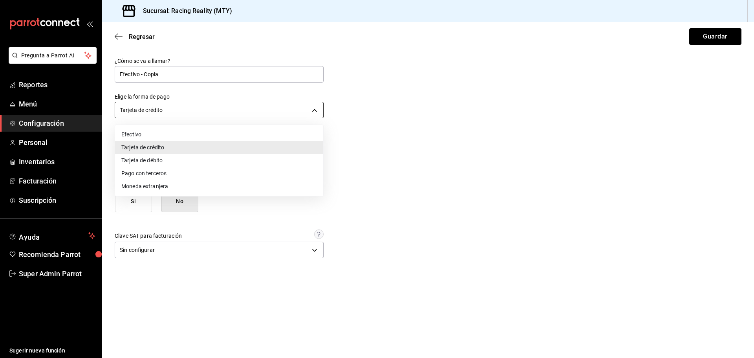
click at [167, 113] on body "Pregunta a Parrot AI Reportes Menú Configuración Personal Inventarios Facturaci…" at bounding box center [377, 179] width 754 height 358
click at [149, 141] on li "Efectivo" at bounding box center [219, 134] width 208 height 13
type input "CASH"
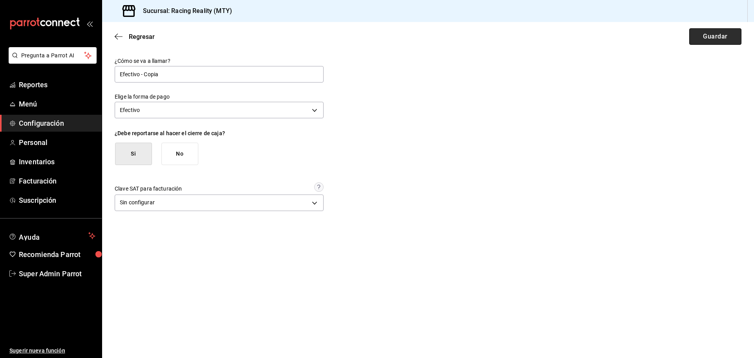
click at [702, 39] on button "Guardar" at bounding box center [715, 36] width 52 height 16
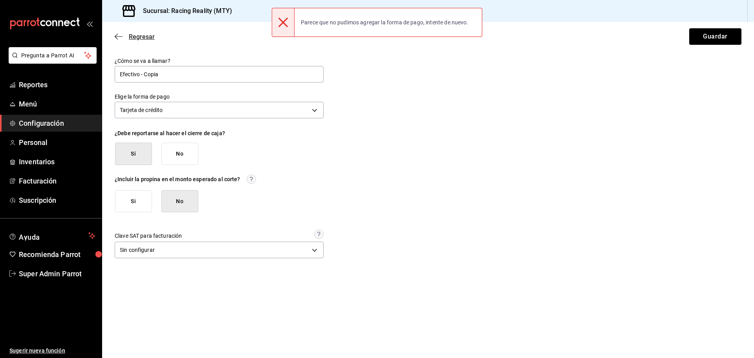
click at [126, 39] on span "Regresar" at bounding box center [135, 36] width 40 height 7
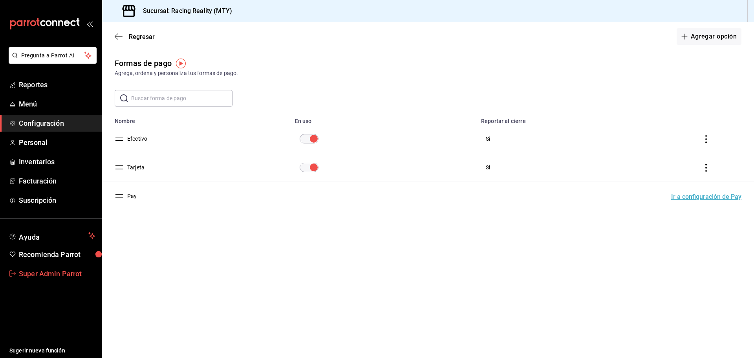
click at [26, 272] on span "Super Admin Parrot" at bounding box center [57, 273] width 77 height 11
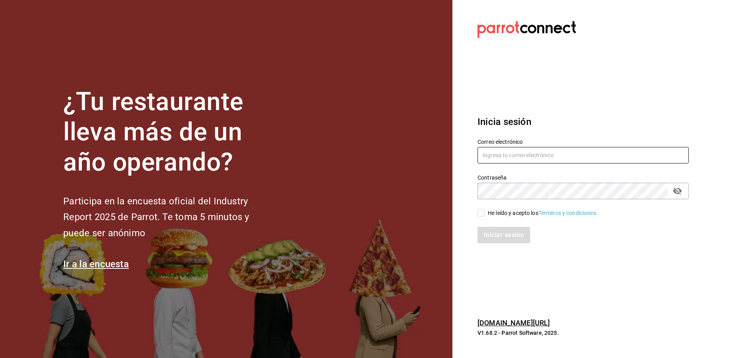
click at [502, 154] on input "text" at bounding box center [582, 155] width 211 height 16
type input "racingreality@mty.com"
click at [481, 215] on input "He leído y acepto los Términos y condiciones." at bounding box center [480, 212] width 7 height 7
checkbox input "true"
click at [489, 232] on button "Iniciar sesión" at bounding box center [503, 235] width 53 height 16
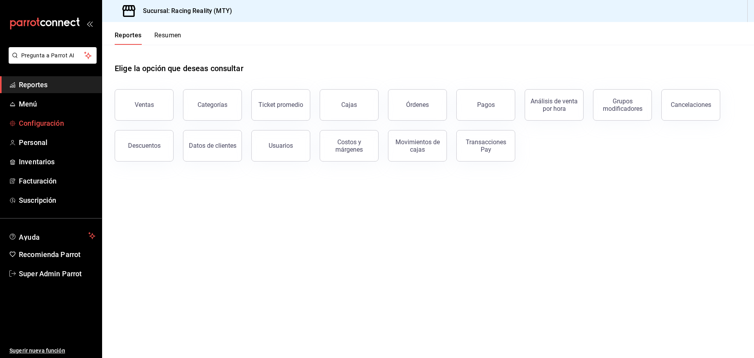
click at [51, 121] on span "Configuración" at bounding box center [57, 123] width 77 height 11
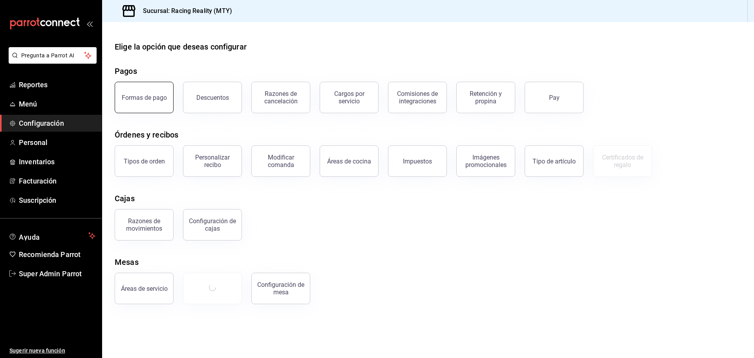
click at [137, 109] on button "Formas de pago" at bounding box center [144, 97] width 59 height 31
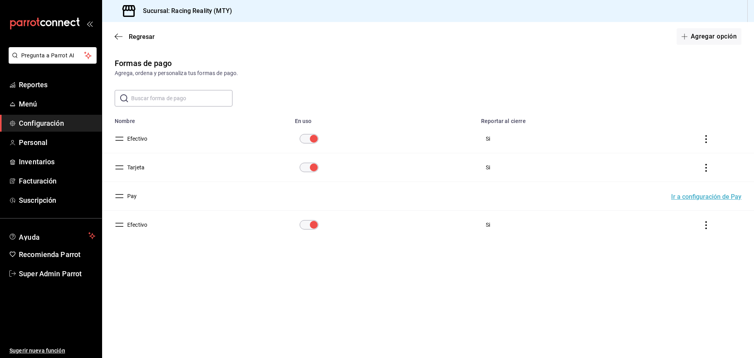
click at [708, 223] on icon "actions" at bounding box center [706, 225] width 8 height 8
click at [675, 240] on li "Eliminar" at bounding box center [677, 236] width 66 height 22
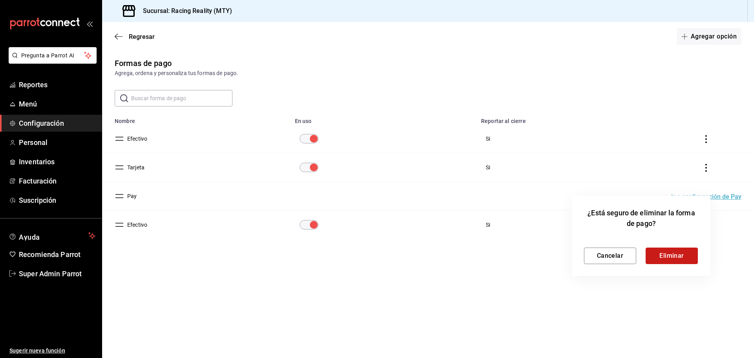
click at [666, 253] on button "Eliminar" at bounding box center [671, 255] width 52 height 16
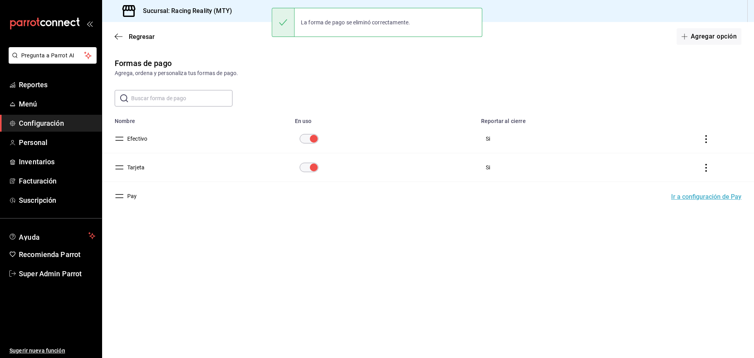
click at [143, 138] on button "Efectivo" at bounding box center [135, 139] width 23 height 8
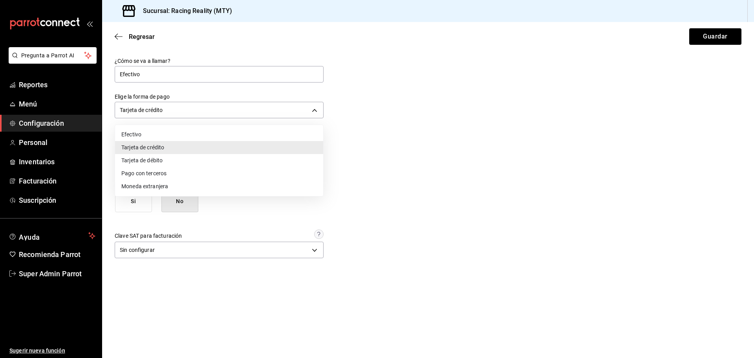
drag, startPoint x: 169, startPoint y: 112, endPoint x: 152, endPoint y: 133, distance: 27.4
click at [152, 133] on body "Pregunta a Parrot AI Reportes Menú Configuración Personal Inventarios Facturaci…" at bounding box center [377, 179] width 754 height 358
click at [152, 133] on li "Efectivo" at bounding box center [219, 134] width 208 height 13
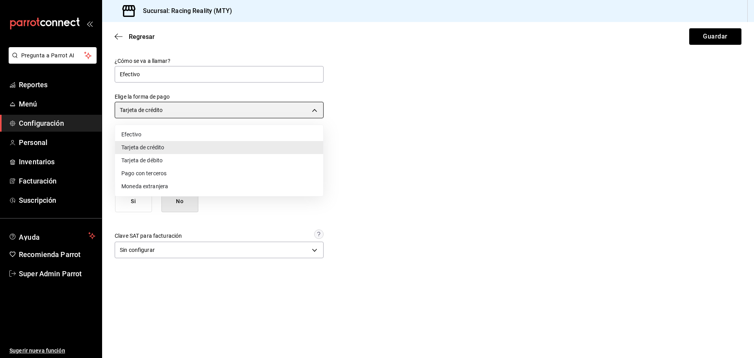
type input "CASH"
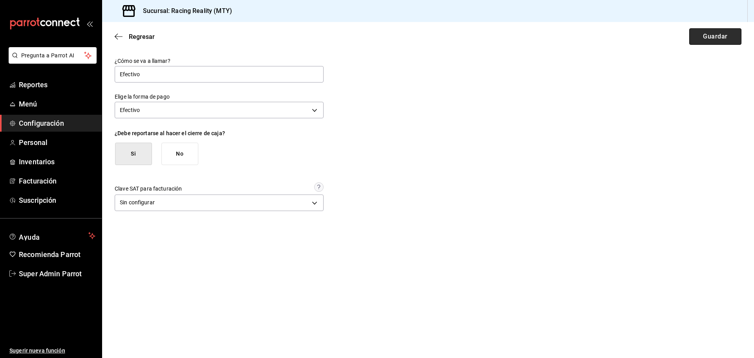
click at [703, 37] on button "Guardar" at bounding box center [715, 36] width 52 height 16
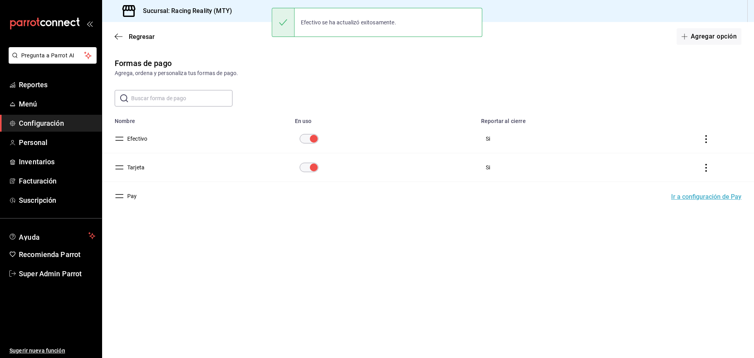
click at [142, 141] on button "Efectivo" at bounding box center [135, 139] width 23 height 8
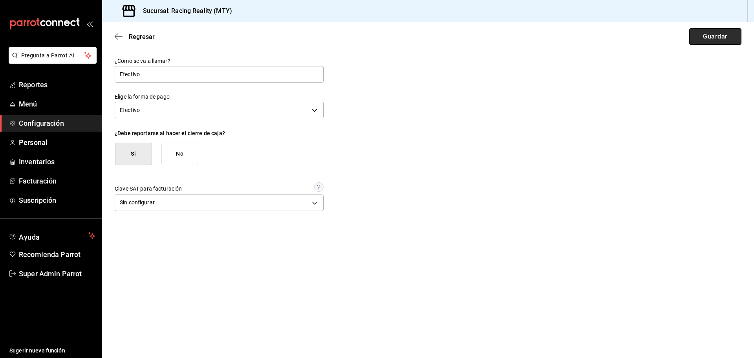
click at [711, 40] on button "Guardar" at bounding box center [715, 36] width 52 height 16
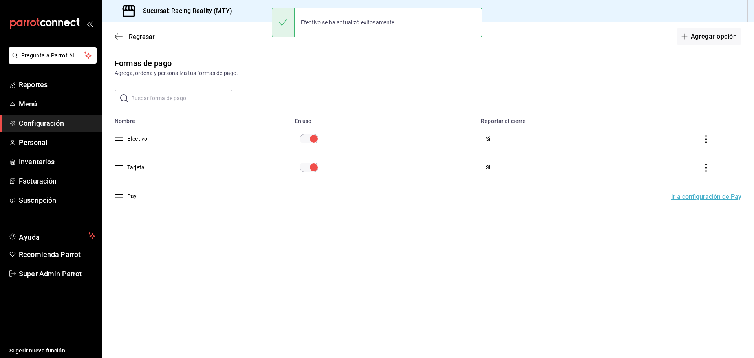
click at [141, 168] on button "Tarjeta" at bounding box center [134, 167] width 20 height 8
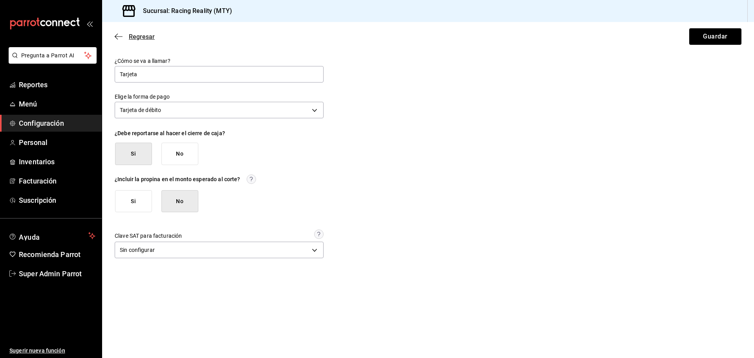
click at [119, 38] on icon "button" at bounding box center [119, 36] width 8 height 7
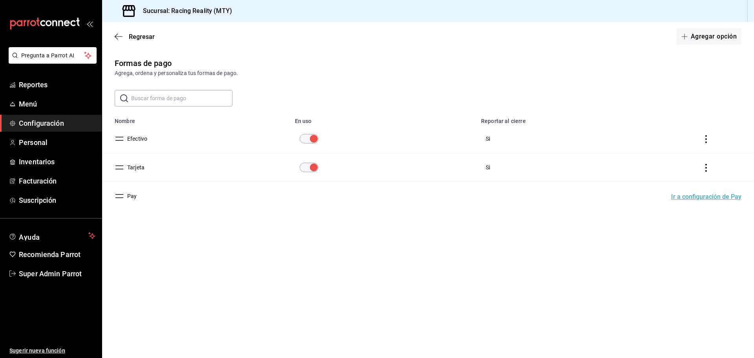
click at [143, 136] on button "Efectivo" at bounding box center [135, 139] width 23 height 8
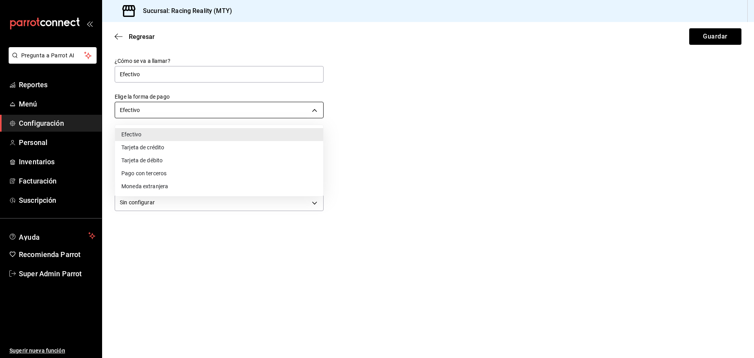
click at [316, 111] on body "Pregunta a Parrot AI Reportes Menú Configuración Personal Inventarios Facturaci…" at bounding box center [377, 179] width 754 height 358
click at [354, 100] on div at bounding box center [377, 179] width 754 height 358
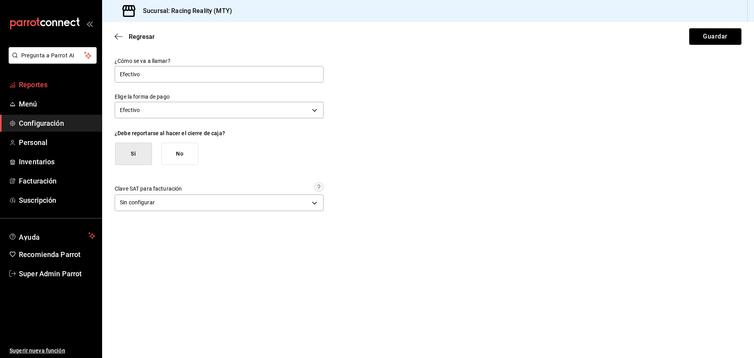
click at [31, 84] on span "Reportes" at bounding box center [57, 84] width 77 height 11
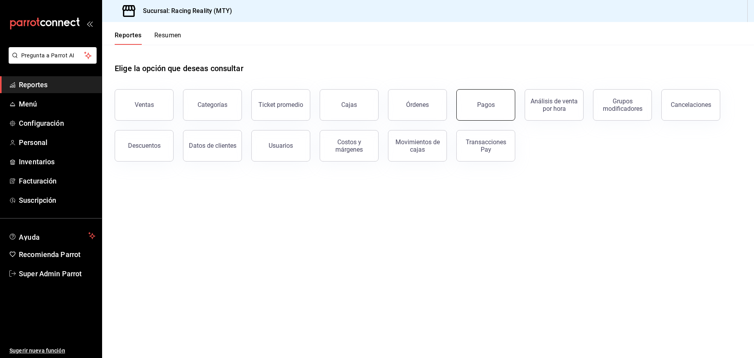
click at [480, 102] on div "Pagos" at bounding box center [486, 104] width 18 height 7
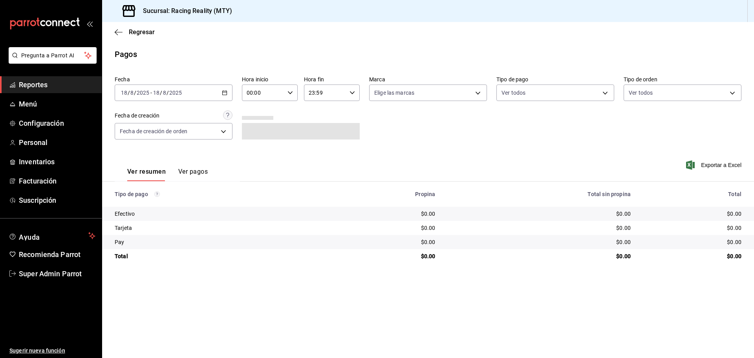
click at [225, 90] on icon "button" at bounding box center [224, 92] width 5 height 5
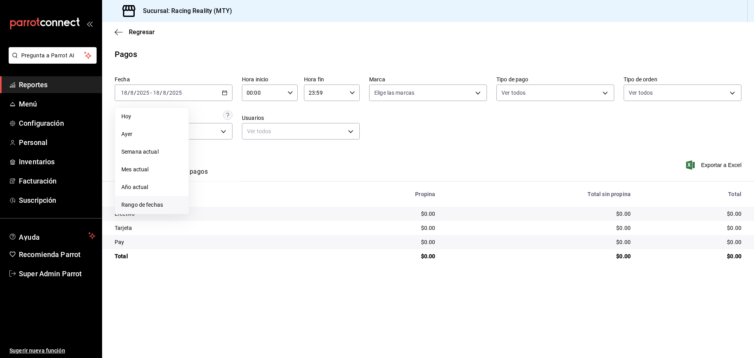
click at [142, 204] on span "Rango de fechas" at bounding box center [151, 205] width 61 height 8
click at [241, 121] on icon "button" at bounding box center [242, 122] width 4 height 2
click at [214, 133] on button "enero" at bounding box center [214, 136] width 33 height 14
click at [230, 143] on button "1" at bounding box center [233, 145] width 14 height 14
click at [240, 120] on icon "button" at bounding box center [238, 121] width 9 height 9
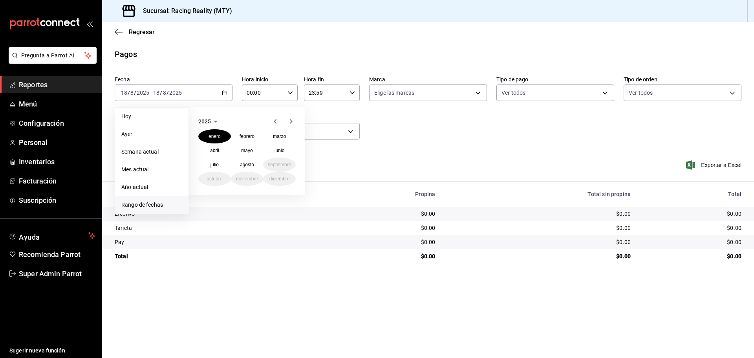
click at [215, 123] on icon "button" at bounding box center [215, 121] width 9 height 9
click at [214, 149] on button "2024" at bounding box center [214, 150] width 33 height 14
click at [215, 140] on button "enero" at bounding box center [214, 136] width 33 height 14
click at [203, 146] on button "1" at bounding box center [205, 145] width 14 height 14
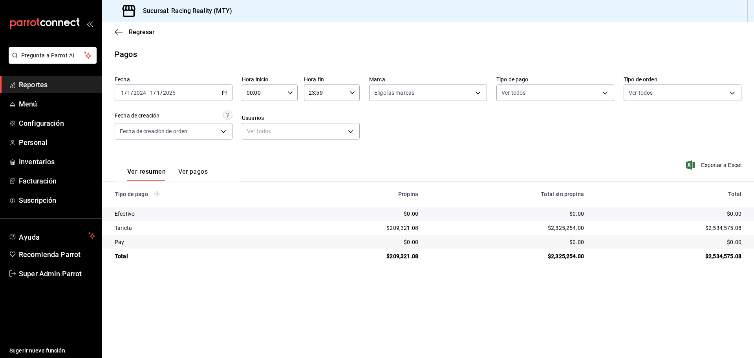
click at [224, 98] on div "2024-01-01 1 / 1 / 2024 - 2025-01-01 1 / 1 / 2025" at bounding box center [174, 92] width 118 height 16
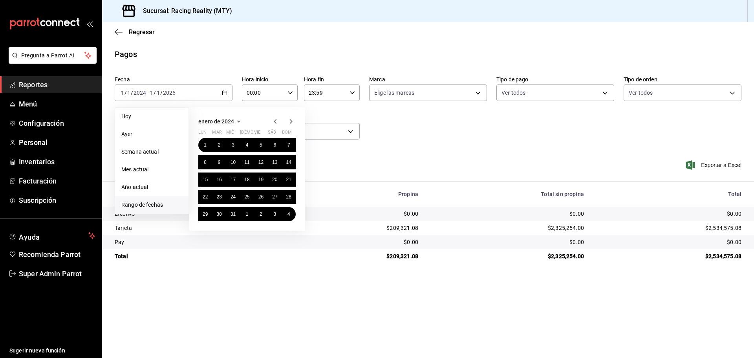
click at [225, 120] on span "enero de 2024" at bounding box center [216, 121] width 36 height 6
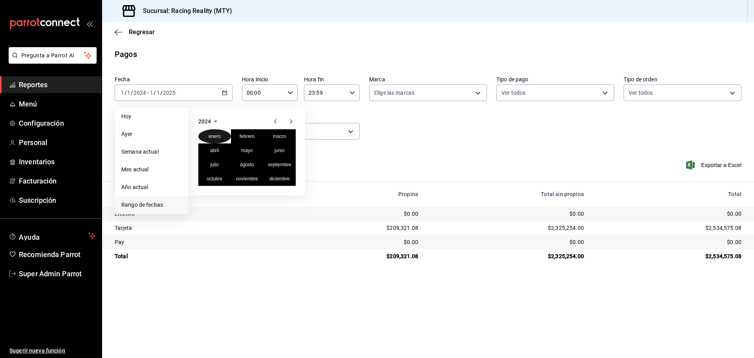
click at [215, 135] on abbr "enero" at bounding box center [214, 135] width 12 height 5
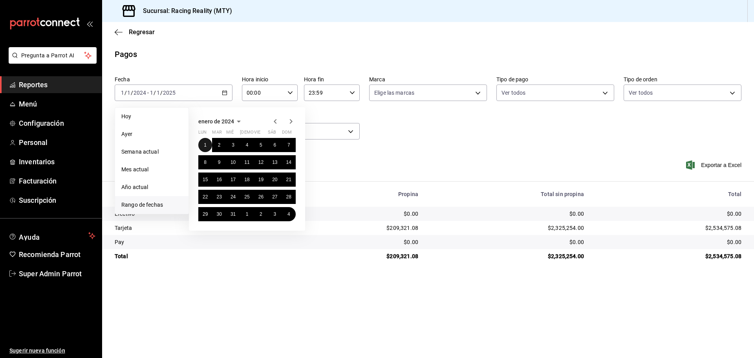
click at [205, 146] on abbr "1" at bounding box center [205, 144] width 3 height 5
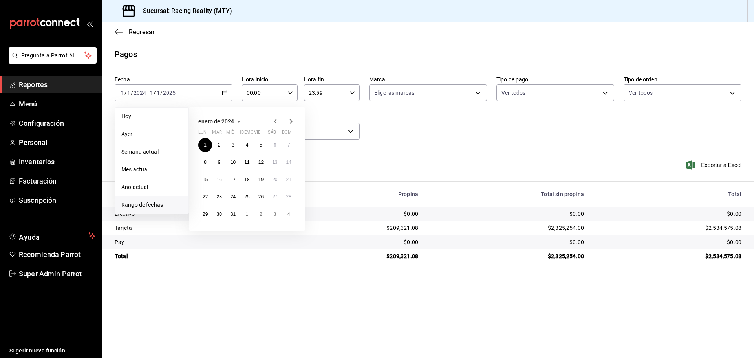
click at [239, 122] on icon "button" at bounding box center [238, 121] width 9 height 9
click at [279, 181] on button "diciembre" at bounding box center [279, 179] width 33 height 14
click at [220, 229] on abbr "31" at bounding box center [218, 231] width 5 height 5
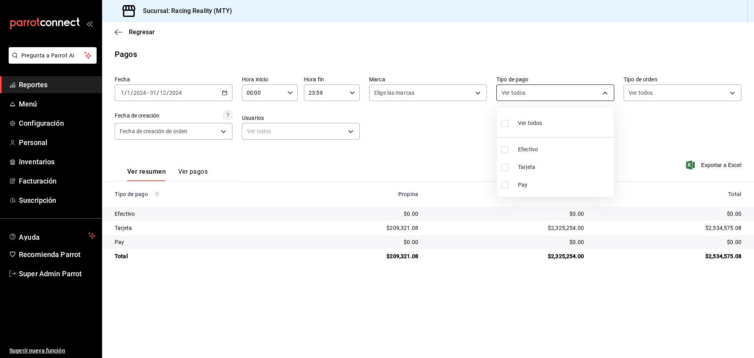
click at [556, 93] on body "Pregunta a Parrot AI Reportes Menú Configuración Personal Inventarios Facturaci…" at bounding box center [377, 179] width 754 height 358
click at [508, 148] on label at bounding box center [506, 149] width 10 height 7
click at [508, 148] on input "checkbox" at bounding box center [504, 149] width 7 height 7
checkbox input "false"
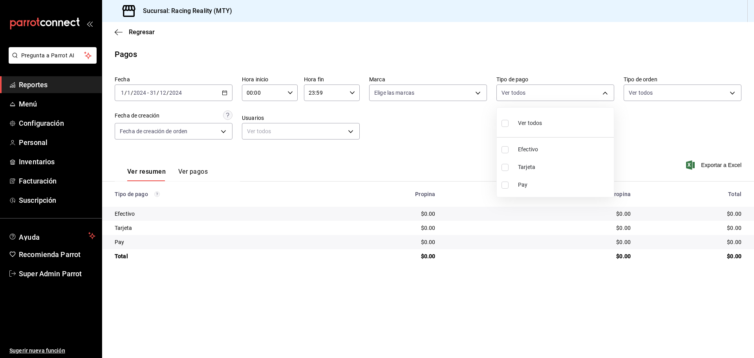
click at [507, 149] on input "checkbox" at bounding box center [504, 149] width 7 height 7
checkbox input "true"
type input "d3a07161-e072-4dd3-87ee-2587c4430c9a"
click at [507, 149] on input "checkbox" at bounding box center [504, 149] width 7 height 7
checkbox input "false"
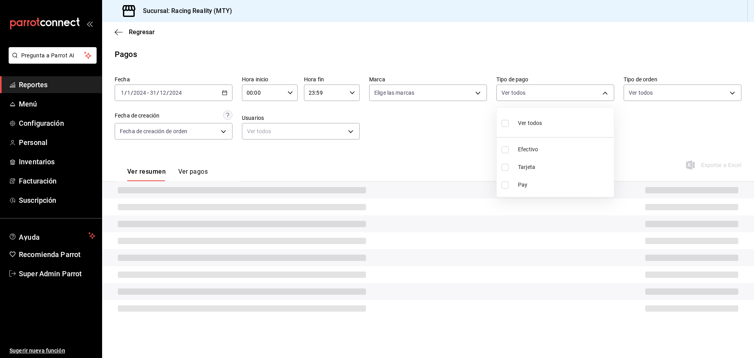
click at [507, 149] on input "checkbox" at bounding box center [504, 149] width 7 height 7
checkbox input "true"
type input "d3a07161-e072-4dd3-87ee-2587c4430c9a"
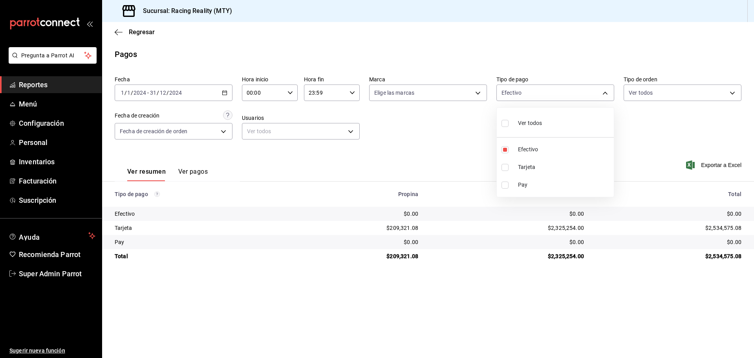
click at [504, 166] on input "checkbox" at bounding box center [504, 167] width 7 height 7
checkbox input "true"
type input "d3a07161-e072-4dd3-87ee-2587c4430c9a,da8a0c72-d318-4a89-8b55-a4f11457e297"
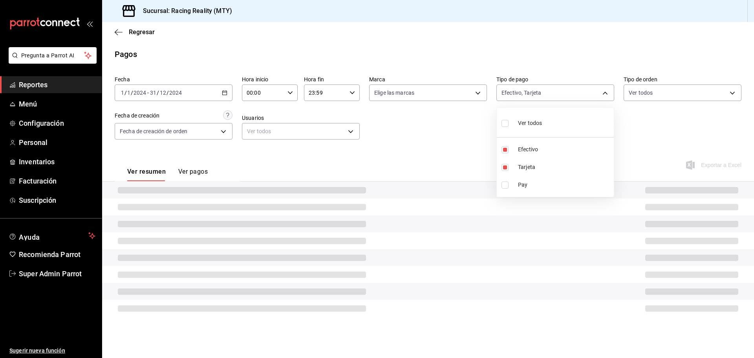
click at [444, 145] on div at bounding box center [377, 179] width 754 height 358
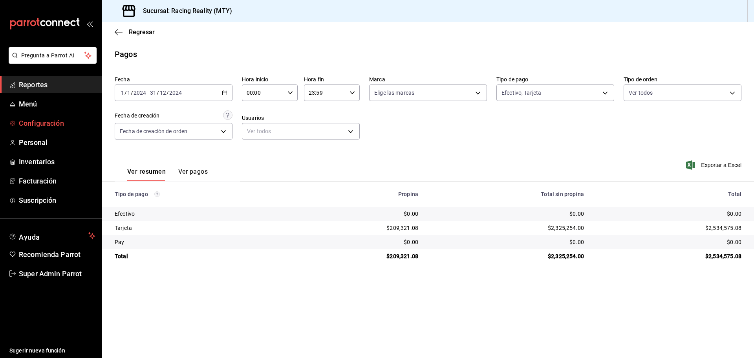
click at [28, 121] on span "Configuración" at bounding box center [57, 123] width 77 height 11
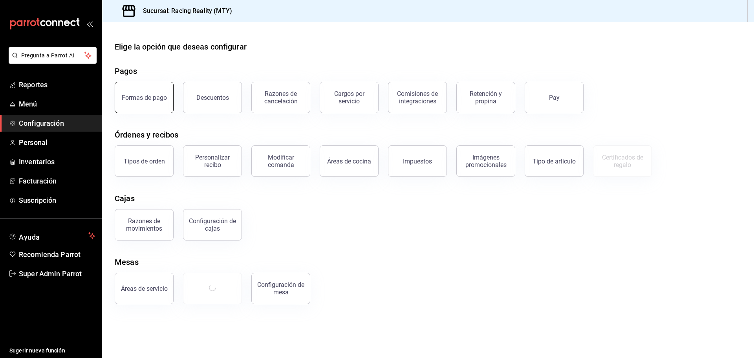
click at [149, 92] on button "Formas de pago" at bounding box center [144, 97] width 59 height 31
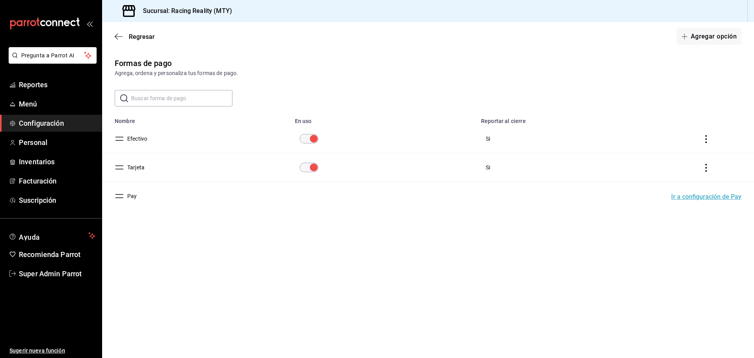
click at [137, 139] on button "Efectivo" at bounding box center [135, 139] width 23 height 8
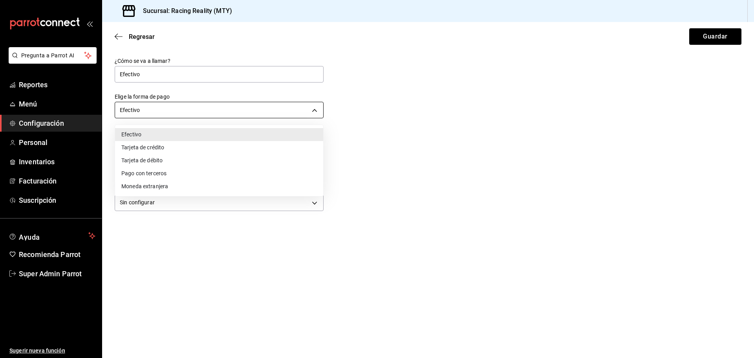
click at [185, 107] on body "Pregunta a Parrot AI Reportes Menú Configuración Personal Inventarios Facturaci…" at bounding box center [377, 179] width 754 height 358
click at [377, 86] on div at bounding box center [377, 179] width 754 height 358
click at [196, 110] on body "Pregunta a Parrot AI Reportes Menú Configuración Personal Inventarios Facturaci…" at bounding box center [377, 179] width 754 height 358
click at [132, 38] on div at bounding box center [377, 179] width 754 height 358
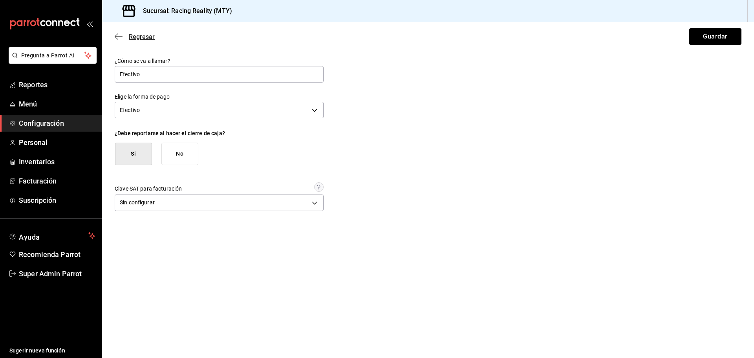
click at [119, 36] on icon "button" at bounding box center [119, 36] width 8 height 7
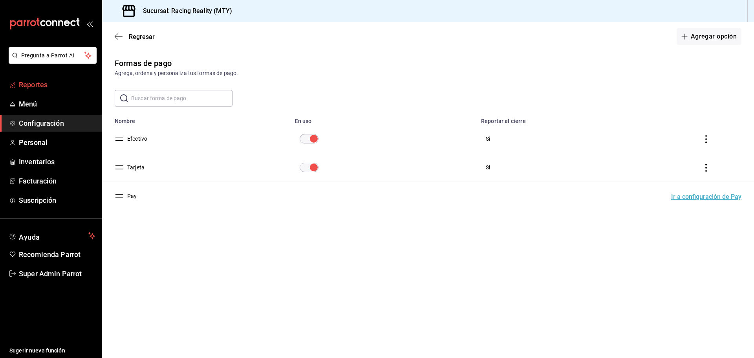
click at [40, 88] on span "Reportes" at bounding box center [57, 84] width 77 height 11
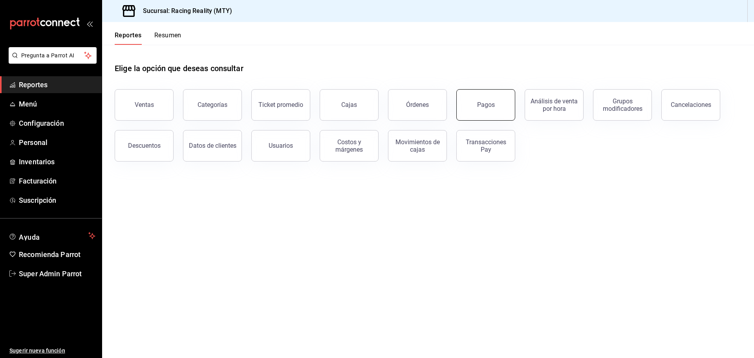
click at [505, 104] on button "Pagos" at bounding box center [485, 104] width 59 height 31
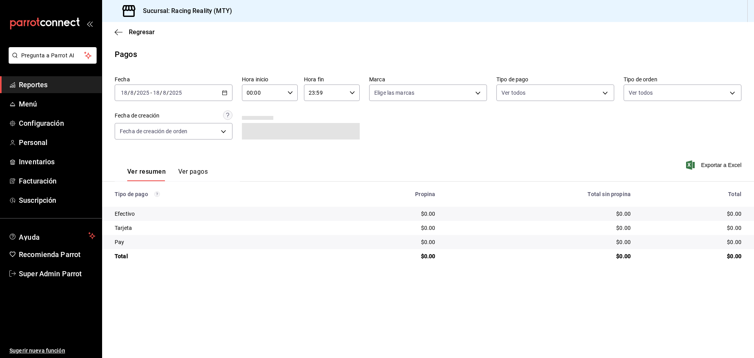
click at [229, 91] on div "2025-08-18 18 / 8 / 2025 - 2025-08-18 18 / 8 / 2025" at bounding box center [174, 92] width 118 height 16
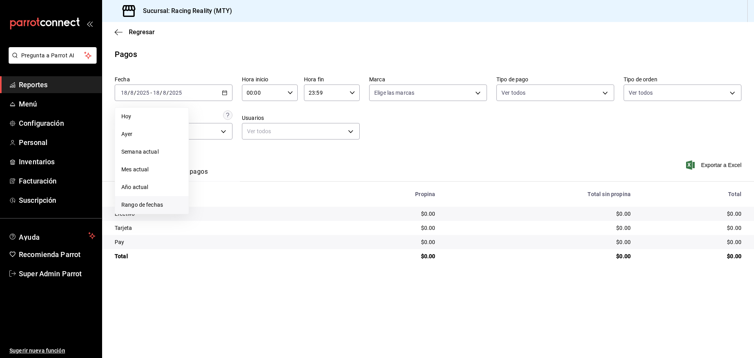
click at [145, 205] on span "Rango de fechas" at bounding box center [151, 205] width 61 height 8
click at [241, 123] on icon "button" at bounding box center [241, 121] width 9 height 9
click at [214, 122] on icon "button" at bounding box center [215, 121] width 9 height 9
click at [216, 146] on button "2024" at bounding box center [214, 150] width 33 height 14
click at [217, 140] on button "enero" at bounding box center [214, 136] width 33 height 14
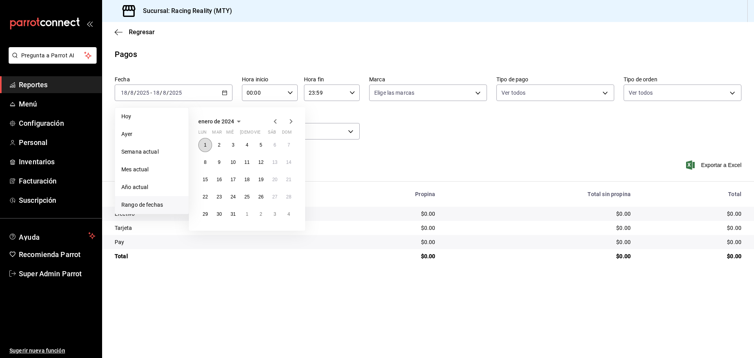
click at [203, 140] on button "1" at bounding box center [205, 145] width 14 height 14
click at [215, 122] on span "enero de 2024" at bounding box center [216, 121] width 36 height 6
click at [284, 178] on abbr "diciembre" at bounding box center [279, 178] width 20 height 5
click at [216, 234] on abbr "31" at bounding box center [218, 231] width 5 height 5
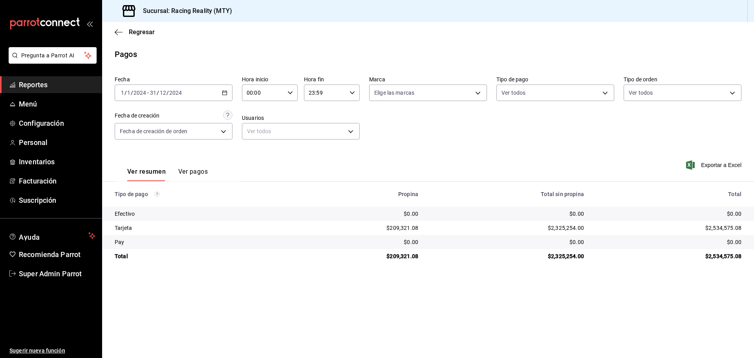
click at [218, 95] on div "2024-01-01 1 / 1 / 2024 - 2024-12-31 31 / 12 / 2024" at bounding box center [174, 92] width 118 height 16
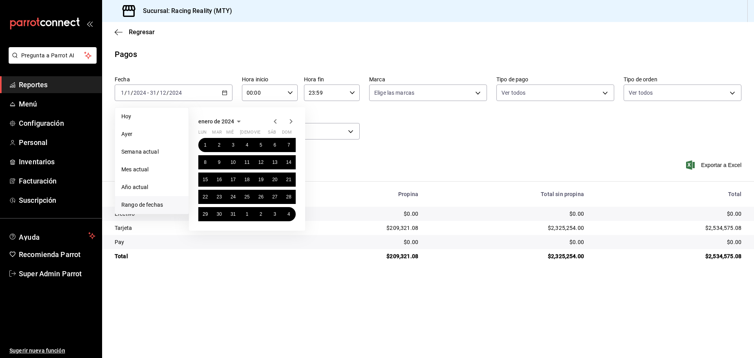
click at [219, 121] on span "enero de 2024" at bounding box center [216, 121] width 36 height 6
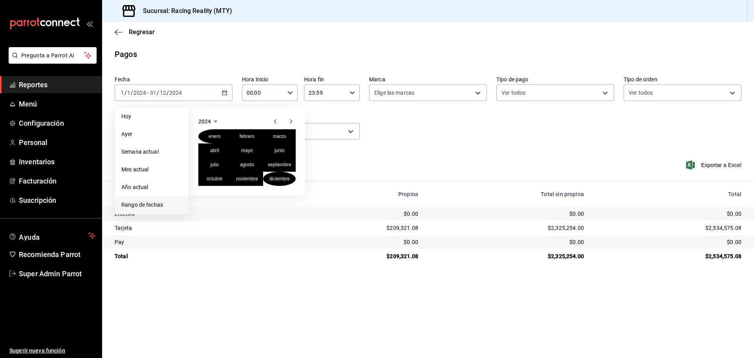
click at [213, 121] on icon "button" at bounding box center [215, 121] width 9 height 9
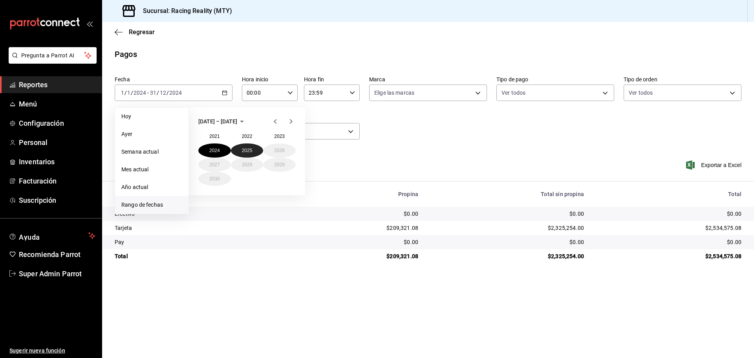
click at [247, 149] on button "2025" at bounding box center [247, 150] width 33 height 14
click at [215, 137] on abbr "enero" at bounding box center [214, 135] width 12 height 5
click at [232, 144] on abbr "1" at bounding box center [233, 144] width 3 height 5
click at [236, 121] on icon "button" at bounding box center [238, 121] width 9 height 9
click at [251, 164] on abbr "agosto" at bounding box center [247, 164] width 14 height 5
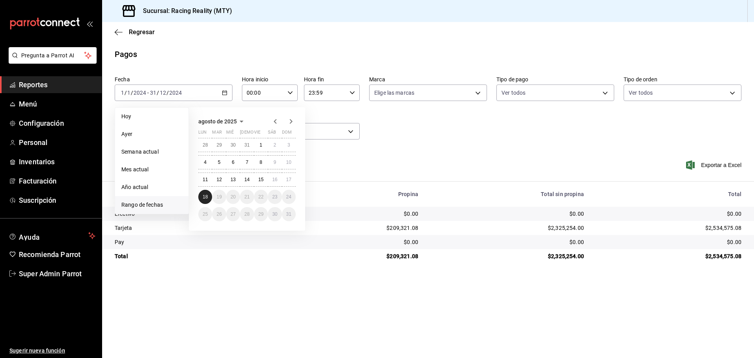
click at [203, 198] on abbr "18" at bounding box center [205, 196] width 5 height 5
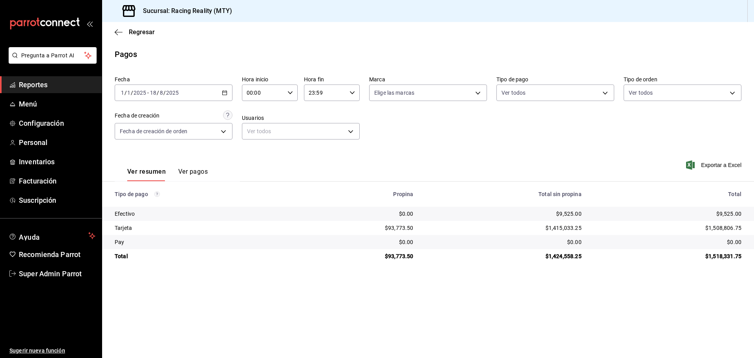
click at [224, 92] on icon "button" at bounding box center [224, 92] width 5 height 5
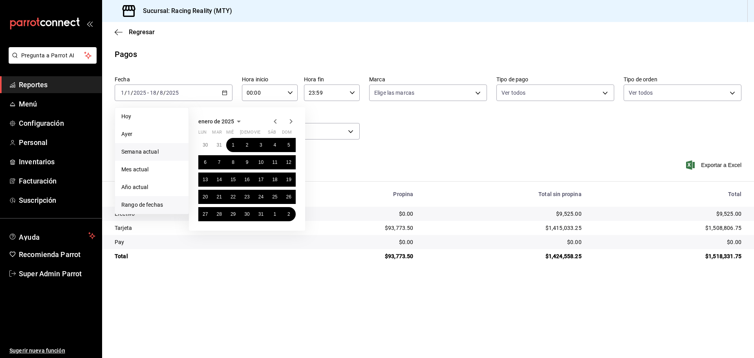
click at [145, 148] on span "Semana actual" at bounding box center [151, 152] width 61 height 8
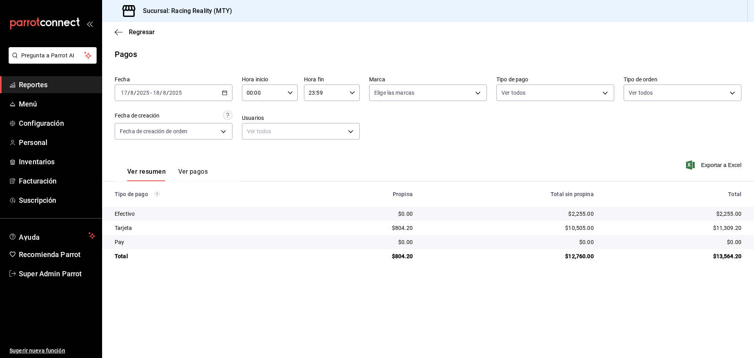
click at [219, 91] on div "2025-08-17 17 / 8 / 2025 - 2025-08-18 18 / 8 / 2025" at bounding box center [174, 92] width 118 height 16
click at [144, 150] on span "Semana actual" at bounding box center [151, 152] width 61 height 8
click at [224, 91] on \(Stroke\) "button" at bounding box center [224, 93] width 5 height 4
click at [148, 166] on span "Mes actual" at bounding box center [151, 169] width 61 height 8
click at [222, 96] on div "2025-08-01 1 / 8 / 2025 - 2025-08-18 18 / 8 / 2025" at bounding box center [174, 92] width 118 height 16
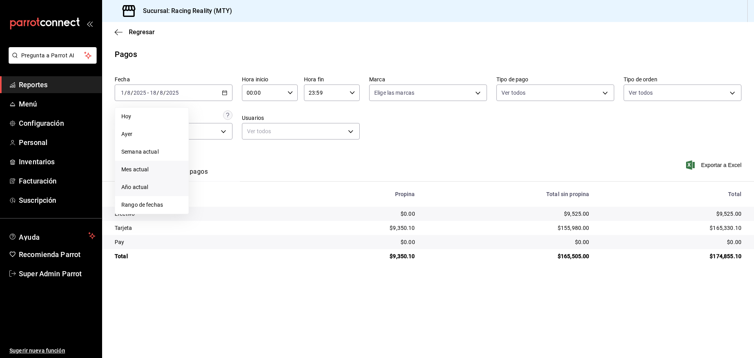
click at [149, 185] on span "Año actual" at bounding box center [151, 187] width 61 height 8
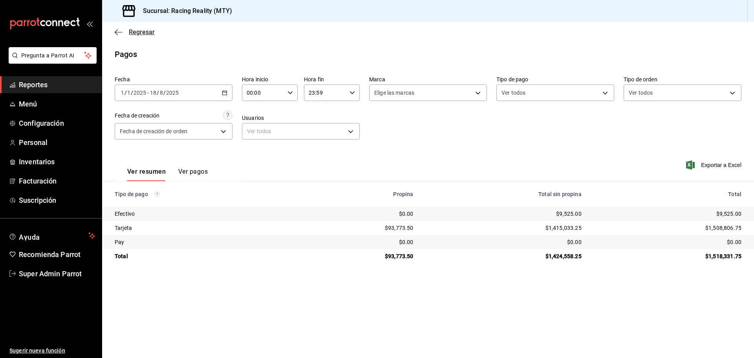
click at [141, 33] on span "Regresar" at bounding box center [142, 31] width 26 height 7
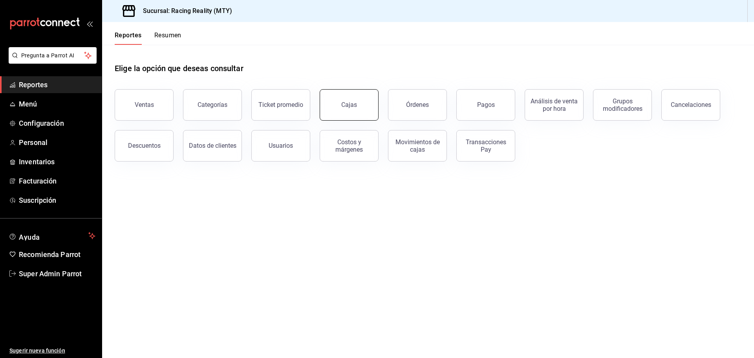
click at [356, 101] on button "Cajas" at bounding box center [349, 104] width 59 height 31
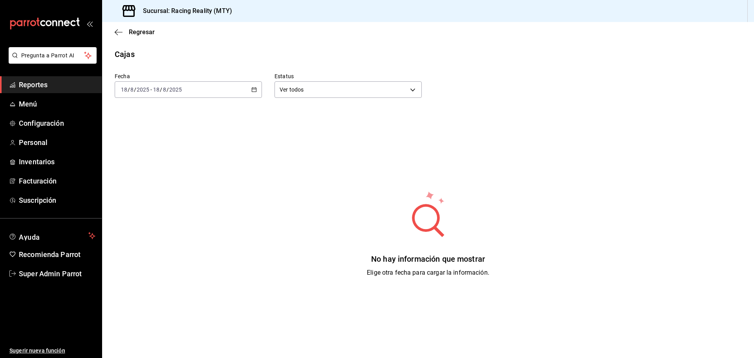
click at [249, 94] on div "2025-08-18 18 / 8 / 2025 - 2025-08-18 18 / 8 / 2025" at bounding box center [188, 89] width 147 height 16
click at [168, 132] on span "Ayer" at bounding box center [151, 131] width 61 height 8
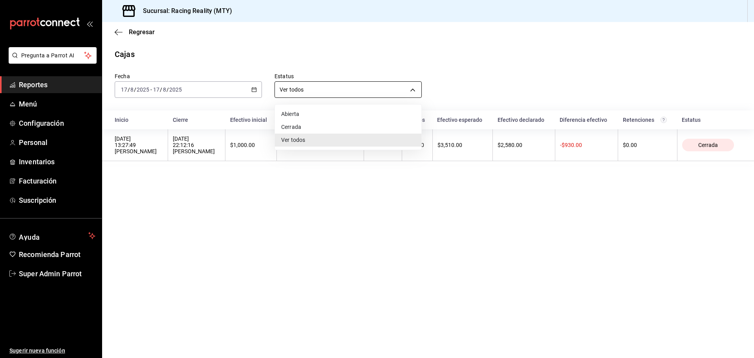
click at [290, 92] on body "Pregunta a Parrot AI Reportes Menú Configuración Personal Inventarios Facturaci…" at bounding box center [377, 179] width 754 height 358
click at [290, 92] on div at bounding box center [377, 179] width 754 height 358
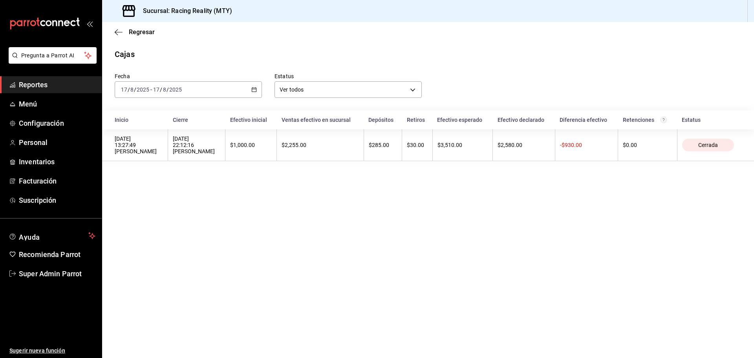
click at [214, 90] on div "2025-08-17 17 / 8 / 2025 - 2025-08-17 17 / 8 / 2025" at bounding box center [188, 89] width 147 height 16
click at [143, 164] on span "Mes actual" at bounding box center [151, 166] width 61 height 8
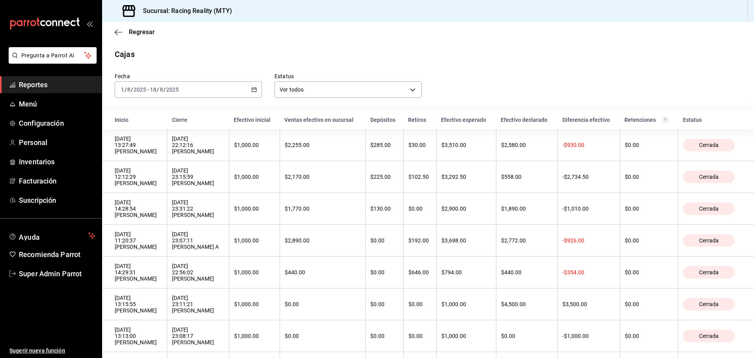
click at [248, 88] on div "2025-08-01 1 / 8 / 2025 - 2025-08-18 18 / 8 / 2025" at bounding box center [188, 89] width 147 height 16
click at [229, 111] on th "Cierre" at bounding box center [198, 119] width 62 height 19
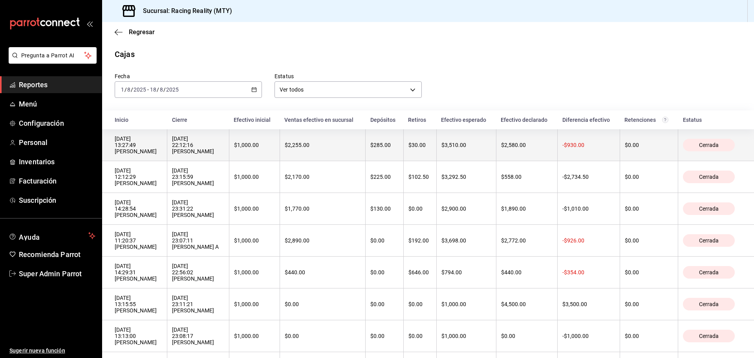
click at [135, 148] on div "17/08/2025 13:27:49 Michelle Z" at bounding box center [139, 144] width 48 height 19
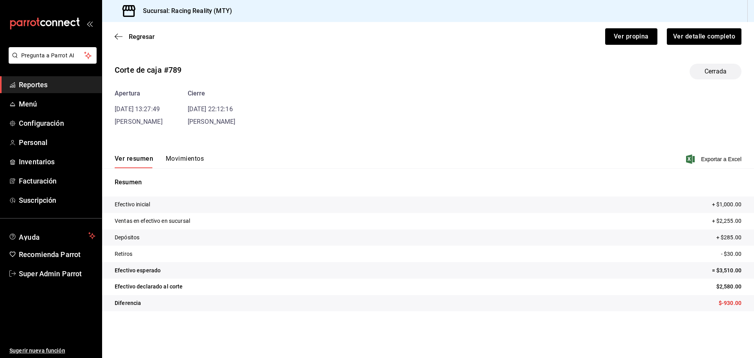
click at [171, 160] on button "Movimientos" at bounding box center [185, 161] width 38 height 13
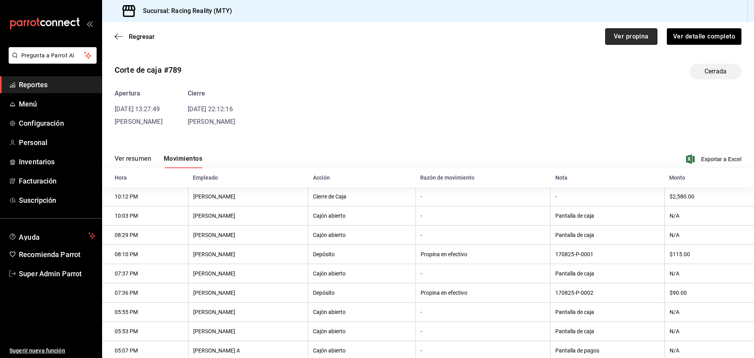
click at [616, 35] on button "Ver propina" at bounding box center [631, 36] width 52 height 16
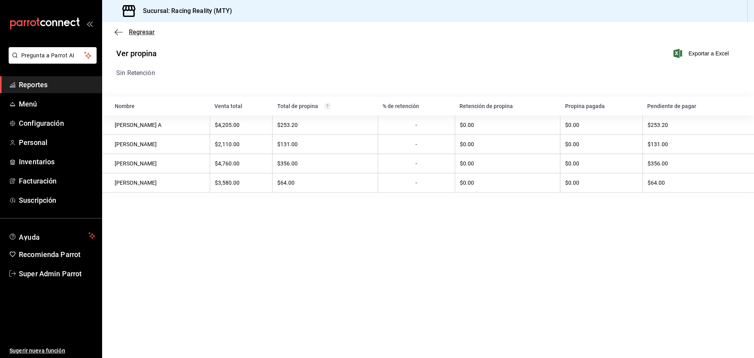
click at [120, 33] on icon "button" at bounding box center [119, 32] width 8 height 7
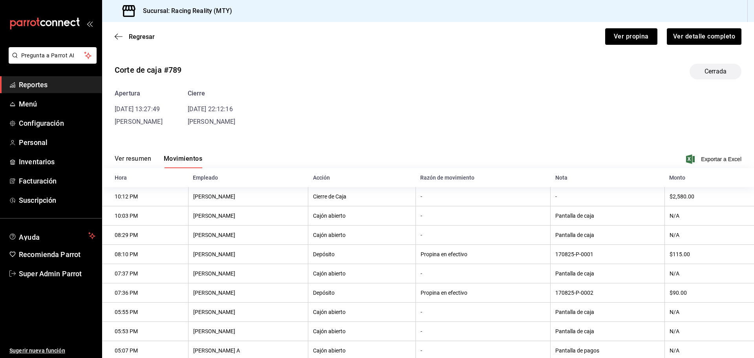
drag, startPoint x: 420, startPoint y: 68, endPoint x: 403, endPoint y: 110, distance: 46.0
click at [403, 110] on div "Corte de caja #789 Cerrada Apertura 17/08/25 13:27:49 Michelle Z Cierre 17/08/2…" at bounding box center [428, 91] width 627 height 69
click at [316, 255] on th "Depósito" at bounding box center [361, 254] width 107 height 19
click at [114, 39] on div "Regresar Ver propina Ver detalle completo" at bounding box center [428, 36] width 652 height 29
click at [118, 39] on icon "button" at bounding box center [119, 36] width 8 height 7
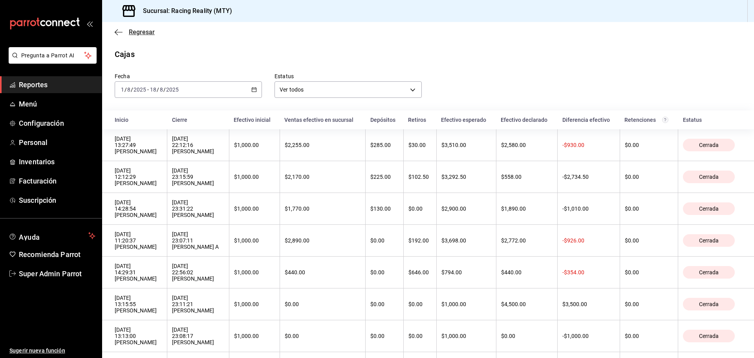
click at [118, 35] on icon "button" at bounding box center [119, 32] width 8 height 7
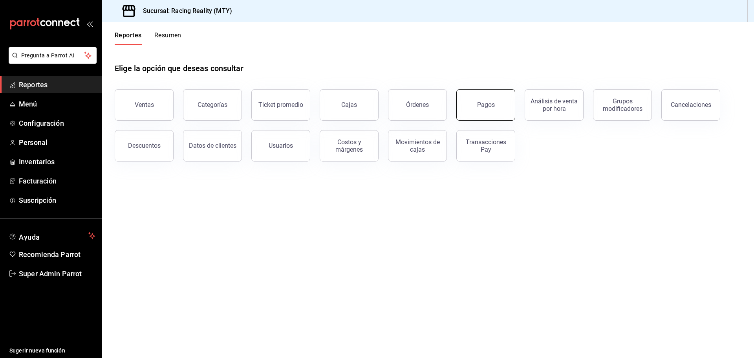
click at [493, 107] on div "Pagos" at bounding box center [486, 104] width 18 height 7
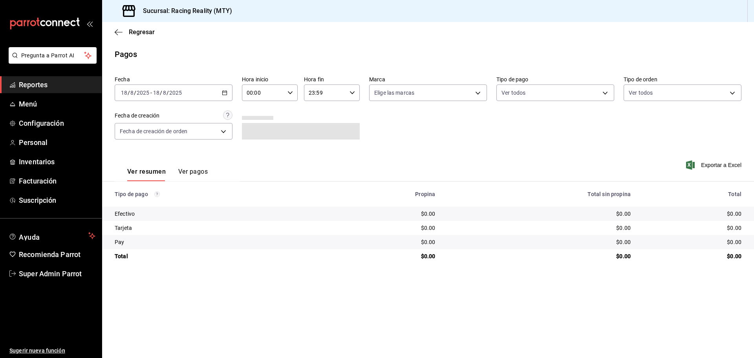
click at [222, 95] on div "2025-08-18 18 / 8 / 2025 - 2025-08-18 18 / 8 / 2025" at bounding box center [174, 92] width 118 height 16
click at [135, 132] on span "Ayer" at bounding box center [151, 134] width 61 height 8
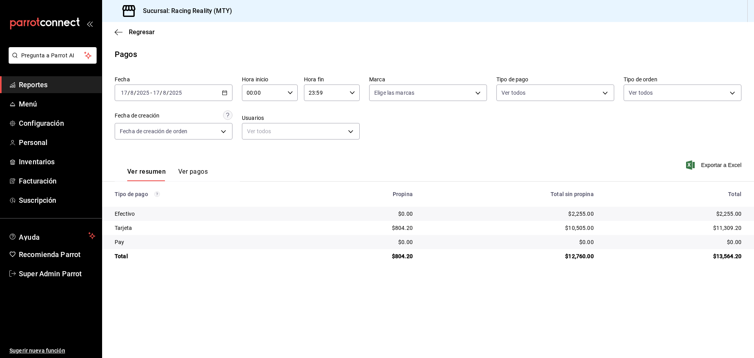
click at [202, 172] on button "Ver pagos" at bounding box center [192, 174] width 29 height 13
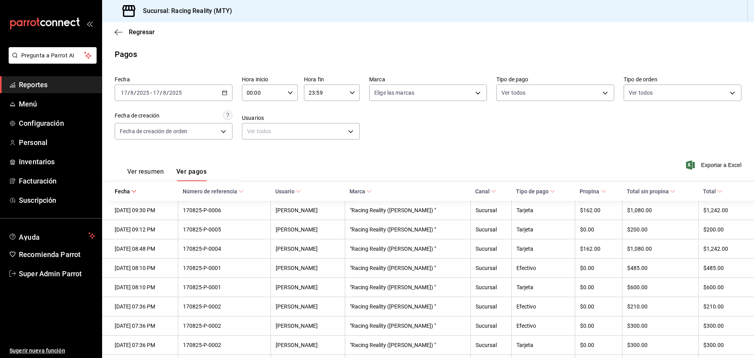
scroll to position [33, 0]
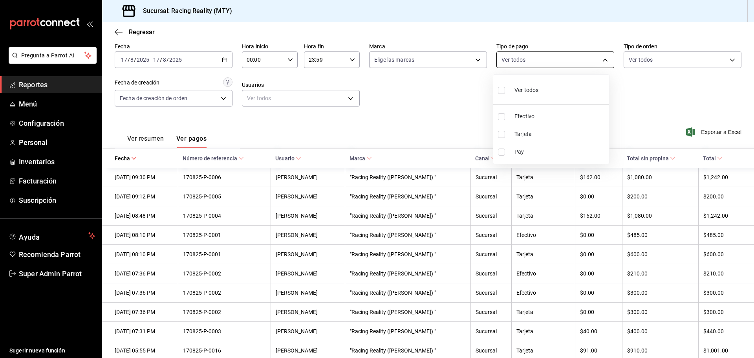
click at [588, 59] on body "Pregunta a Parrot AI Reportes Menú Configuración Personal Inventarios Facturaci…" at bounding box center [377, 179] width 754 height 358
click at [503, 119] on input "checkbox" at bounding box center [501, 116] width 7 height 7
checkbox input "true"
type input "d3a07161-e072-4dd3-87ee-2587c4430c9a"
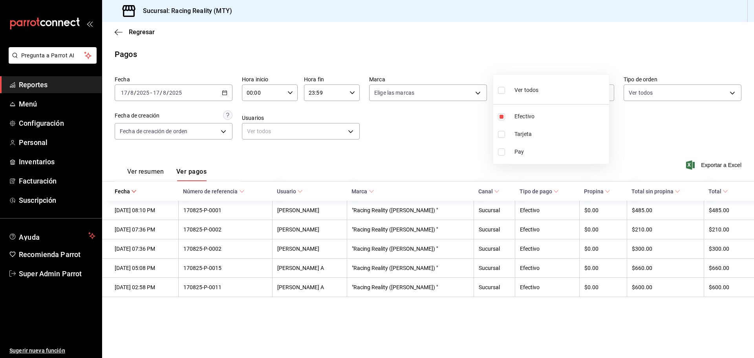
click at [444, 134] on div at bounding box center [377, 179] width 754 height 358
click at [119, 32] on icon "button" at bounding box center [119, 32] width 8 height 0
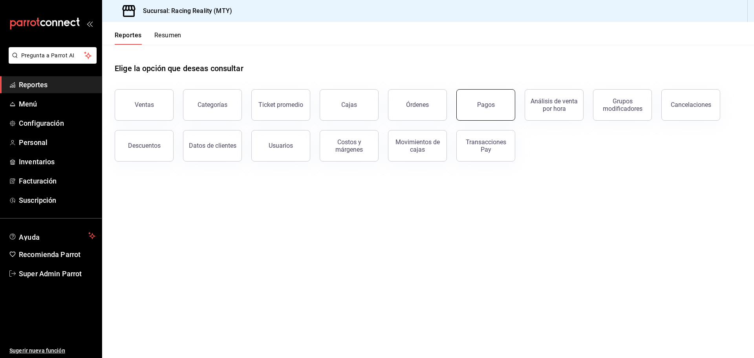
click at [480, 99] on button "Pagos" at bounding box center [485, 104] width 59 height 31
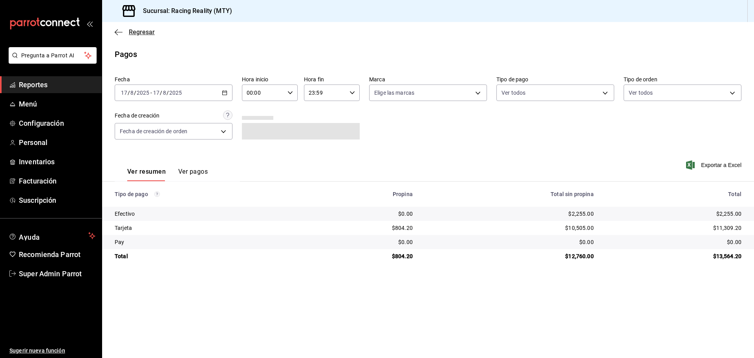
click at [135, 34] on span "Regresar" at bounding box center [142, 31] width 26 height 7
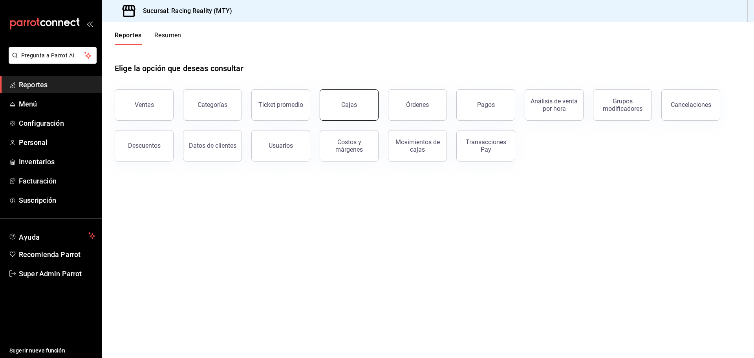
click at [358, 113] on button "Cajas" at bounding box center [349, 104] width 59 height 31
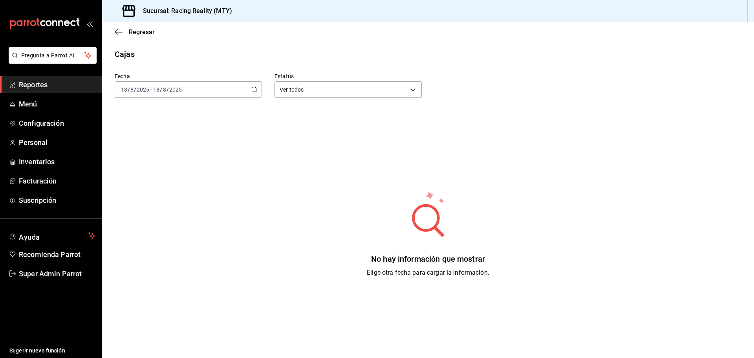
click at [220, 98] on div "Fecha 2025-08-18 18 / 8 / 2025 - 2025-08-18 18 / 8 / 2025 Estatus Ver todos ALL…" at bounding box center [428, 196] width 627 height 272
click at [214, 97] on div "2025-08-18 18 / 8 / 2025 - 2025-08-18 18 / 8 / 2025" at bounding box center [188, 89] width 147 height 16
click at [150, 129] on span "Ayer" at bounding box center [151, 131] width 61 height 8
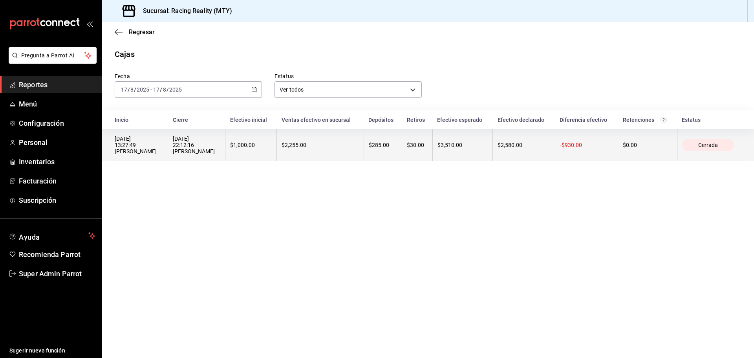
click at [138, 144] on div "17/08/2025 13:27:49 Michelle Z" at bounding box center [139, 144] width 48 height 19
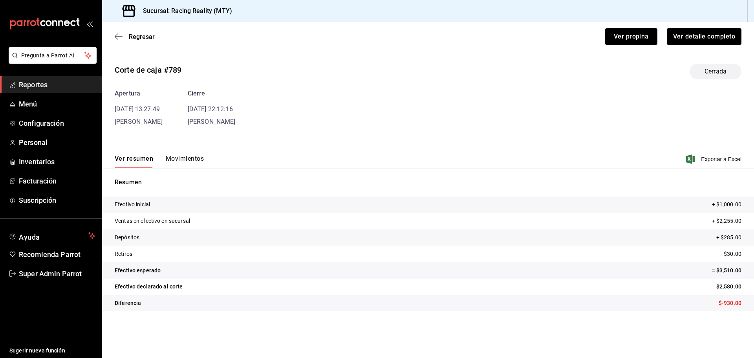
click at [185, 152] on div "Ver resumen Movimientos Exportar a Excel" at bounding box center [428, 156] width 652 height 23
click at [185, 154] on div "Ver resumen Movimientos Exportar a Excel" at bounding box center [428, 156] width 652 height 23
click at [185, 157] on button "Movimientos" at bounding box center [185, 161] width 38 height 13
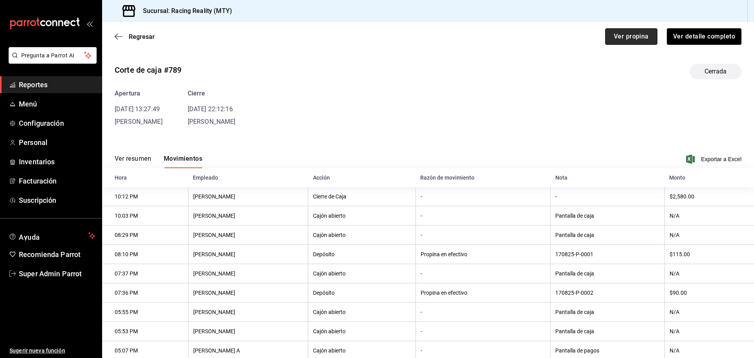
click at [611, 37] on button "Ver propina" at bounding box center [631, 36] width 52 height 16
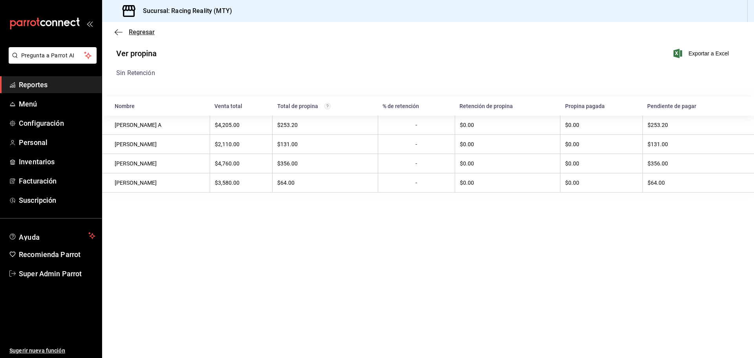
click at [119, 33] on icon "button" at bounding box center [119, 32] width 8 height 7
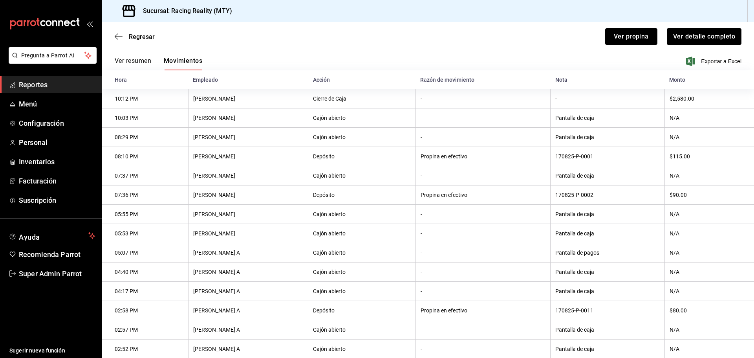
scroll to position [98, 0]
click at [32, 104] on span "Menú" at bounding box center [57, 104] width 77 height 11
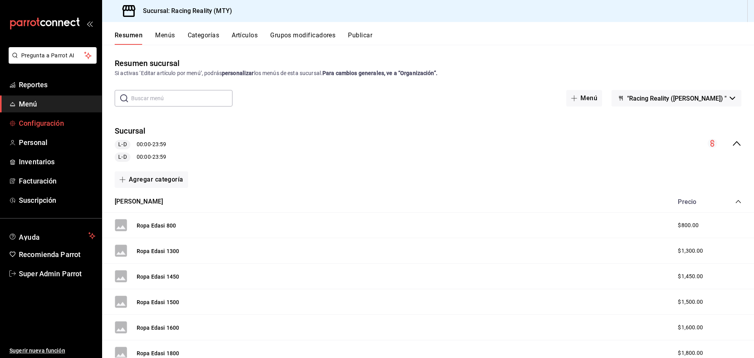
click at [35, 122] on span "Configuración" at bounding box center [57, 123] width 77 height 11
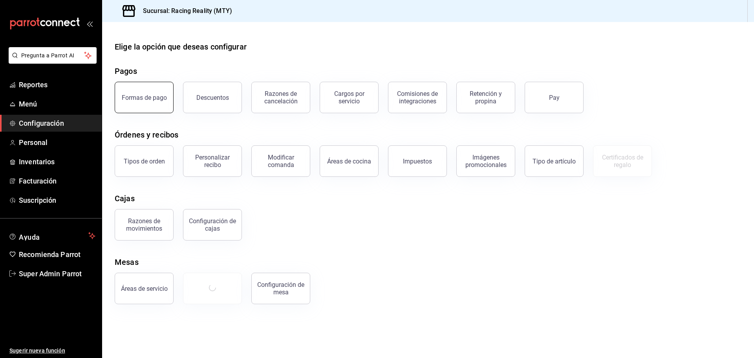
click at [132, 95] on div "Formas de pago" at bounding box center [144, 97] width 45 height 7
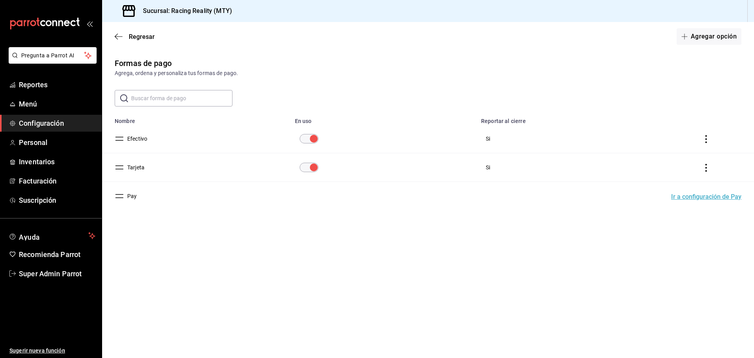
click at [136, 136] on button "Efectivo" at bounding box center [135, 139] width 23 height 8
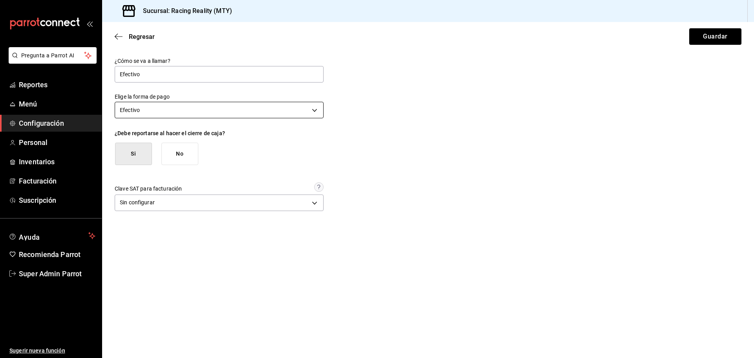
click at [163, 109] on body "Pregunta a Parrot AI Reportes Menú Configuración Personal Inventarios Facturaci…" at bounding box center [377, 179] width 754 height 358
click at [50, 142] on div at bounding box center [377, 179] width 754 height 358
click at [38, 142] on span "Personal" at bounding box center [57, 142] width 77 height 11
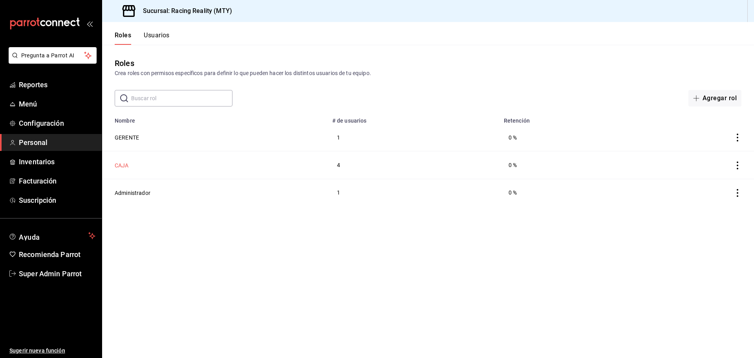
click at [121, 163] on button "CAJA" at bounding box center [122, 165] width 14 height 8
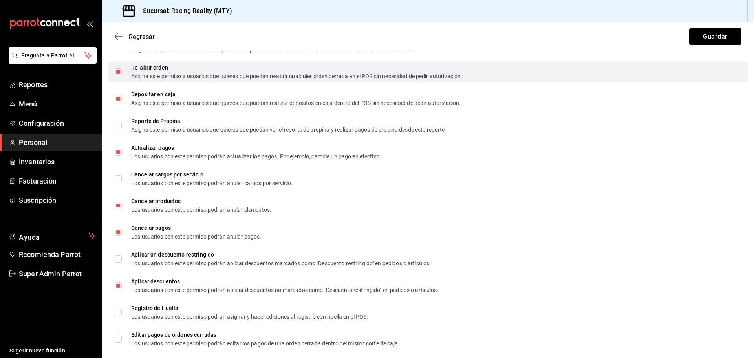
scroll to position [1090, 0]
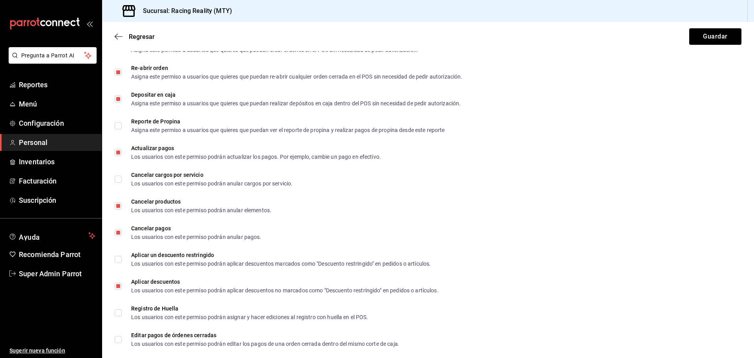
click at [56, 74] on li "Pregunta a Parrot AI" at bounding box center [50, 61] width 95 height 29
click at [49, 86] on span "Reportes" at bounding box center [57, 84] width 77 height 11
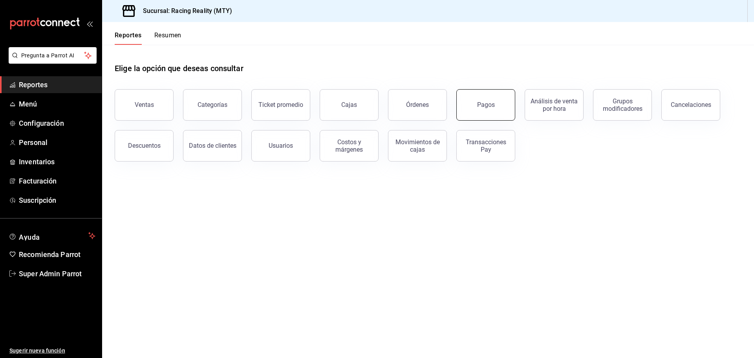
click at [469, 106] on button "Pagos" at bounding box center [485, 104] width 59 height 31
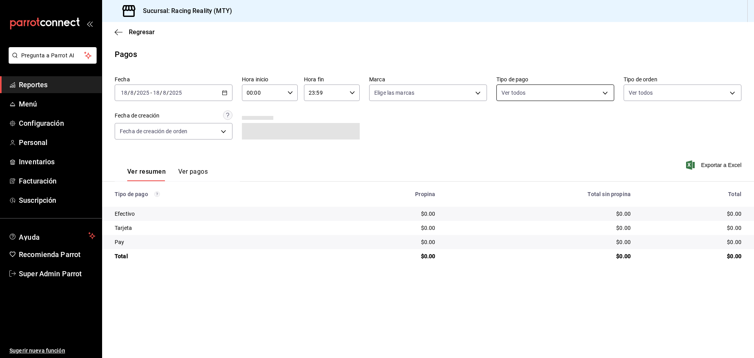
click at [498, 95] on body "Pregunta a Parrot AI Reportes Menú Configuración Personal Inventarios Facturaci…" at bounding box center [377, 179] width 754 height 358
click at [510, 148] on label at bounding box center [506, 149] width 10 height 7
click at [508, 148] on input "checkbox" at bounding box center [504, 149] width 7 height 7
checkbox input "false"
click at [227, 90] on div at bounding box center [377, 179] width 754 height 358
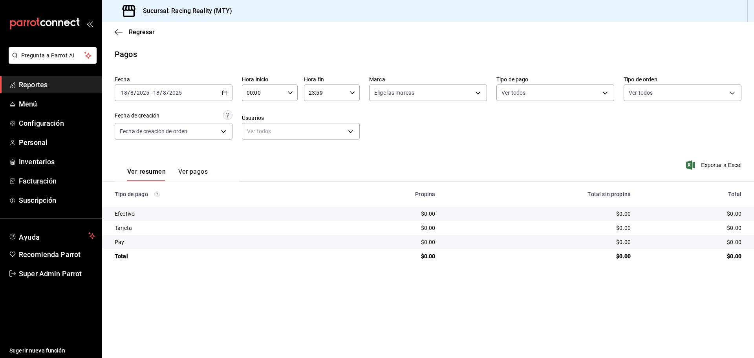
click at [221, 92] on div "2025-08-18 18 / 8 / 2025 - 2025-08-18 18 / 8 / 2025" at bounding box center [174, 92] width 118 height 16
click at [159, 131] on span "Ayer" at bounding box center [151, 134] width 61 height 8
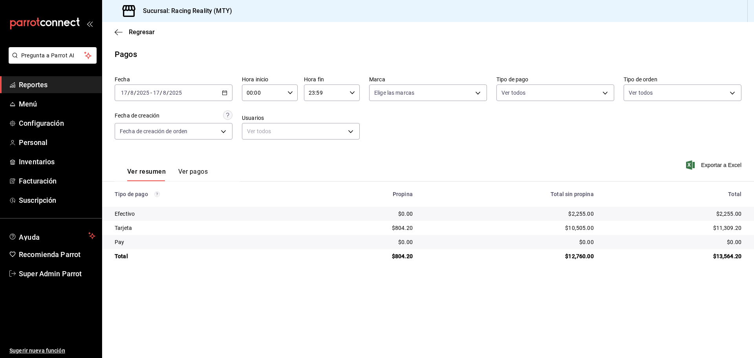
click at [464, 119] on div "Fecha 2025-08-17 17 / 8 / 2025 - 2025-08-17 17 / 8 / 2025 Hora inicio 00:00 Hor…" at bounding box center [428, 111] width 627 height 76
click at [199, 170] on button "Ver pagos" at bounding box center [192, 174] width 29 height 13
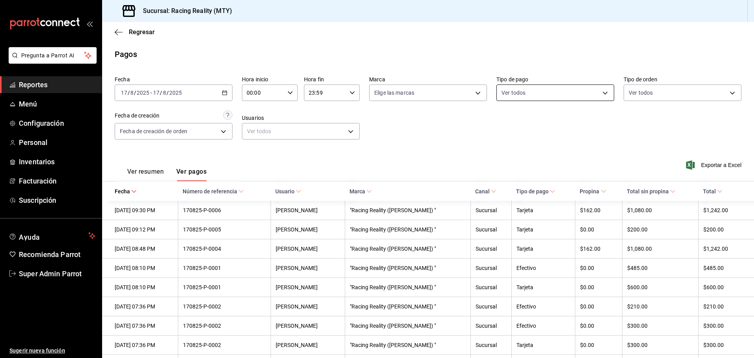
click at [546, 94] on body "Pregunta a Parrot AI Reportes Menú Configuración Personal Inventarios Facturaci…" at bounding box center [377, 179] width 754 height 358
click at [519, 150] on span "Efectivo" at bounding box center [559, 149] width 91 height 8
type input "d3a07161-e072-4dd3-87ee-2587c4430c9a"
checkbox input "true"
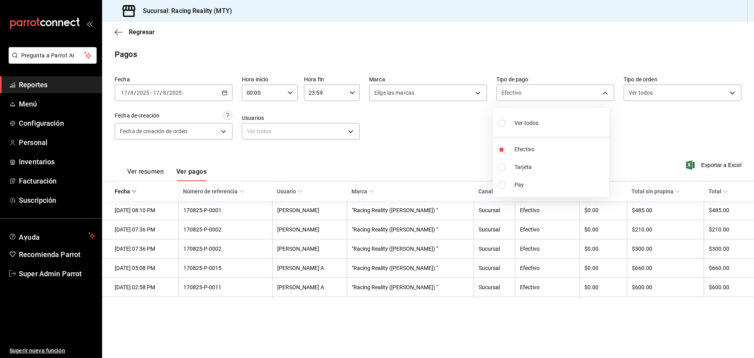
click at [450, 147] on div at bounding box center [377, 179] width 754 height 358
click at [123, 31] on span "Regresar" at bounding box center [135, 31] width 40 height 7
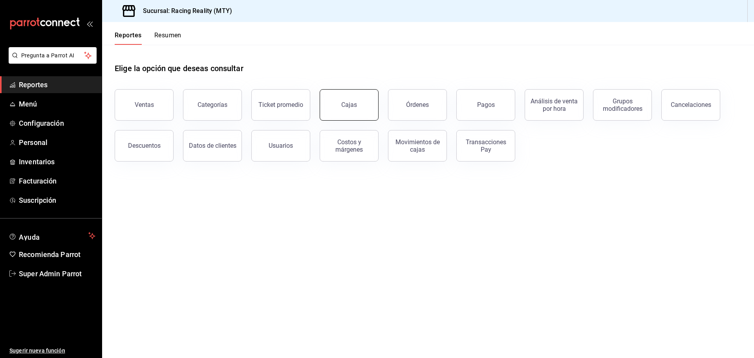
click at [345, 105] on div "Cajas" at bounding box center [349, 104] width 16 height 7
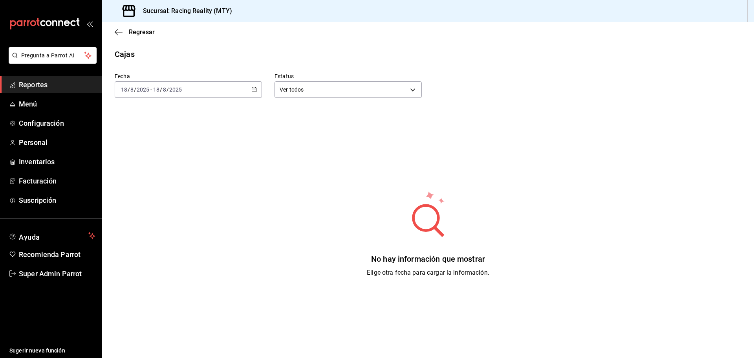
click at [250, 92] on div "2025-08-18 18 / 8 / 2025 - 2025-08-18 18 / 8 / 2025" at bounding box center [188, 89] width 147 height 16
click at [170, 127] on span "Ayer" at bounding box center [151, 131] width 61 height 8
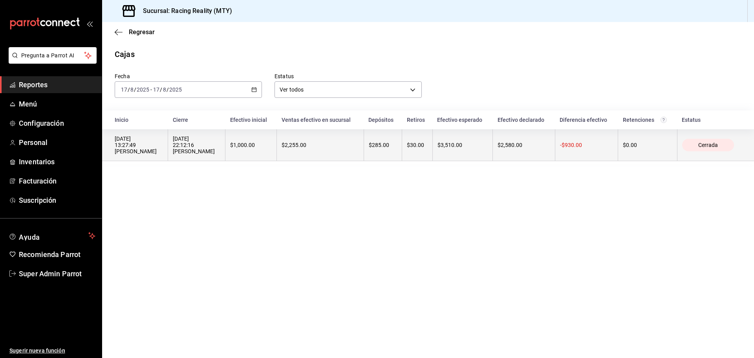
click at [134, 149] on div "17/08/2025 13:27:49 Michelle Z" at bounding box center [139, 144] width 48 height 19
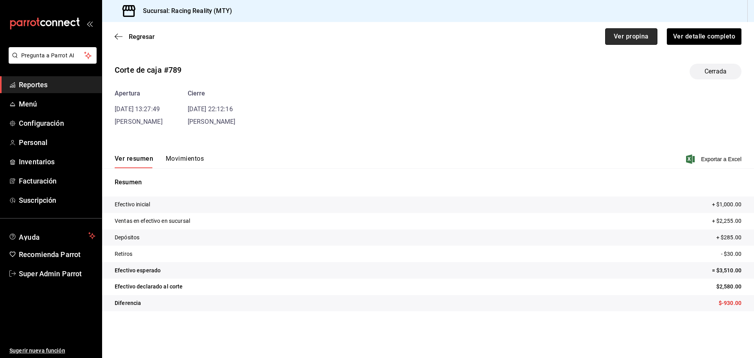
click at [617, 33] on button "Ver propina" at bounding box center [631, 36] width 52 height 16
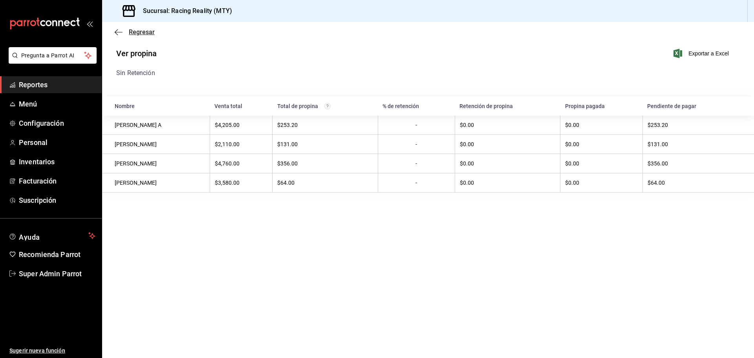
click at [120, 33] on icon "button" at bounding box center [119, 32] width 8 height 7
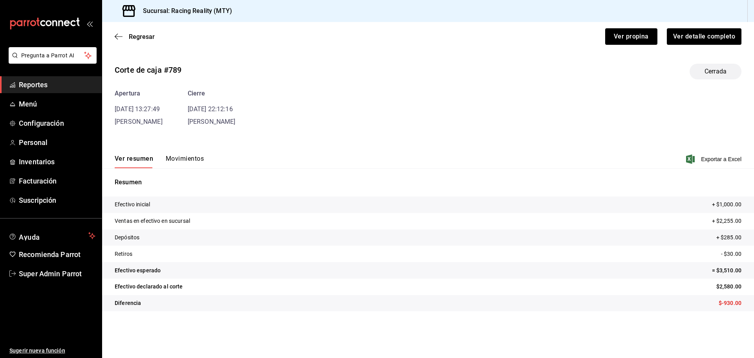
click at [176, 159] on button "Movimientos" at bounding box center [185, 161] width 38 height 13
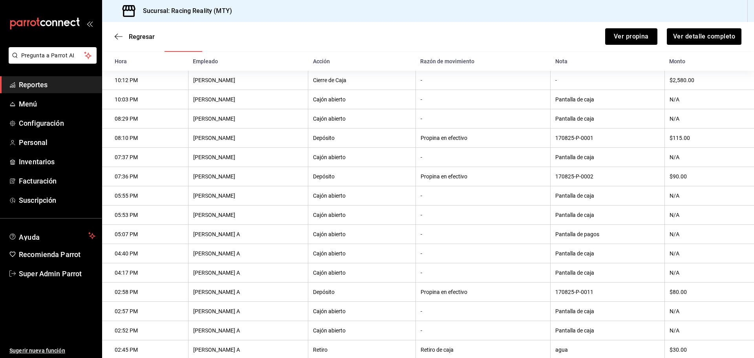
scroll to position [117, 0]
click at [59, 267] on link "Super Admin Parrot" at bounding box center [51, 273] width 102 height 17
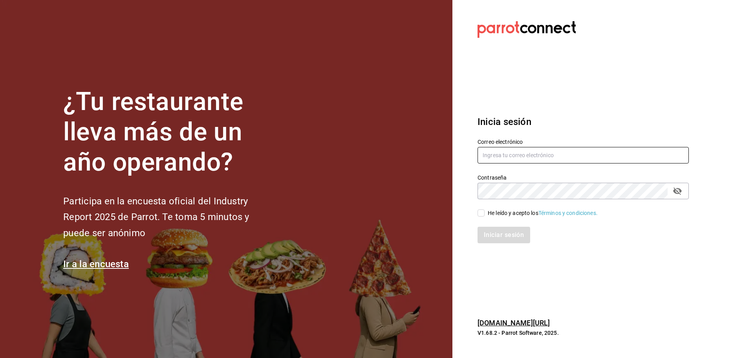
click at [495, 157] on input "text" at bounding box center [582, 155] width 211 height 16
paste input "bubucafe@mty.com"
click at [495, 157] on input "bubucafe@mty.com" at bounding box center [582, 155] width 211 height 16
type input "bubucafe@mty.com"
click at [481, 214] on input "He leído y acepto los Términos y condiciones." at bounding box center [480, 212] width 7 height 7
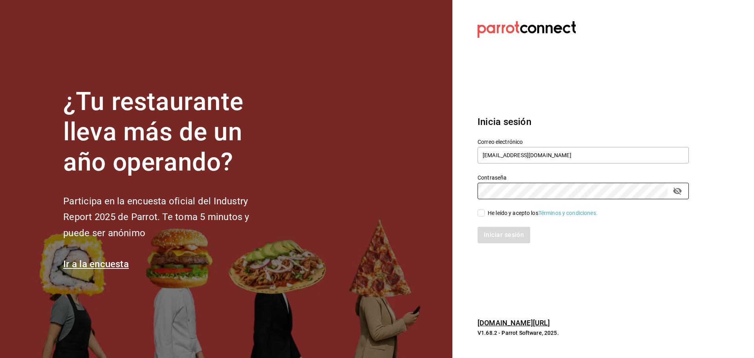
checkbox input "true"
click at [491, 229] on button "Iniciar sesión" at bounding box center [503, 235] width 53 height 16
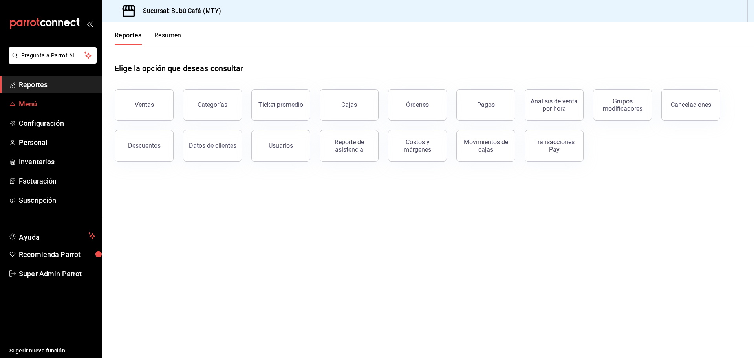
click at [35, 106] on span "Menú" at bounding box center [57, 104] width 77 height 11
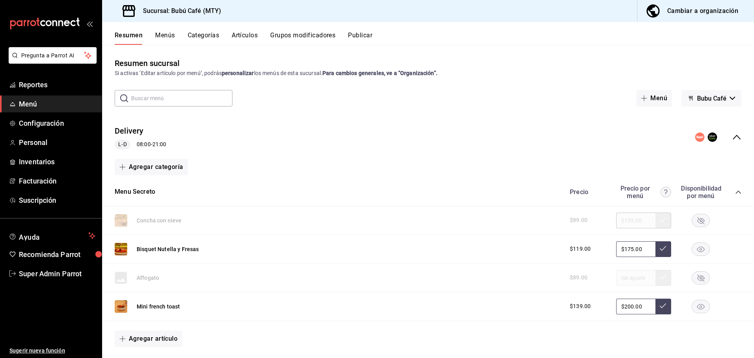
click at [735, 195] on icon "collapse-category-row" at bounding box center [738, 192] width 6 height 6
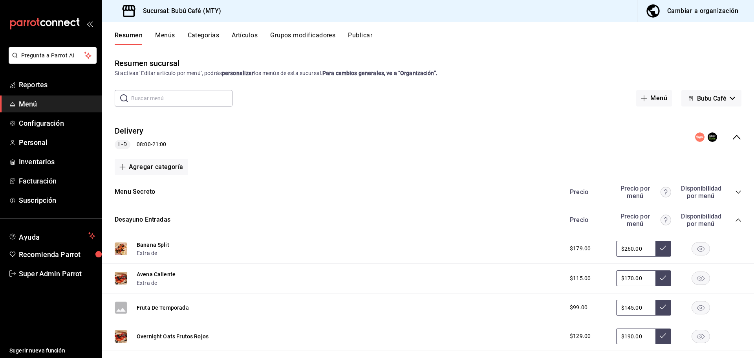
click at [735, 218] on icon "collapse-category-row" at bounding box center [738, 220] width 6 height 6
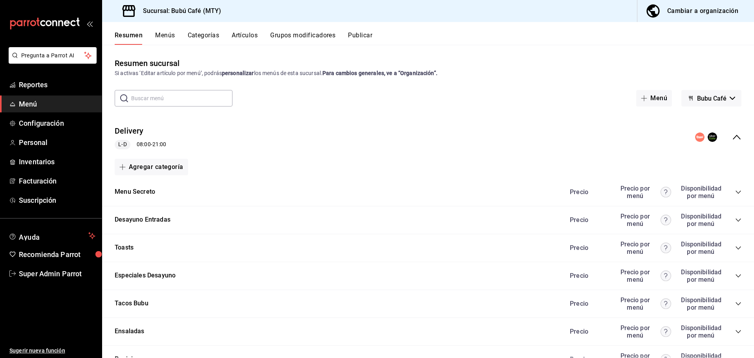
click at [733, 137] on icon "collapse-menu-row" at bounding box center [737, 137] width 8 height 5
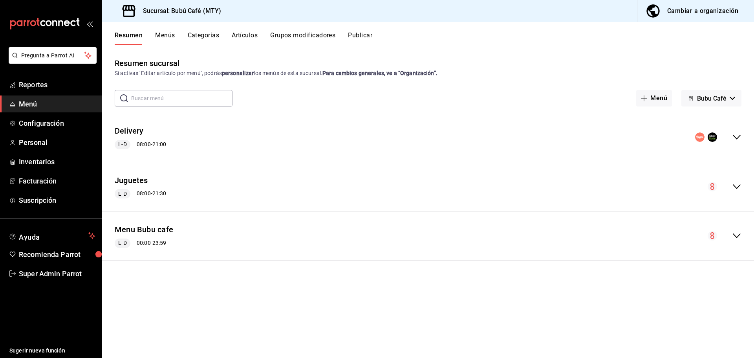
click at [728, 137] on div "collapse-menu-row" at bounding box center [718, 136] width 46 height 9
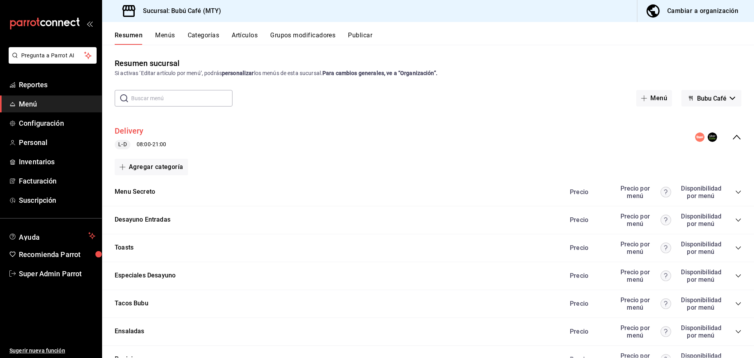
click at [131, 132] on button "Delivery" at bounding box center [129, 130] width 29 height 11
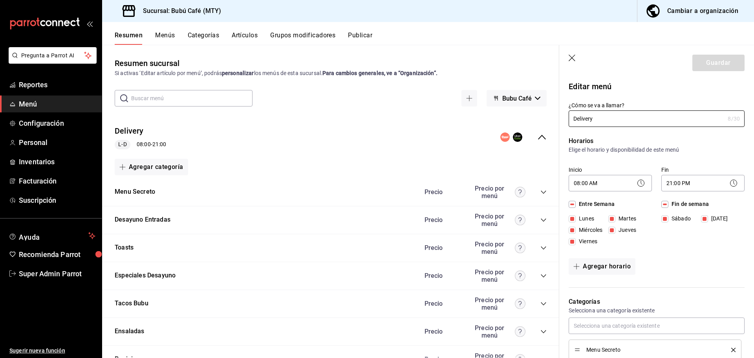
click at [364, 41] on button "Publicar" at bounding box center [360, 37] width 24 height 13
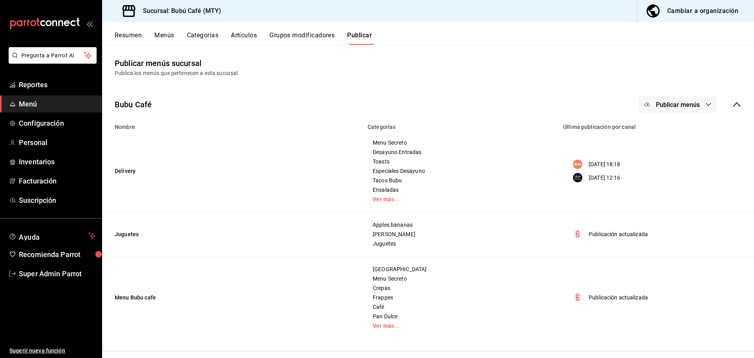
click at [163, 36] on button "Menús" at bounding box center [164, 37] width 20 height 13
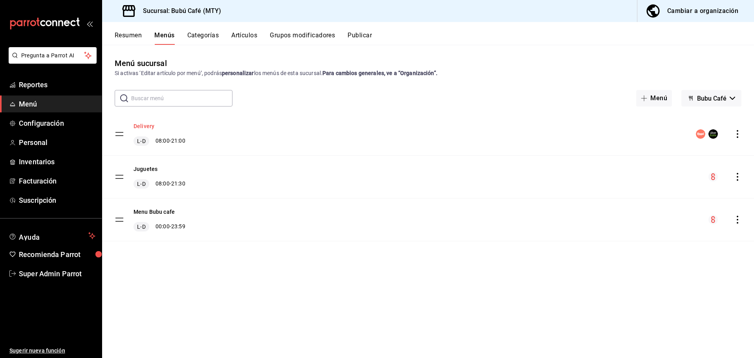
click at [149, 125] on button "Delivery" at bounding box center [143, 126] width 21 height 8
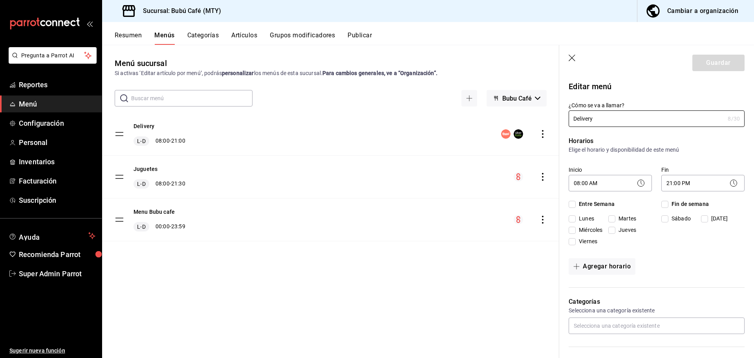
checkbox input "true"
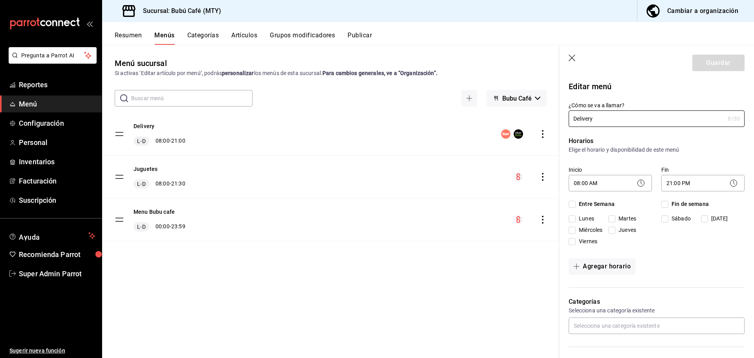
checkbox input "true"
click at [363, 35] on button "Publicar" at bounding box center [359, 37] width 24 height 13
